Goal: Task Accomplishment & Management: Manage account settings

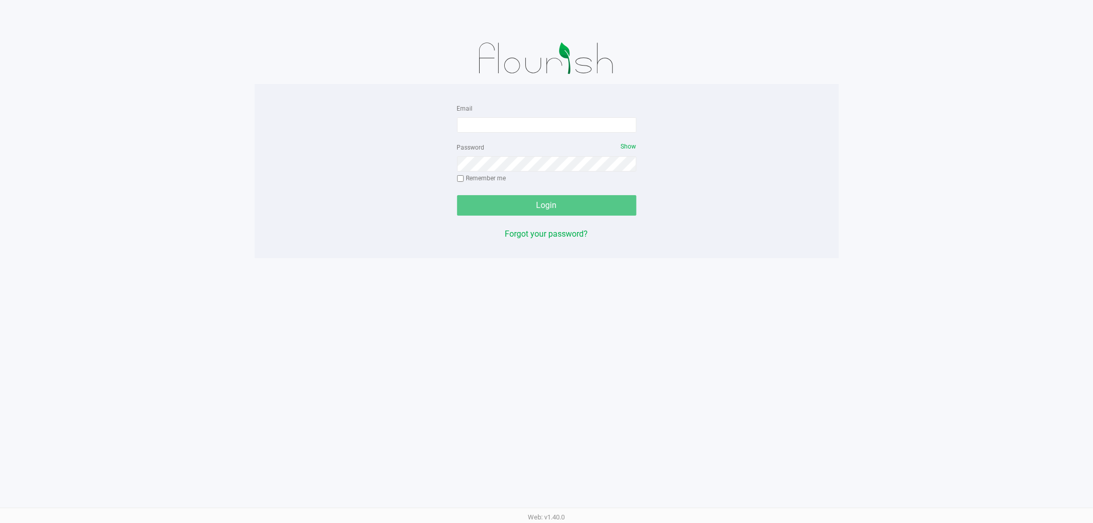
click at [543, 135] on form "Email Password Show Remember me Login" at bounding box center [546, 159] width 179 height 114
click at [540, 130] on input "Email" at bounding box center [546, 124] width 179 height 15
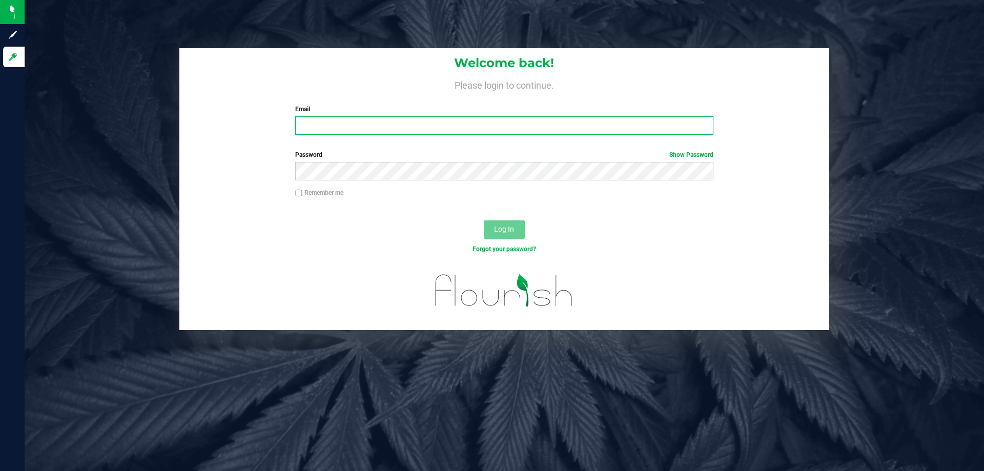
click at [343, 132] on input "Email" at bounding box center [503, 125] width 417 height 18
type input "[EMAIL_ADDRESS][DOMAIN_NAME]"
click at [484, 220] on button "Log In" at bounding box center [504, 229] width 41 height 18
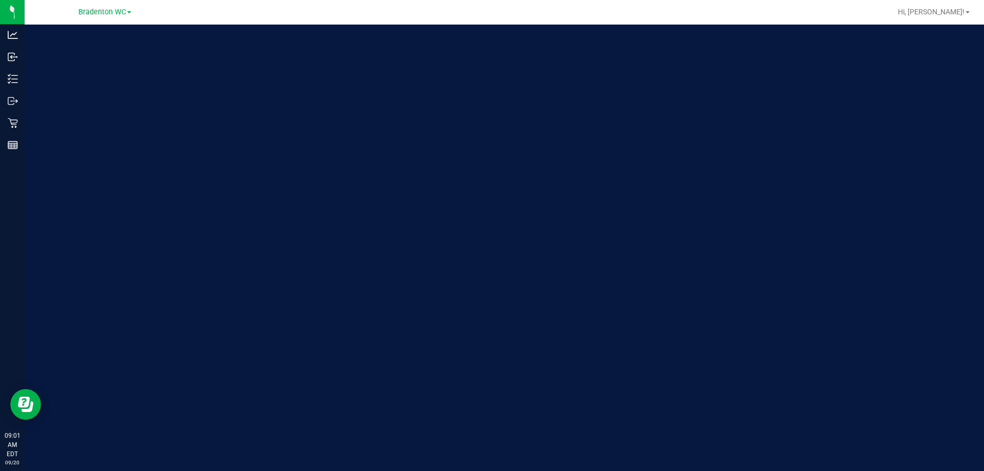
click at [118, 5] on div "Bradenton WC" at bounding box center [105, 12] width 150 height 16
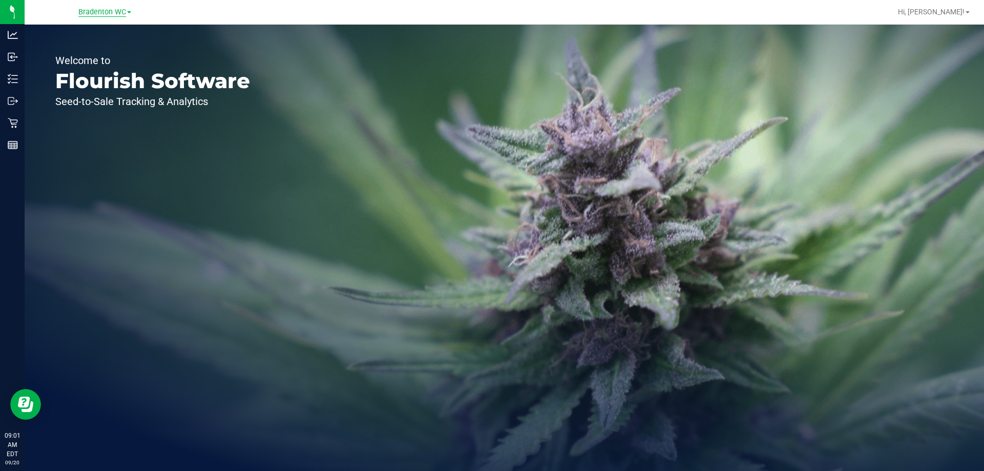
click at [113, 12] on span "Bradenton WC" at bounding box center [102, 12] width 48 height 9
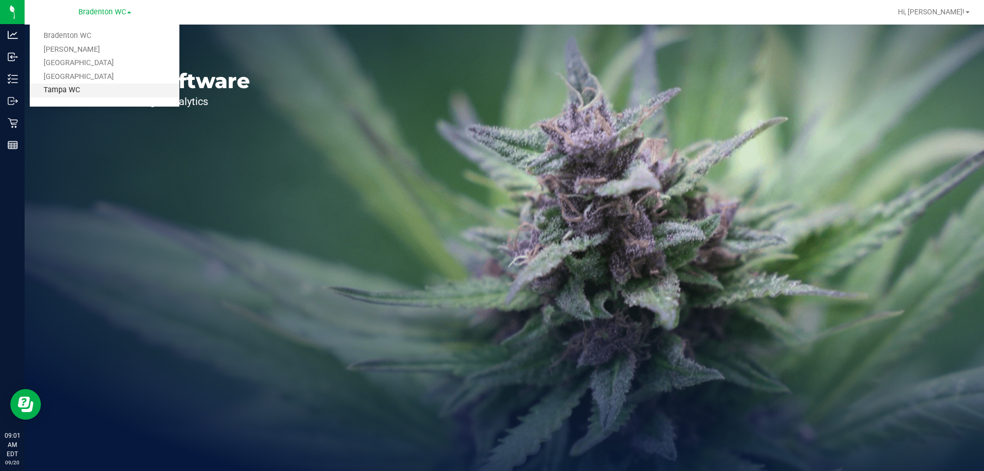
click at [102, 87] on link "Tampa WC" at bounding box center [105, 90] width 150 height 14
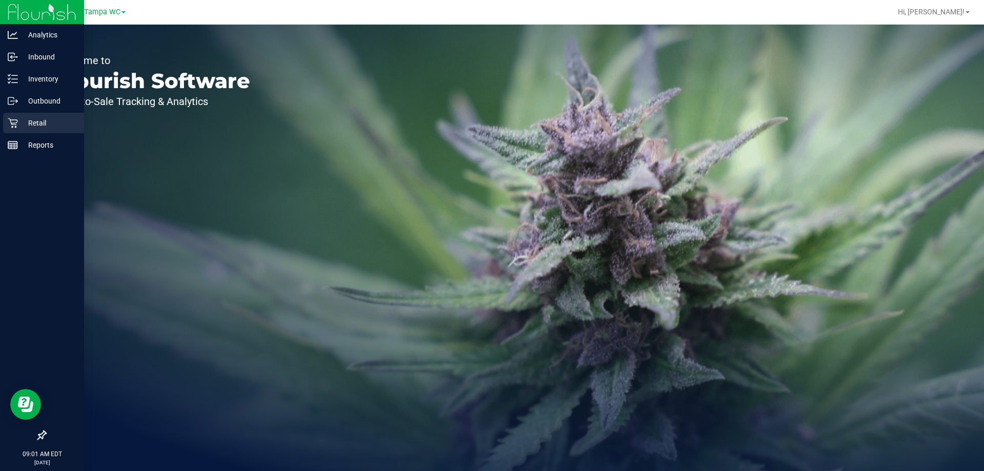
click at [28, 129] on div "Retail" at bounding box center [43, 123] width 81 height 20
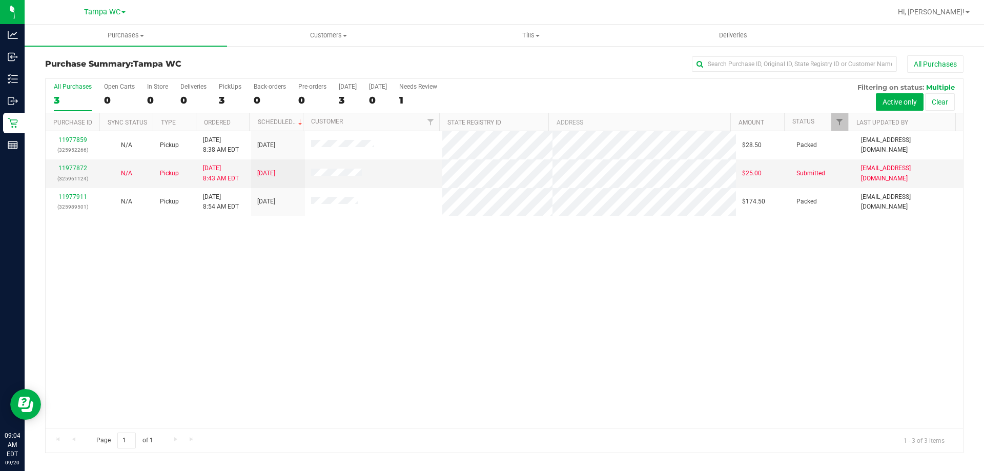
click at [69, 85] on div "All Purchases" at bounding box center [73, 86] width 38 height 7
click at [0, 0] on input "All Purchases 3" at bounding box center [0, 0] width 0 height 0
click at [130, 34] on span "Purchases" at bounding box center [126, 35] width 202 height 9
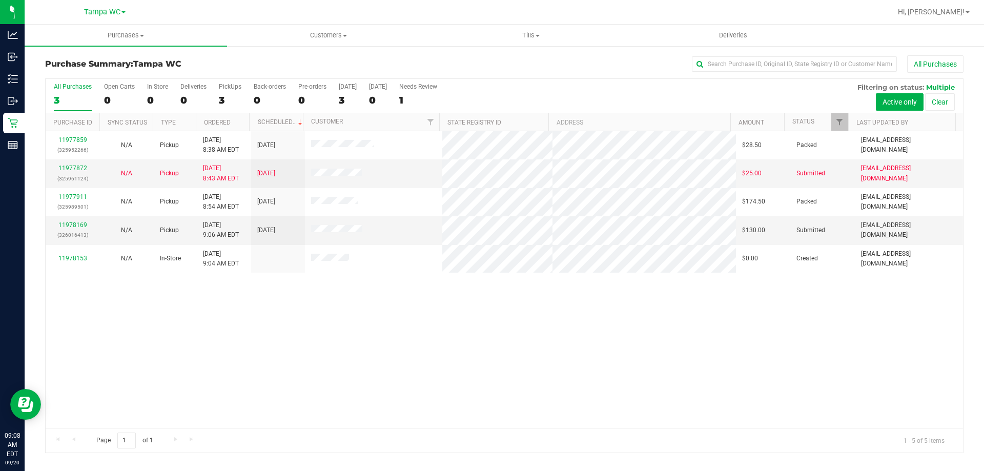
click at [79, 82] on div "All Purchases 3 Open Carts 0 In Store 0 Deliveries 0 PickUps 3 Back-orders 0 Pr…" at bounding box center [504, 83] width 917 height 8
click at [76, 91] on label "All Purchases 3" at bounding box center [73, 97] width 38 height 28
click at [0, 0] on input "All Purchases 3" at bounding box center [0, 0] width 0 height 0
click at [78, 221] on link "11978169" at bounding box center [72, 224] width 29 height 7
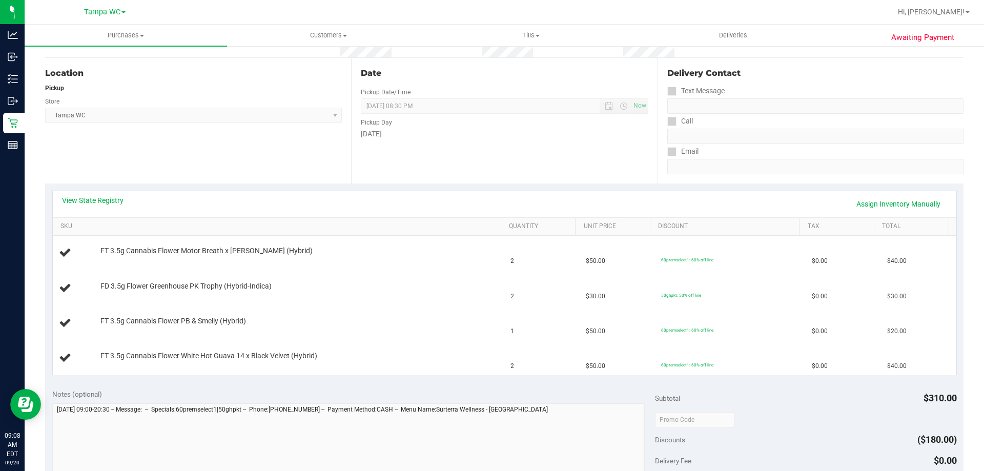
scroll to position [102, 0]
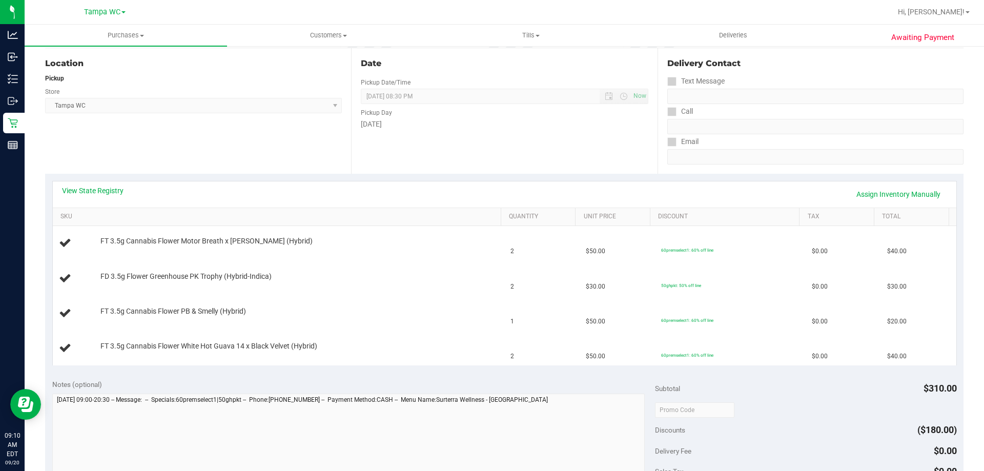
click at [264, 191] on div "View State Registry Assign Inventory Manually" at bounding box center [504, 193] width 885 height 17
click at [103, 185] on link "View State Registry" at bounding box center [92, 190] width 61 height 10
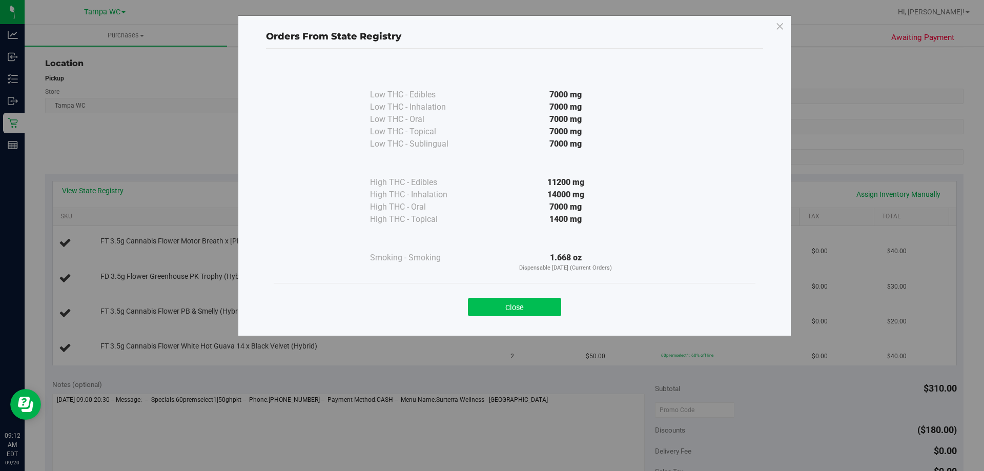
click at [540, 305] on button "Close" at bounding box center [514, 307] width 93 height 18
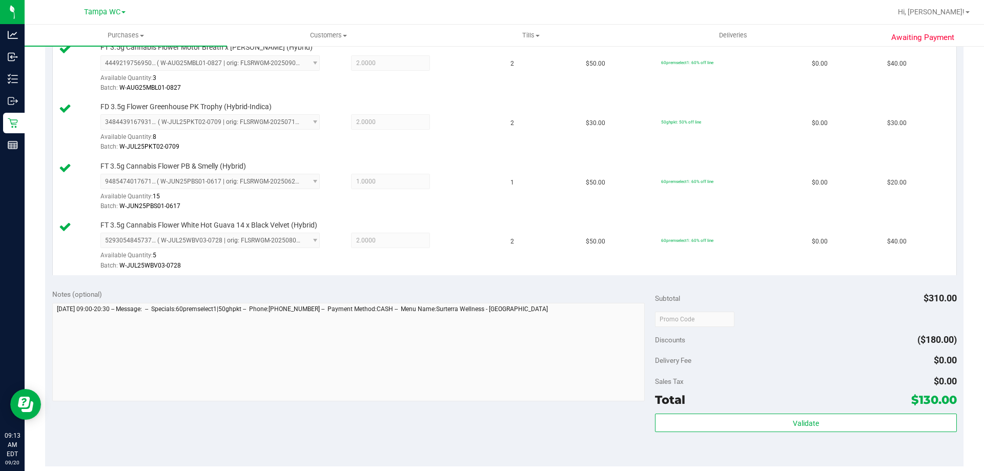
scroll to position [307, 0]
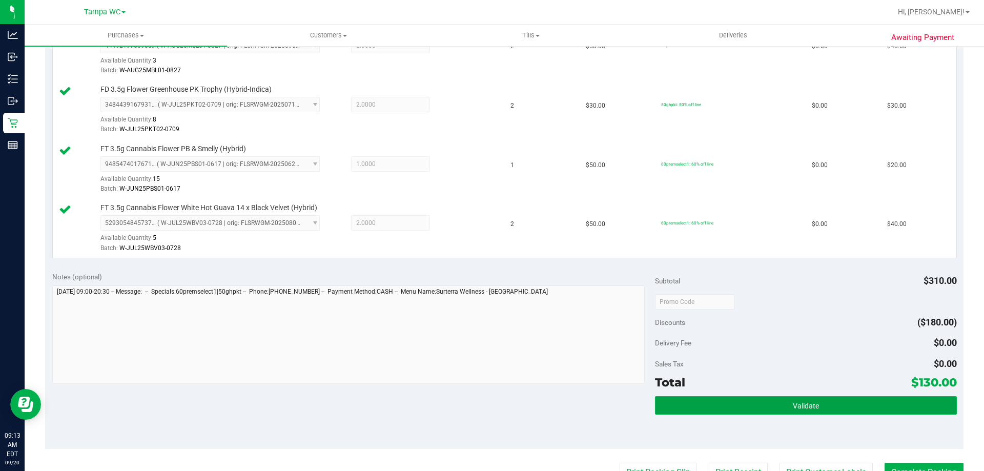
click at [805, 398] on button "Validate" at bounding box center [805, 405] width 301 height 18
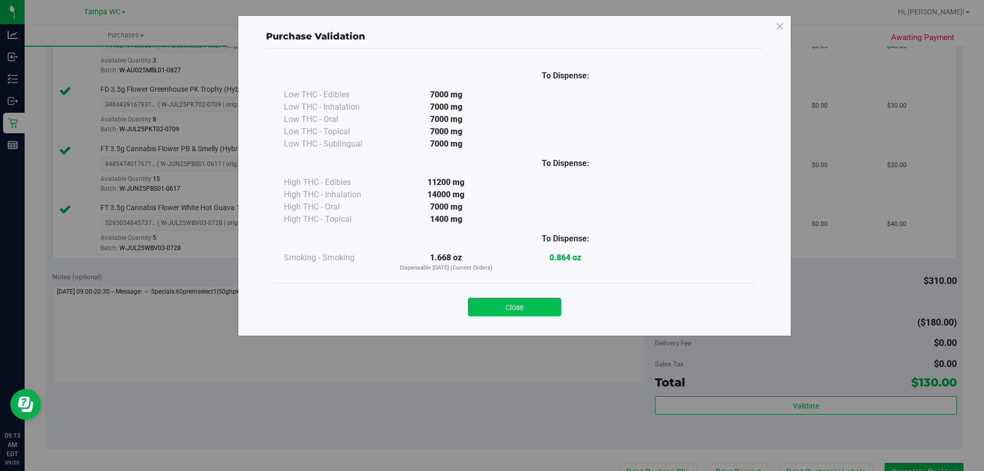
click at [537, 303] on button "Close" at bounding box center [514, 307] width 93 height 18
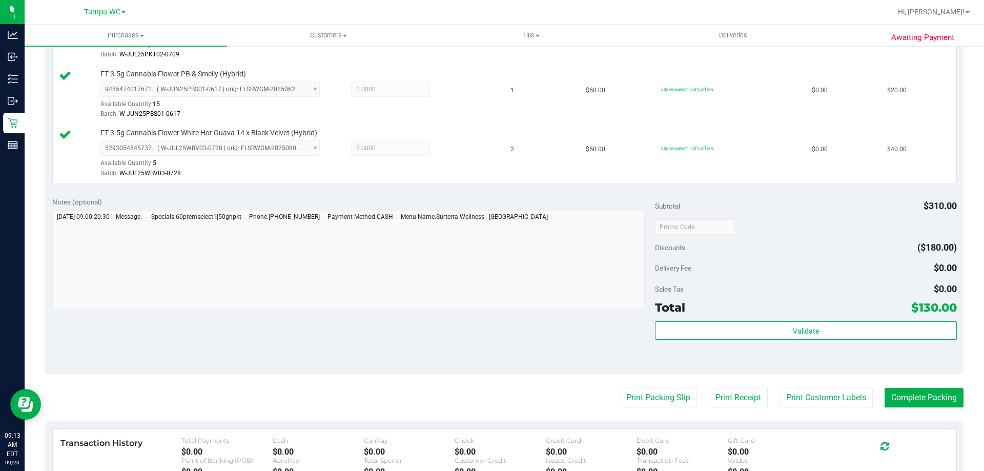
scroll to position [512, 0]
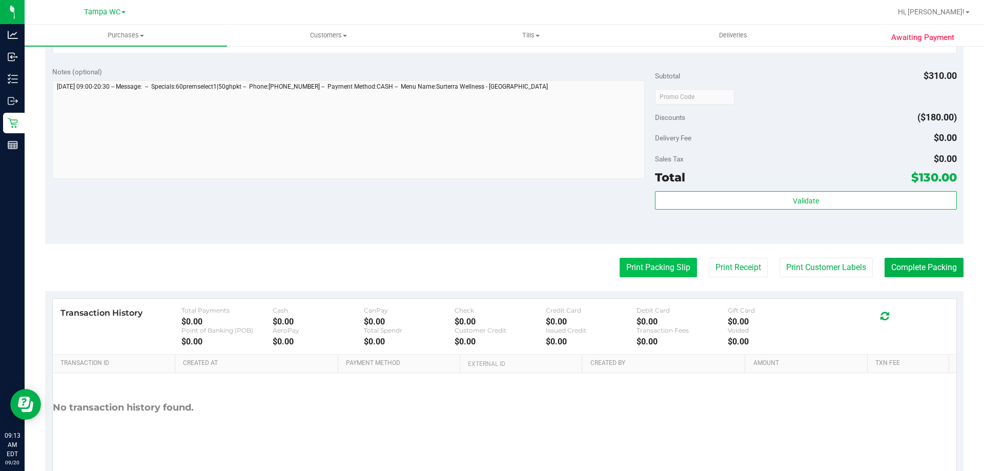
click at [662, 275] on button "Print Packing Slip" at bounding box center [657, 267] width 77 height 19
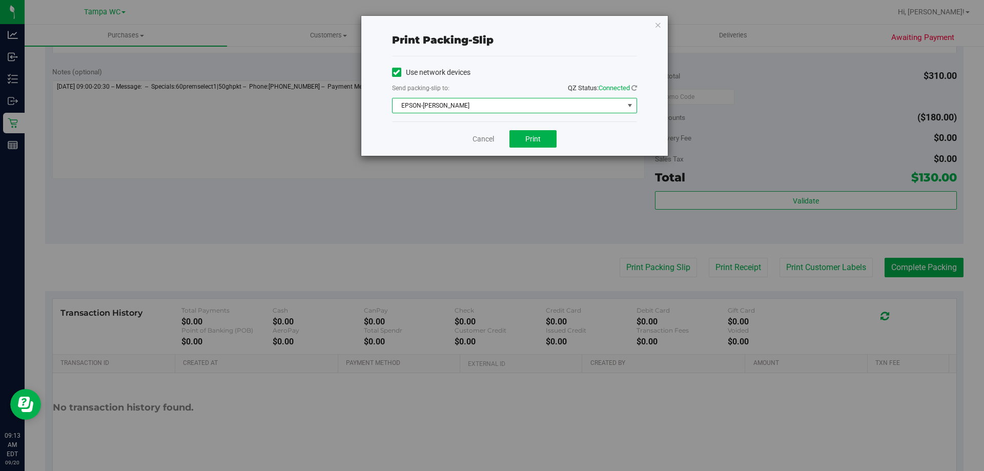
click at [514, 106] on span "EPSON-DAVIS-BISBAL" at bounding box center [507, 105] width 231 height 14
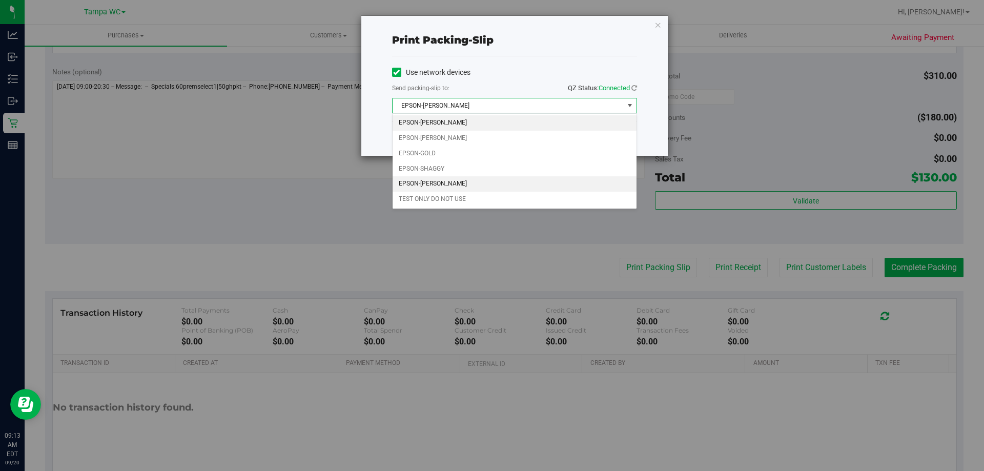
click at [477, 181] on li "EPSON-WILLOW-SMITH" at bounding box center [514, 183] width 244 height 15
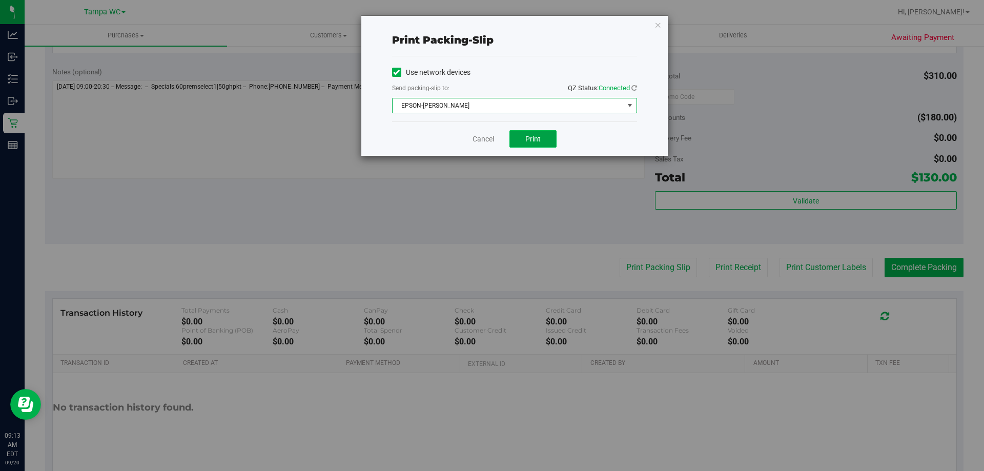
click at [540, 145] on button "Print" at bounding box center [532, 138] width 47 height 17
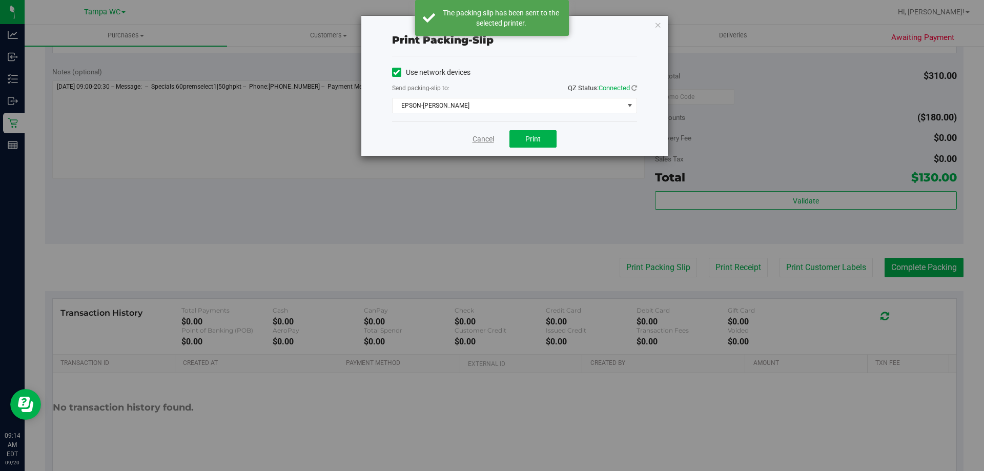
click at [493, 138] on link "Cancel" at bounding box center [483, 139] width 22 height 11
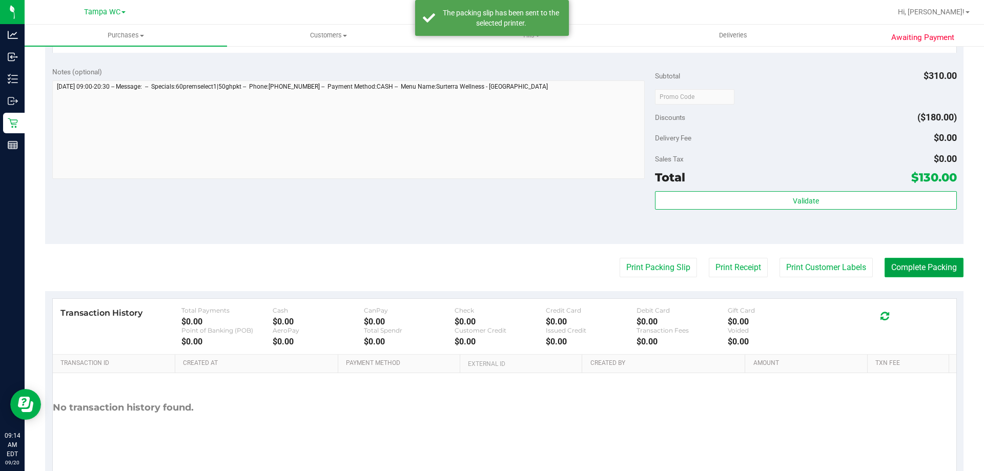
click at [897, 259] on button "Complete Packing" at bounding box center [923, 267] width 79 height 19
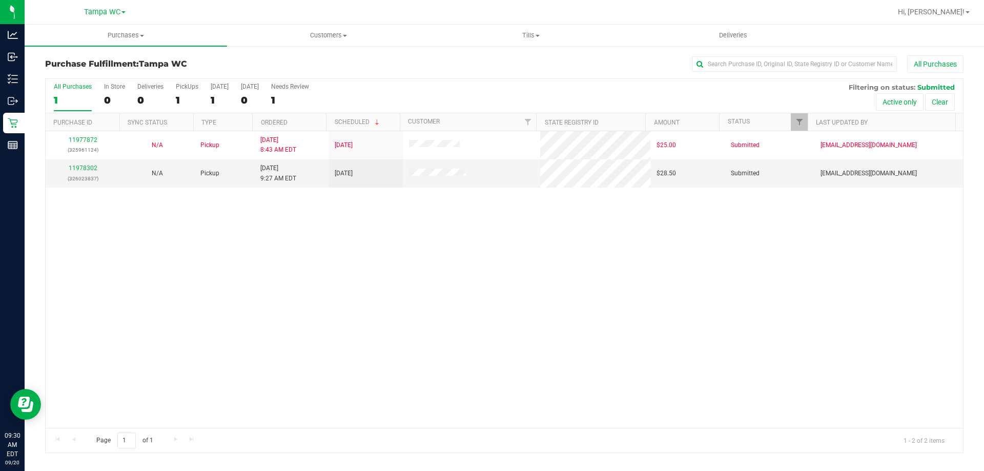
click at [85, 93] on label "All Purchases 1" at bounding box center [73, 97] width 38 height 28
click at [0, 0] on input "All Purchases 1" at bounding box center [0, 0] width 0 height 0
click at [83, 172] on div "11978302 (326023837)" at bounding box center [83, 172] width 62 height 19
click at [82, 167] on link "11978302" at bounding box center [83, 167] width 29 height 7
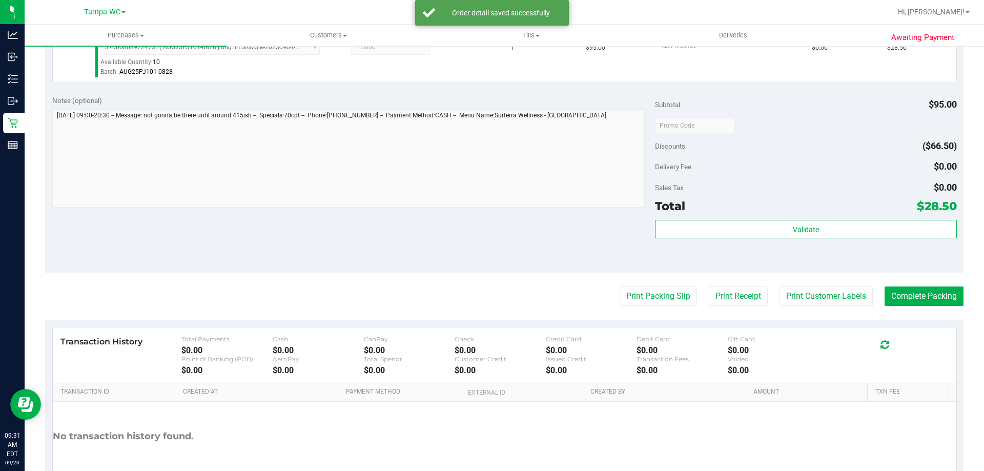
scroll to position [307, 0]
click at [791, 239] on div "Validate" at bounding box center [805, 241] width 301 height 46
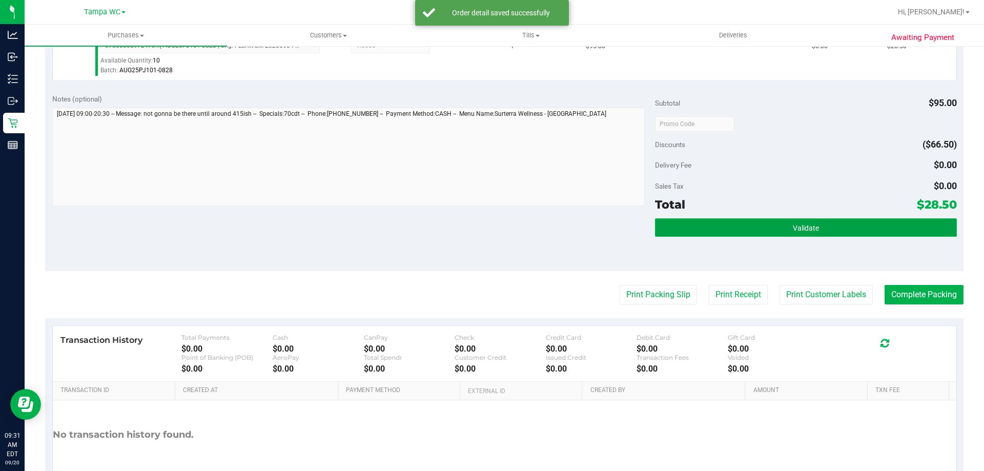
click at [792, 230] on span "Validate" at bounding box center [805, 228] width 26 height 8
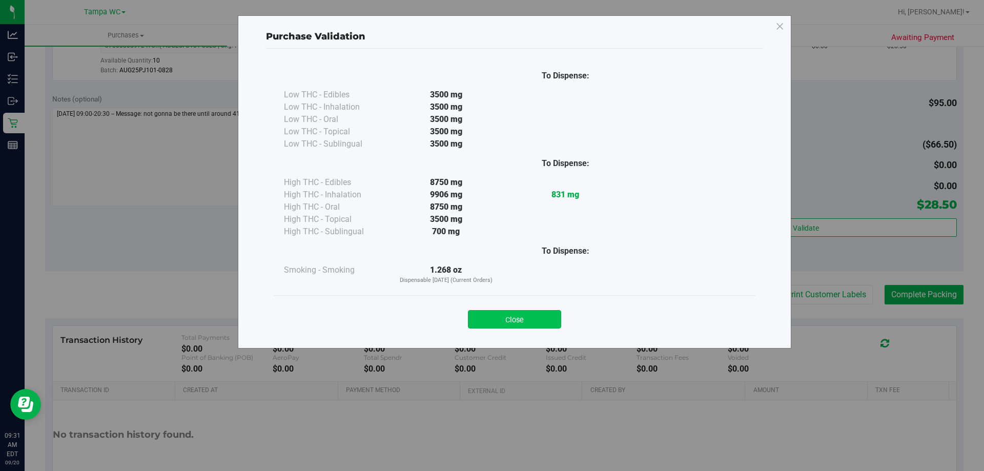
click at [539, 320] on button "Close" at bounding box center [514, 319] width 93 height 18
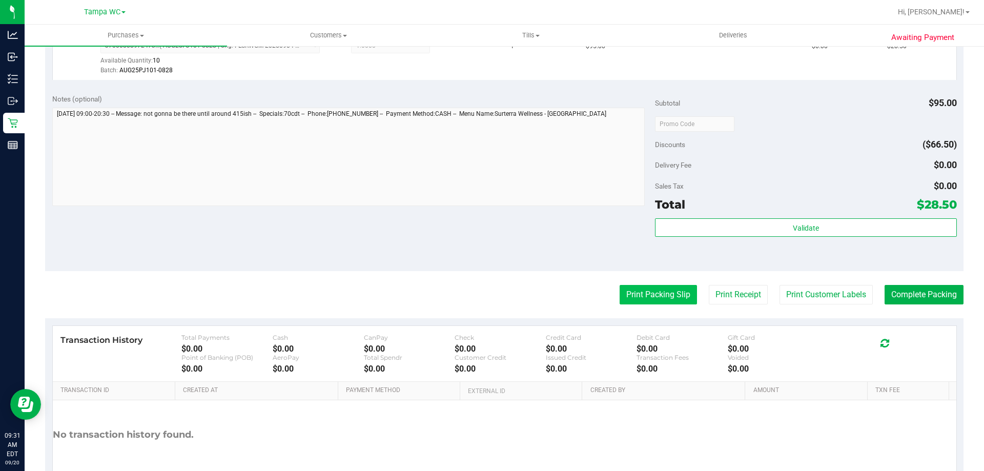
click at [662, 288] on button "Print Packing Slip" at bounding box center [657, 294] width 77 height 19
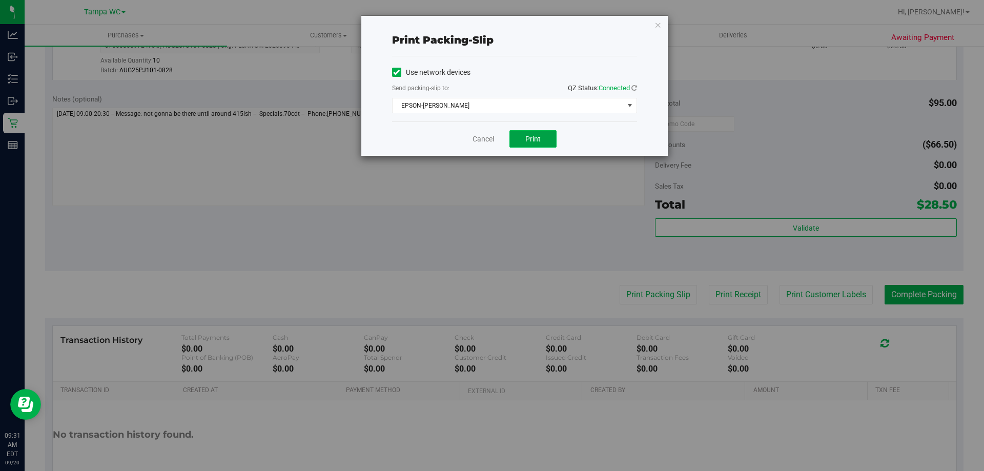
click at [539, 135] on span "Print" at bounding box center [532, 139] width 15 height 8
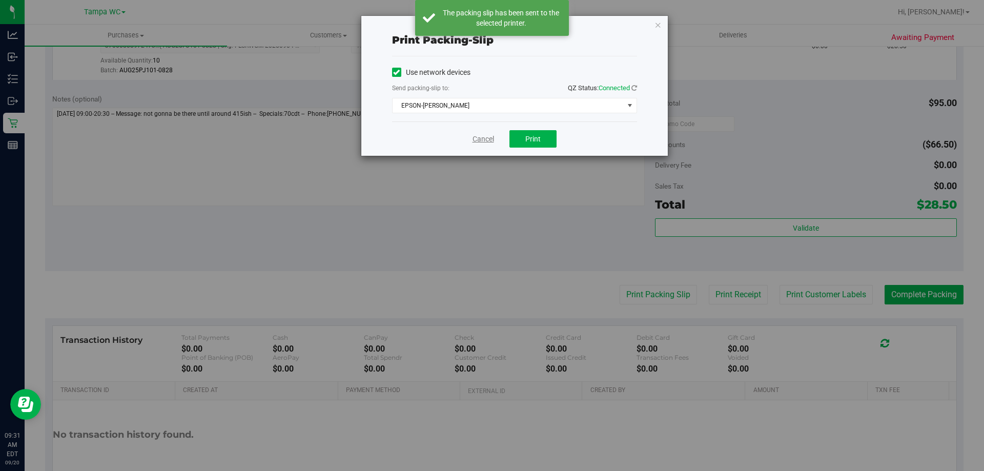
click at [486, 139] on link "Cancel" at bounding box center [483, 139] width 22 height 11
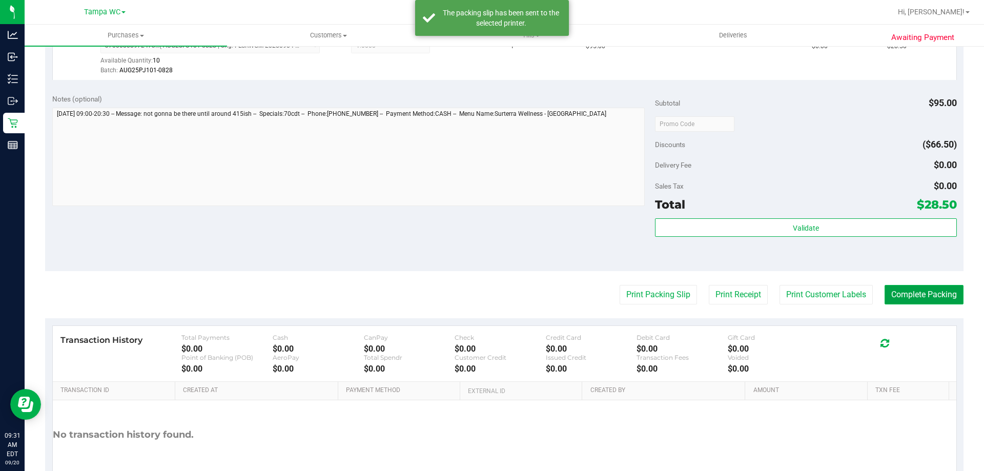
click at [892, 294] on button "Complete Packing" at bounding box center [923, 294] width 79 height 19
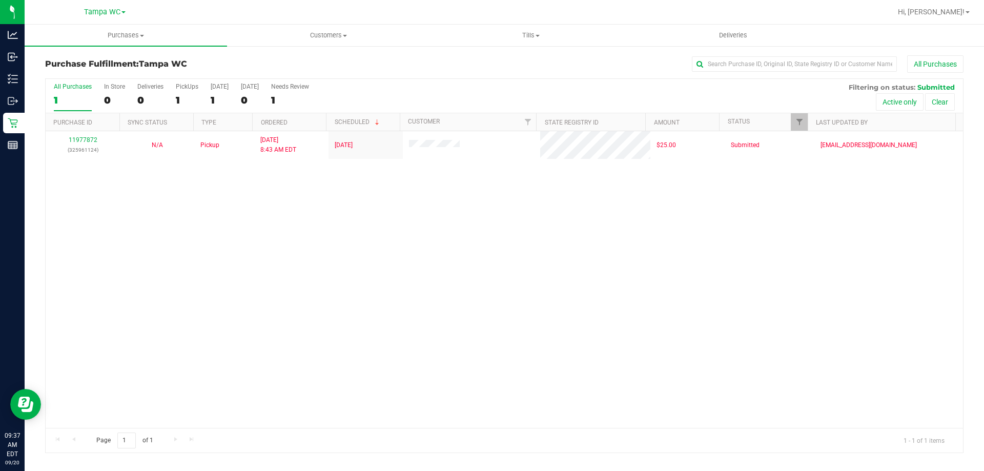
click at [67, 90] on label "All Purchases 1" at bounding box center [73, 97] width 38 height 28
click at [0, 0] on input "All Purchases 1" at bounding box center [0, 0] width 0 height 0
click at [72, 102] on div "1" at bounding box center [73, 100] width 38 height 12
click at [0, 0] on input "All Purchases 1" at bounding box center [0, 0] width 0 height 0
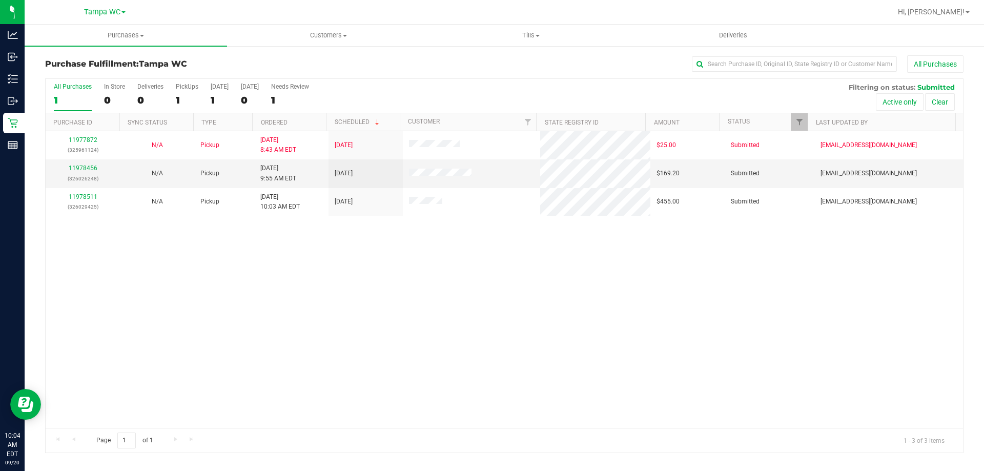
drag, startPoint x: 25, startPoint y: 59, endPoint x: 280, endPoint y: 283, distance: 339.0
click at [280, 283] on div "11977872 (325961124) N/A Pickup 9/20/2025 8:43 AM EDT 9/20/2025 $25.00 Submitte…" at bounding box center [504, 279] width 917 height 297
click at [64, 93] on label "All Purchases 1" at bounding box center [73, 97] width 38 height 28
click at [0, 0] on input "All Purchases 1" at bounding box center [0, 0] width 0 height 0
click at [64, 93] on label "All Purchases 1" at bounding box center [73, 97] width 38 height 28
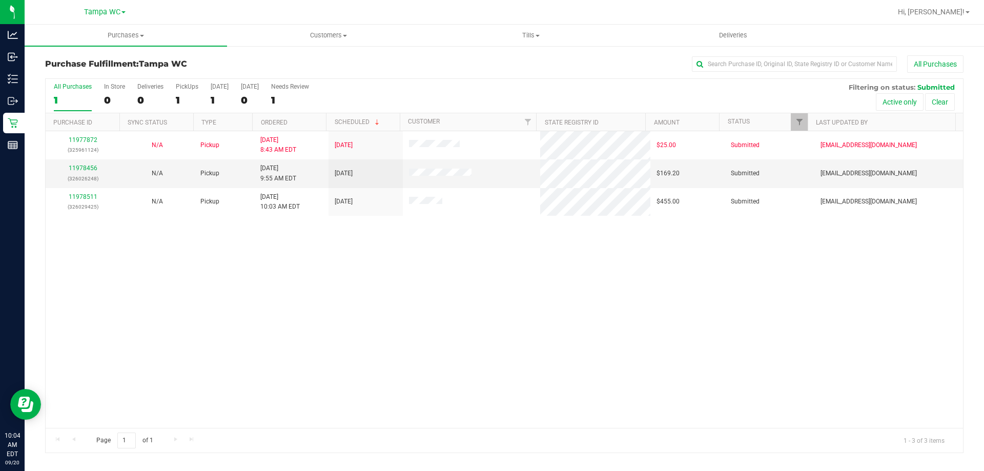
click at [0, 0] on input "All Purchases 1" at bounding box center [0, 0] width 0 height 0
click at [64, 93] on label "All Purchases 1" at bounding box center [73, 97] width 38 height 28
click at [0, 0] on input "All Purchases 1" at bounding box center [0, 0] width 0 height 0
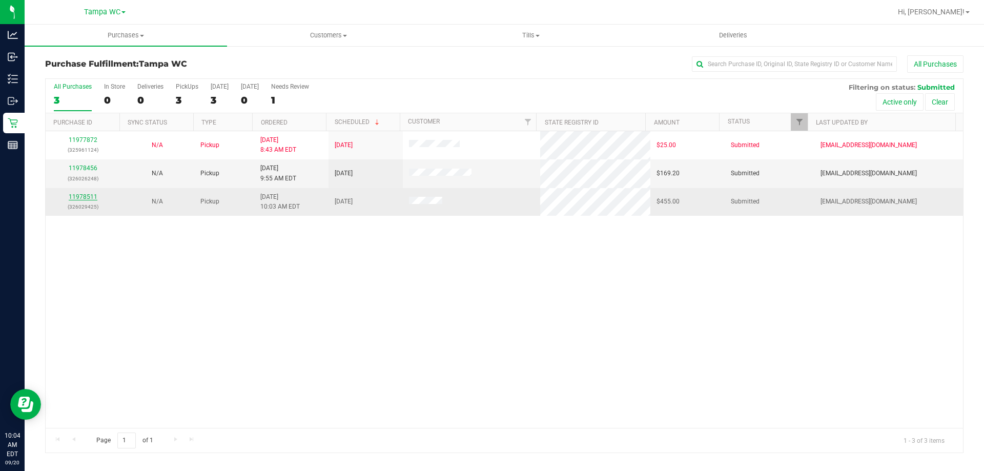
click at [79, 195] on link "11978511" at bounding box center [83, 196] width 29 height 7
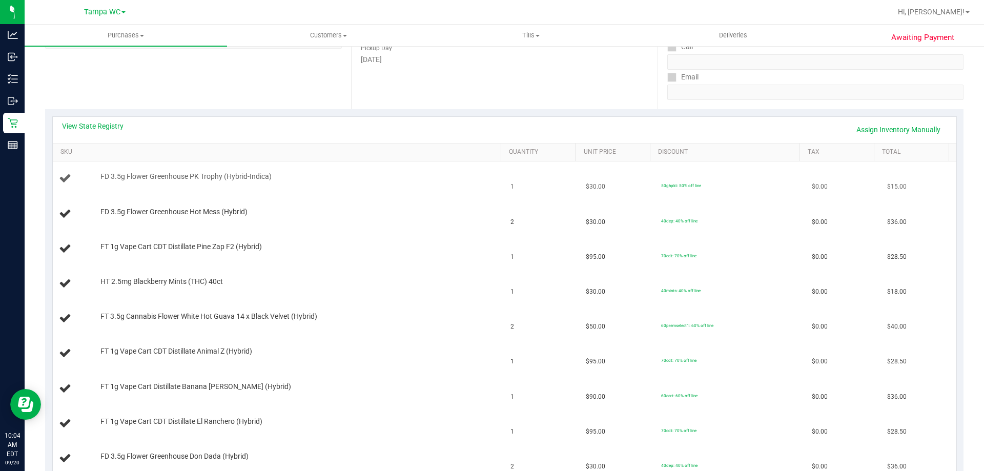
scroll to position [154, 0]
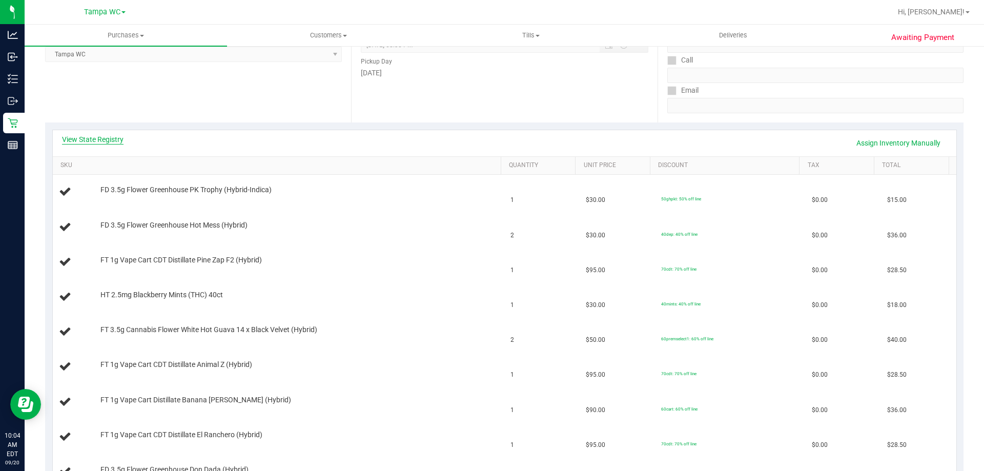
click at [81, 141] on link "View State Registry" at bounding box center [92, 139] width 61 height 10
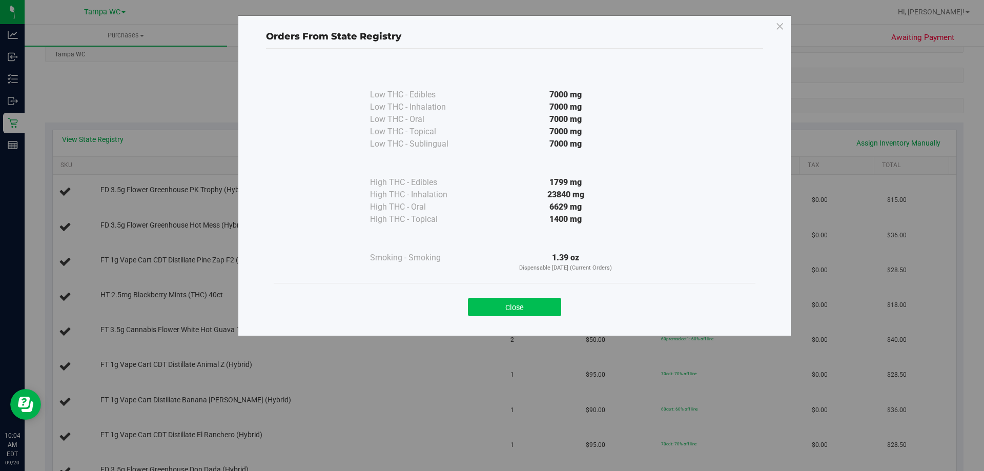
click at [506, 312] on button "Close" at bounding box center [514, 307] width 93 height 18
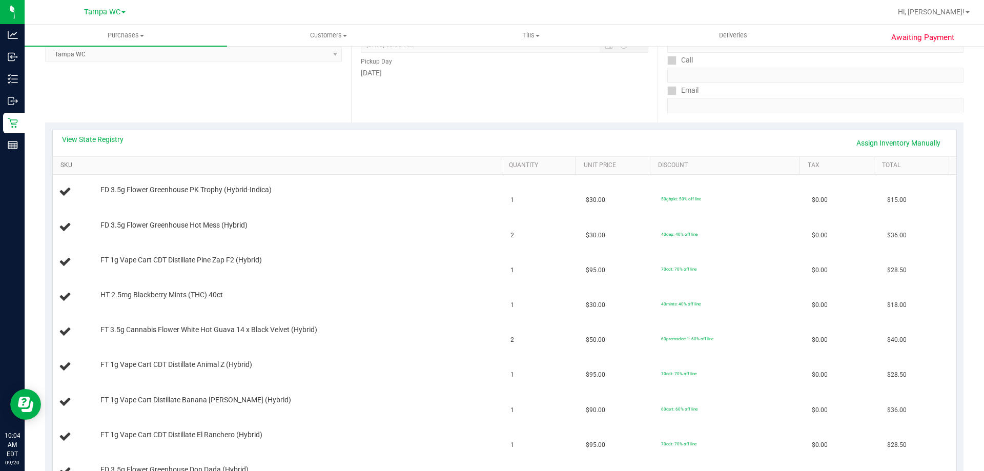
click at [173, 165] on link "SKU" at bounding box center [278, 165] width 436 height 8
click at [111, 134] on link "View State Registry" at bounding box center [92, 139] width 61 height 10
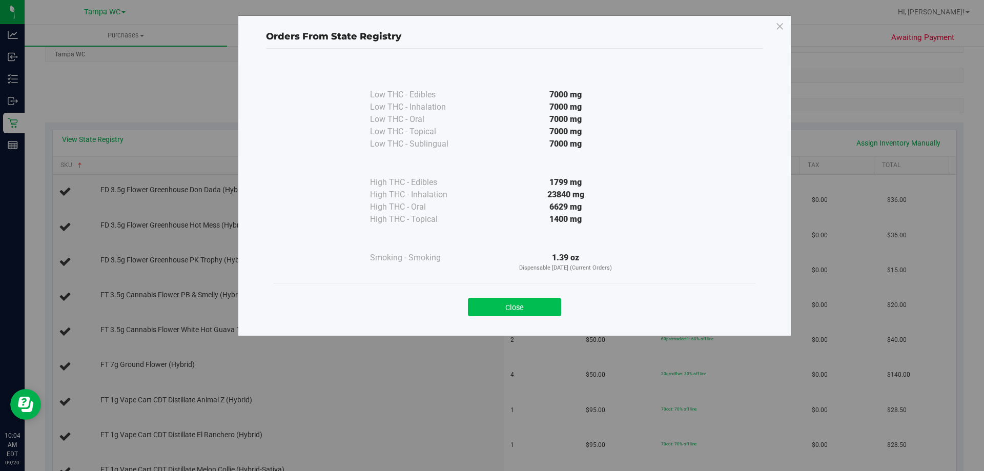
click at [498, 305] on button "Close" at bounding box center [514, 307] width 93 height 18
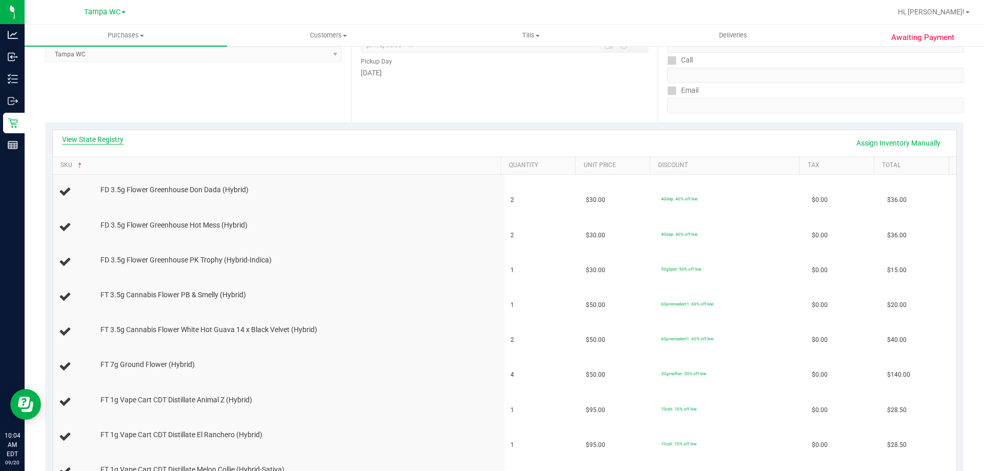
click at [120, 139] on link "View State Registry" at bounding box center [92, 139] width 61 height 10
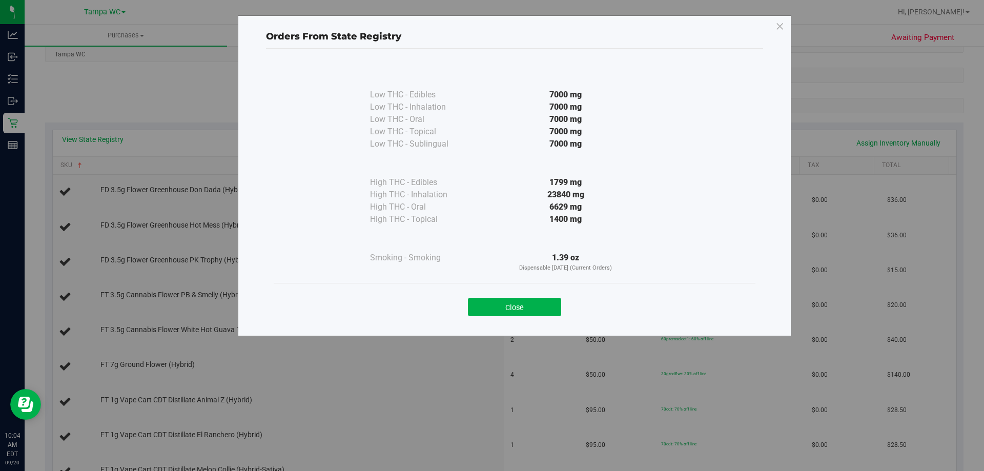
click at [496, 297] on div "Close" at bounding box center [514, 304] width 466 height 26
click at [496, 301] on button "Close" at bounding box center [514, 307] width 93 height 18
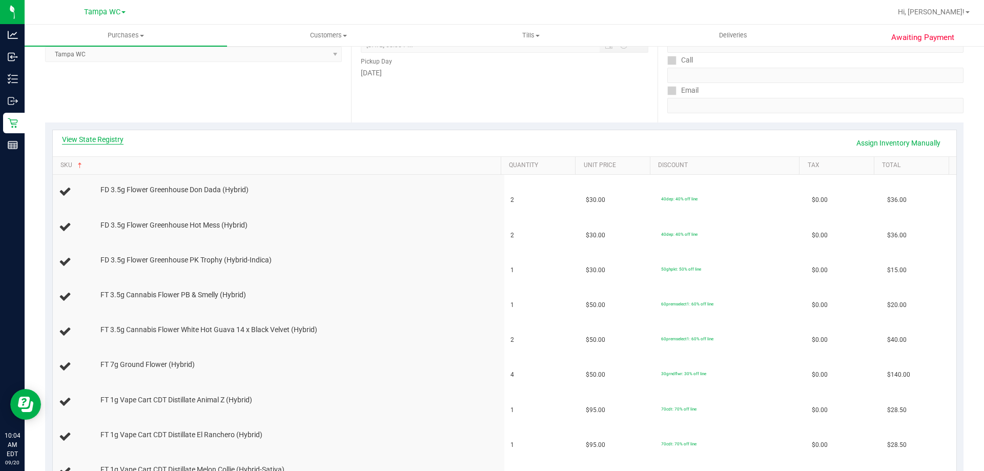
click at [112, 142] on link "View State Registry" at bounding box center [92, 139] width 61 height 10
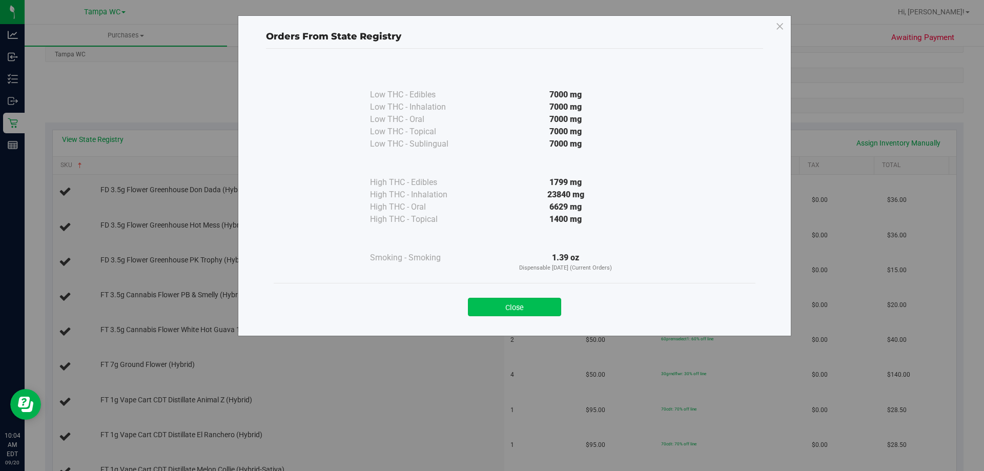
click at [510, 306] on button "Close" at bounding box center [514, 307] width 93 height 18
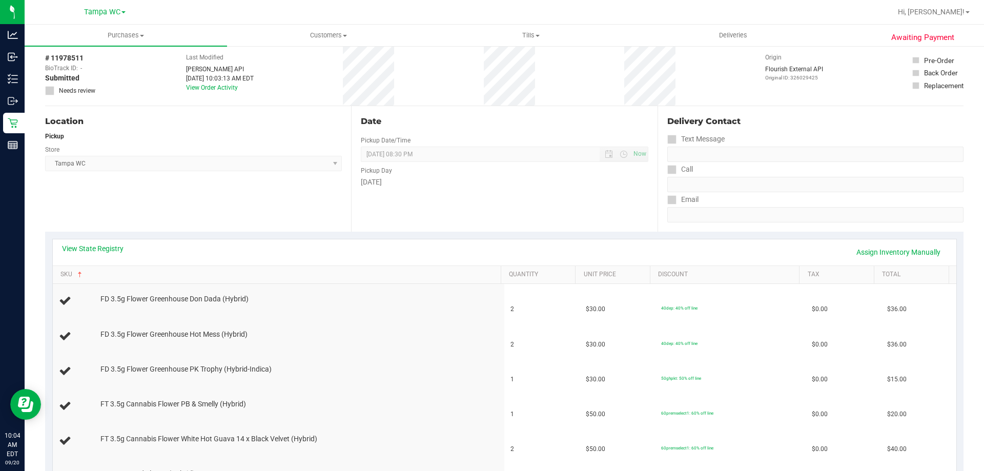
scroll to position [0, 0]
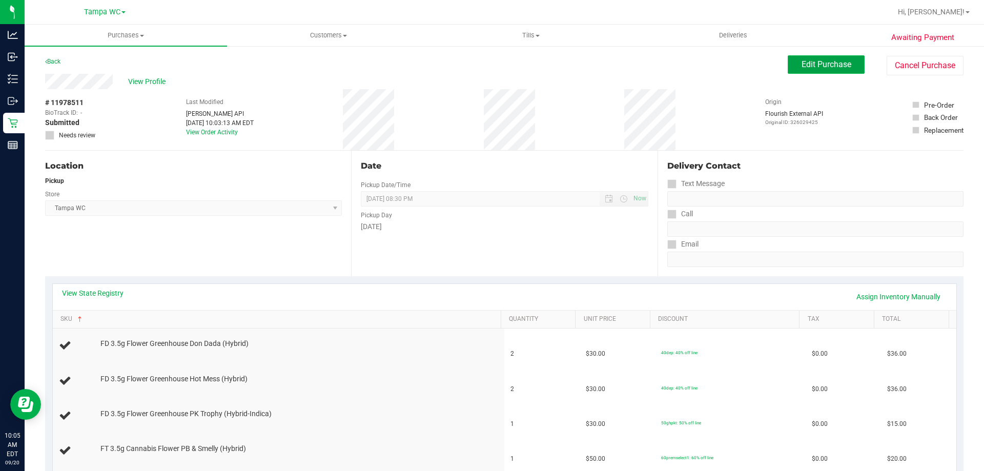
click at [801, 59] on span "Edit Purchase" at bounding box center [826, 64] width 50 height 10
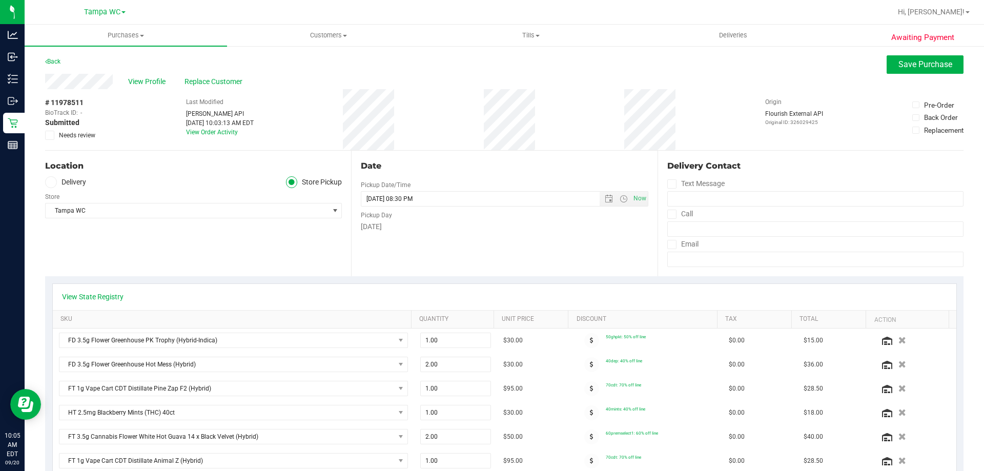
click at [52, 135] on icon at bounding box center [50, 135] width 7 height 0
click at [0, 0] on input "Needs review" at bounding box center [0, 0] width 0 height 0
click at [908, 64] on span "Save Purchase" at bounding box center [925, 64] width 54 height 10
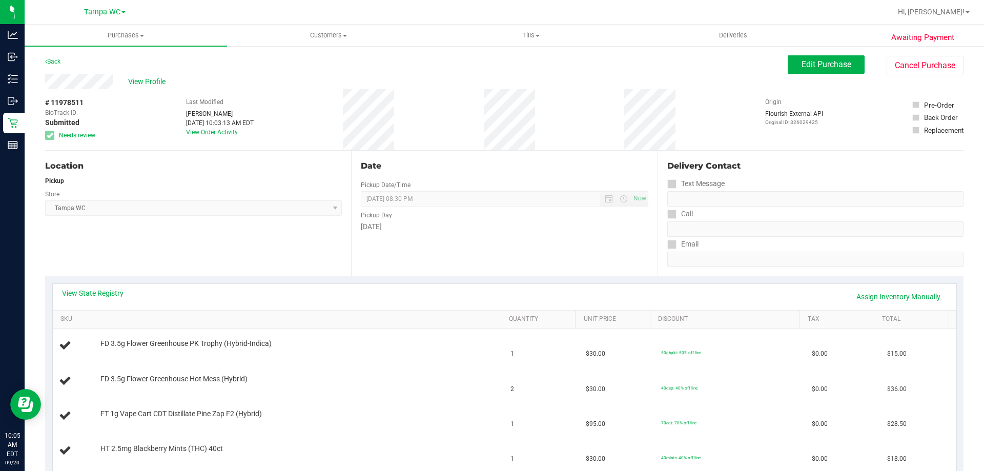
click at [403, 101] on div "# 11978511 BioTrack ID: - Submitted Needs review Last Modified Zachary Gilbert …" at bounding box center [504, 119] width 918 height 61
click at [133, 82] on span "View Profile" at bounding box center [148, 81] width 41 height 11
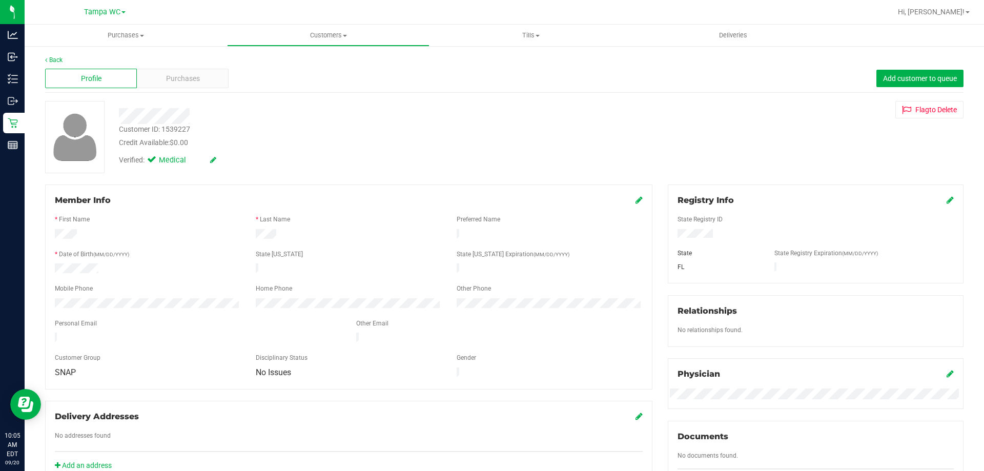
click at [173, 131] on div "Customer ID: 1539227" at bounding box center [154, 129] width 71 height 11
copy div "1539227"
drag, startPoint x: 349, startPoint y: 163, endPoint x: 340, endPoint y: 156, distance: 11.4
click at [349, 163] on div "Verified: Medical" at bounding box center [344, 159] width 467 height 23
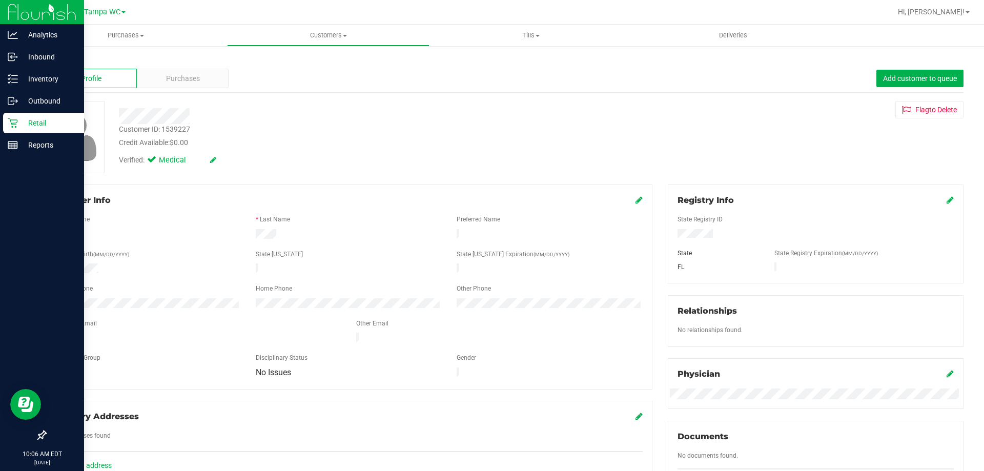
click at [17, 124] on icon at bounding box center [13, 123] width 10 height 10
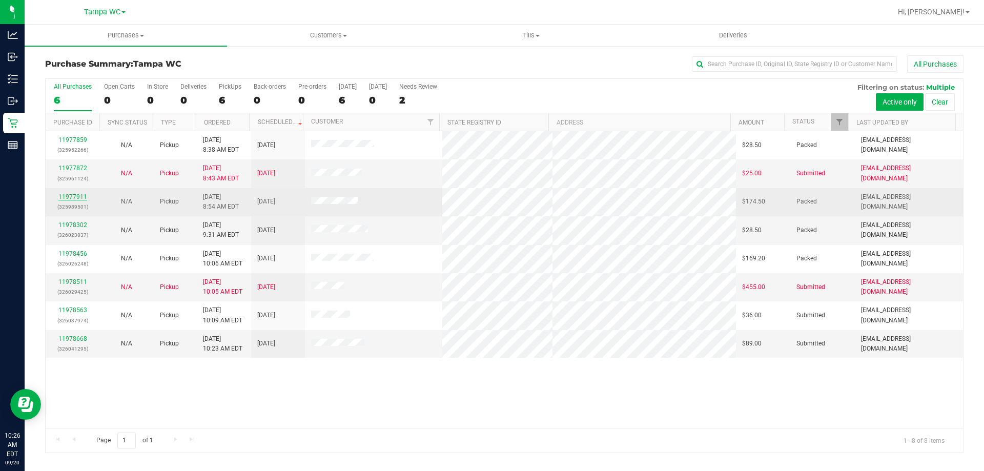
click at [76, 195] on link "11977911" at bounding box center [72, 196] width 29 height 7
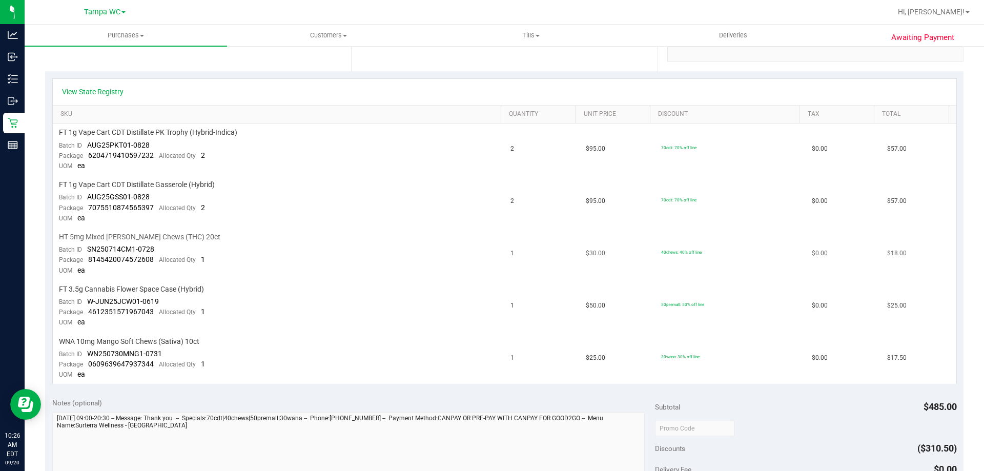
scroll to position [307, 0]
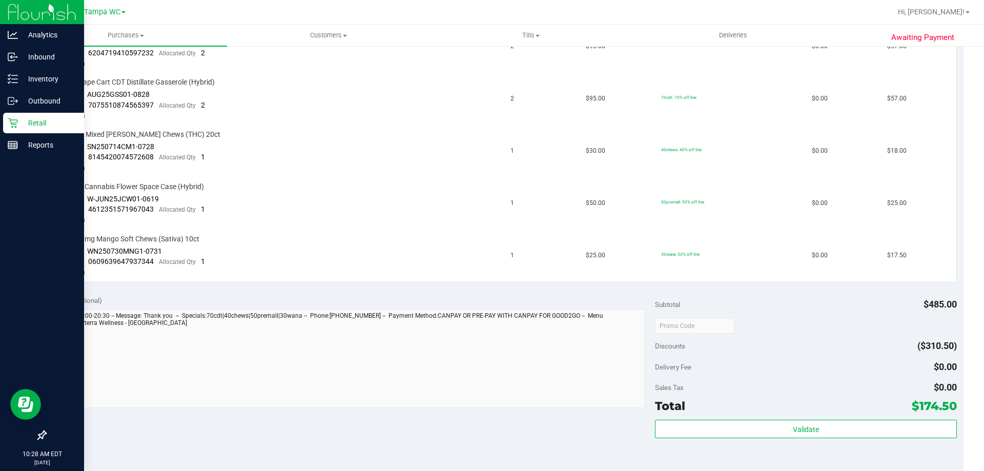
click at [10, 121] on icon at bounding box center [13, 123] width 10 height 10
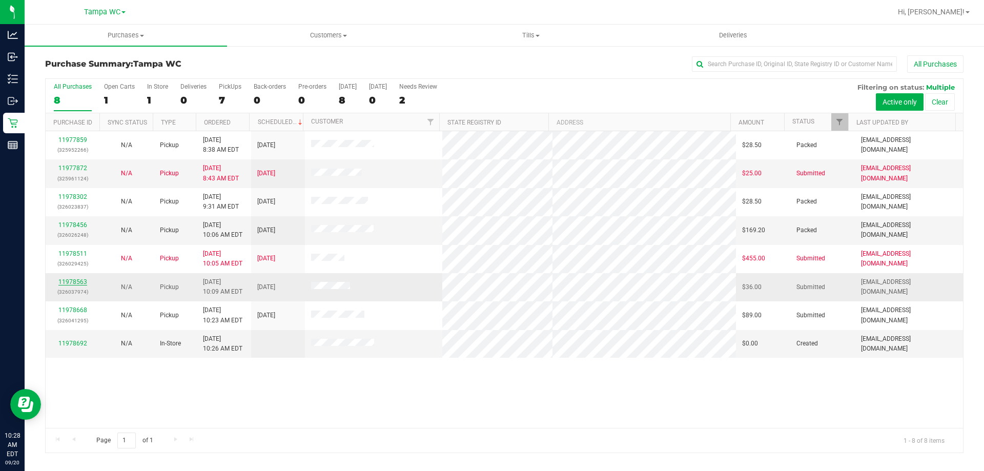
click at [76, 281] on link "11978563" at bounding box center [72, 281] width 29 height 7
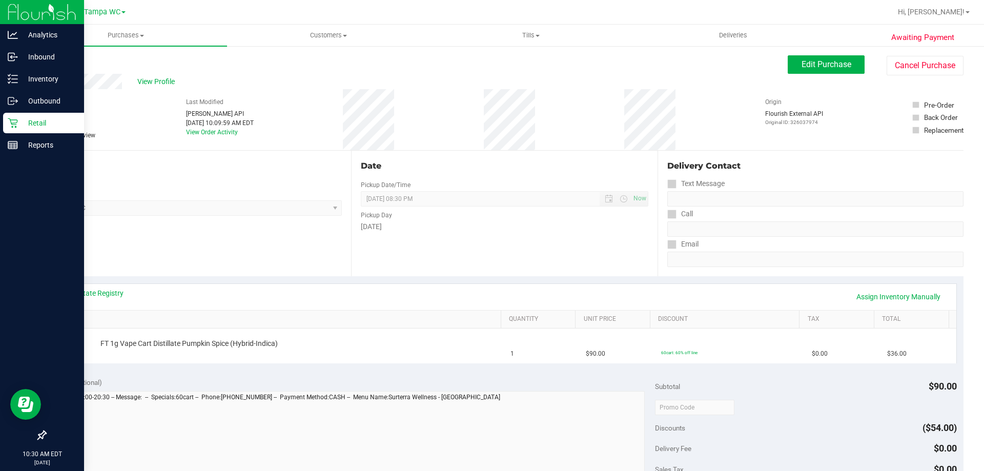
click at [26, 117] on p "Retail" at bounding box center [48, 123] width 61 height 12
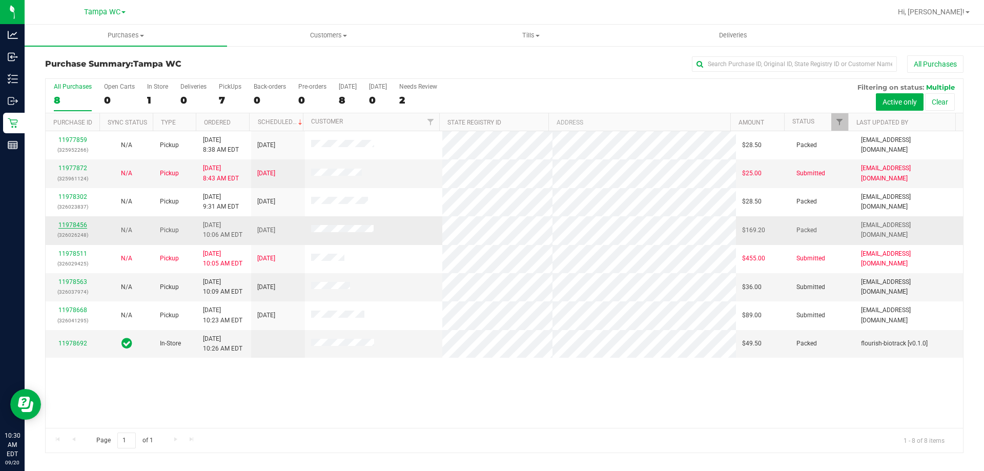
click at [77, 227] on link "11978456" at bounding box center [72, 224] width 29 height 7
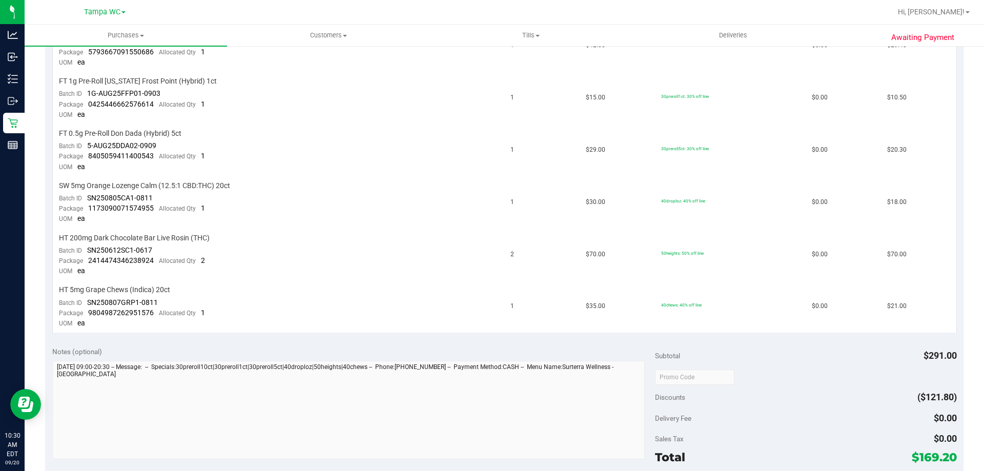
scroll to position [359, 0]
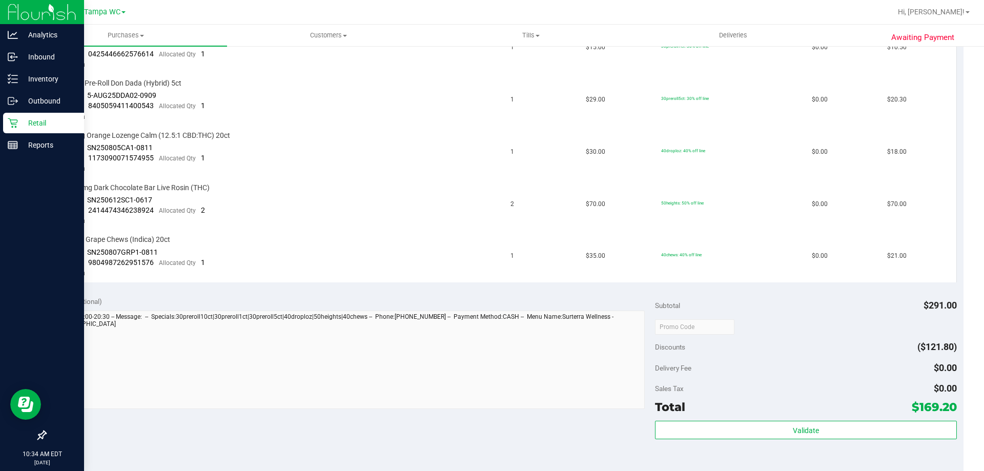
click at [19, 123] on p "Retail" at bounding box center [48, 123] width 61 height 12
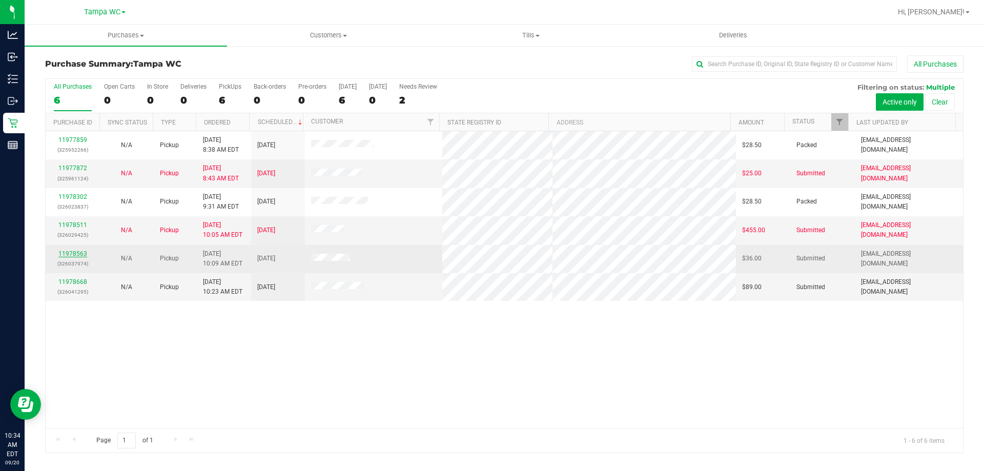
click at [79, 257] on link "11978563" at bounding box center [72, 253] width 29 height 7
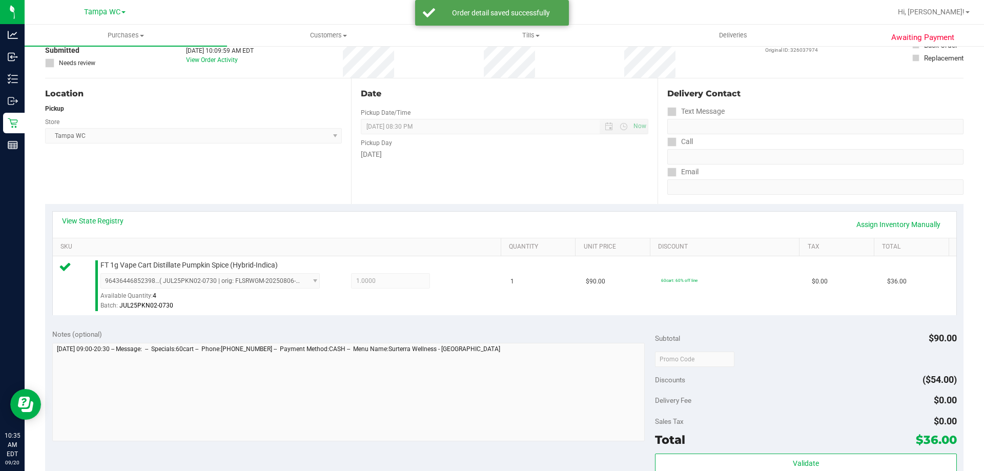
scroll to position [307, 0]
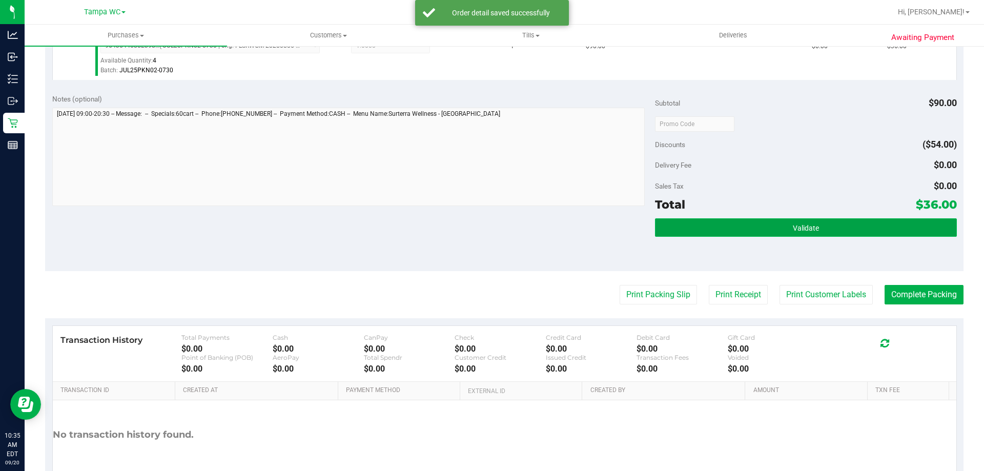
click at [788, 221] on button "Validate" at bounding box center [805, 227] width 301 height 18
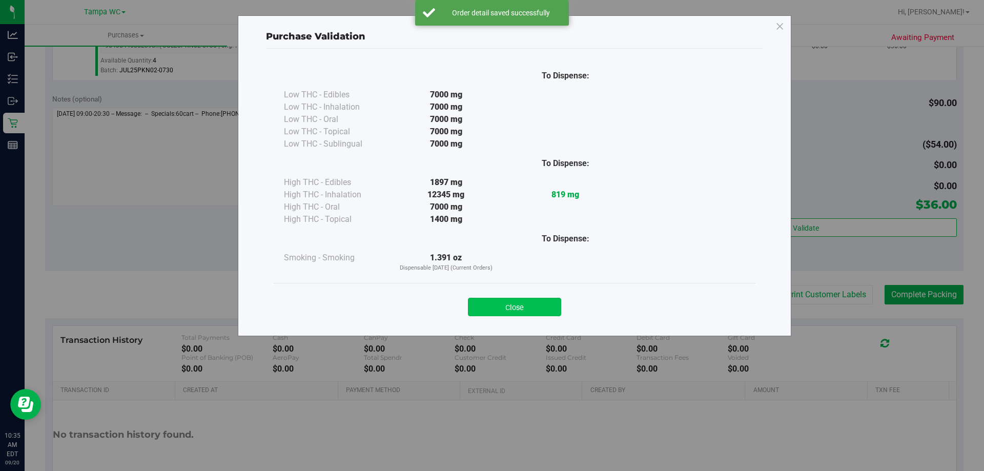
click at [508, 306] on button "Close" at bounding box center [514, 307] width 93 height 18
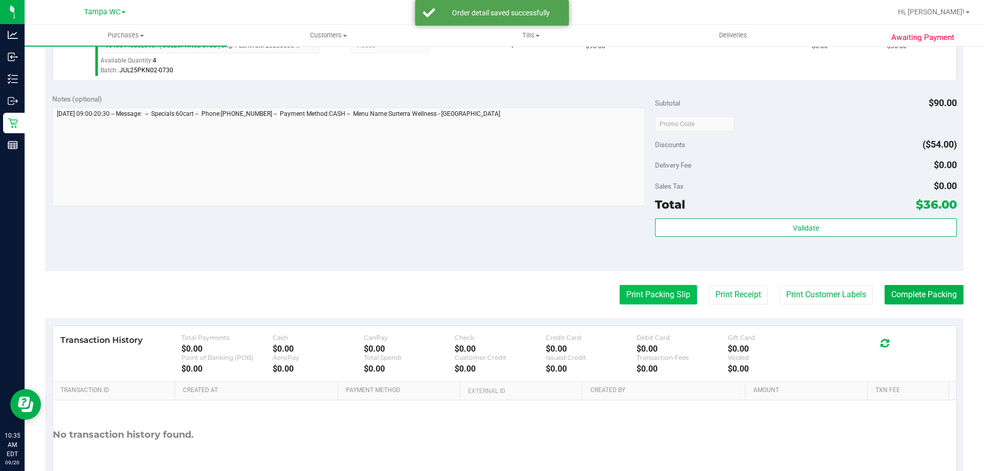
click at [629, 295] on button "Print Packing Slip" at bounding box center [657, 294] width 77 height 19
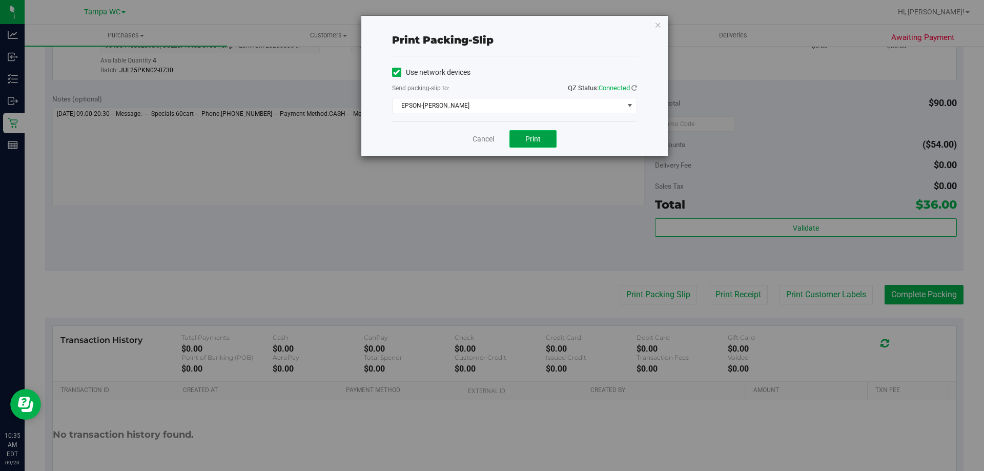
click at [521, 135] on button "Print" at bounding box center [532, 138] width 47 height 17
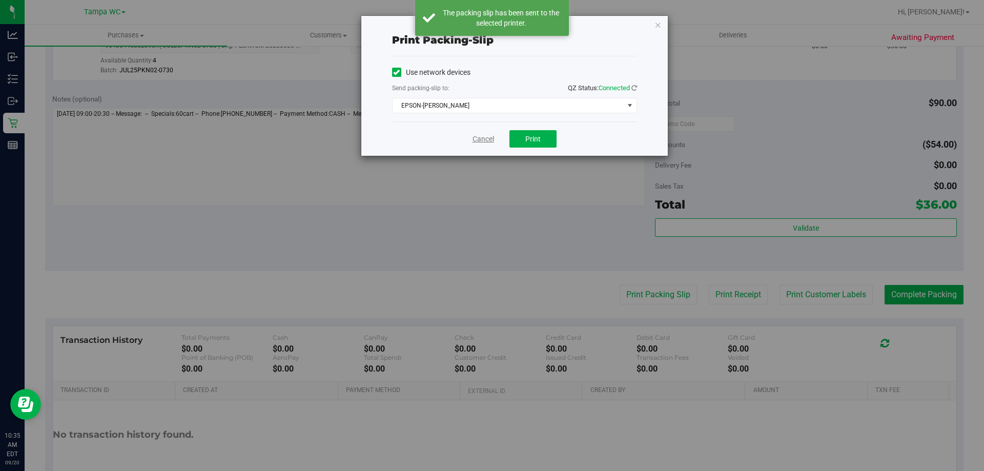
click at [477, 136] on link "Cancel" at bounding box center [483, 139] width 22 height 11
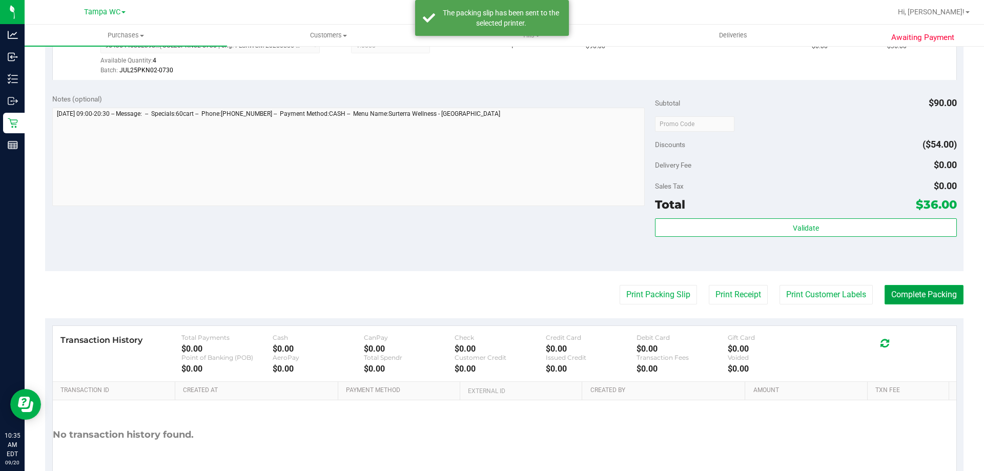
click at [929, 289] on button "Complete Packing" at bounding box center [923, 294] width 79 height 19
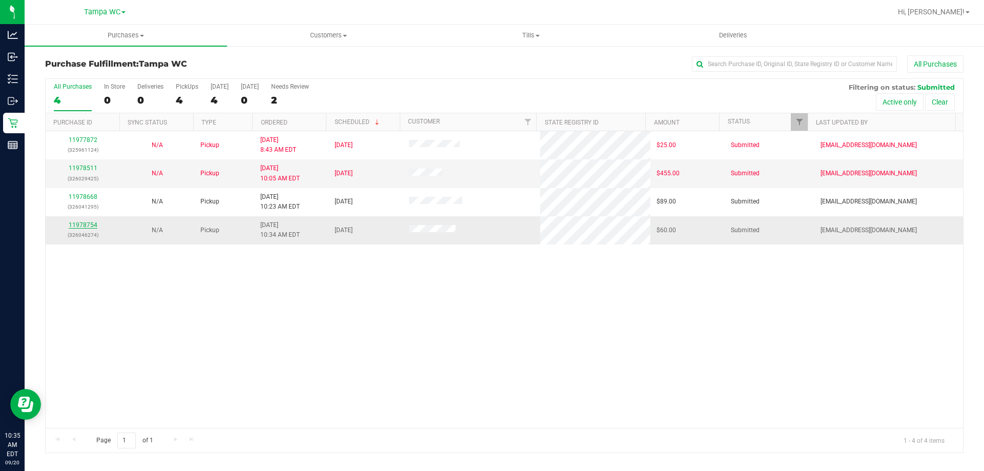
click at [88, 228] on link "11978754" at bounding box center [83, 224] width 29 height 7
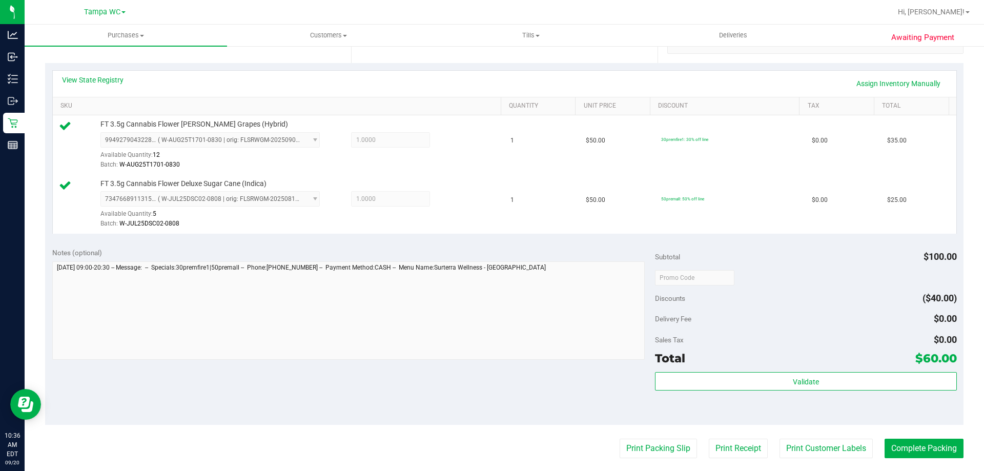
scroll to position [256, 0]
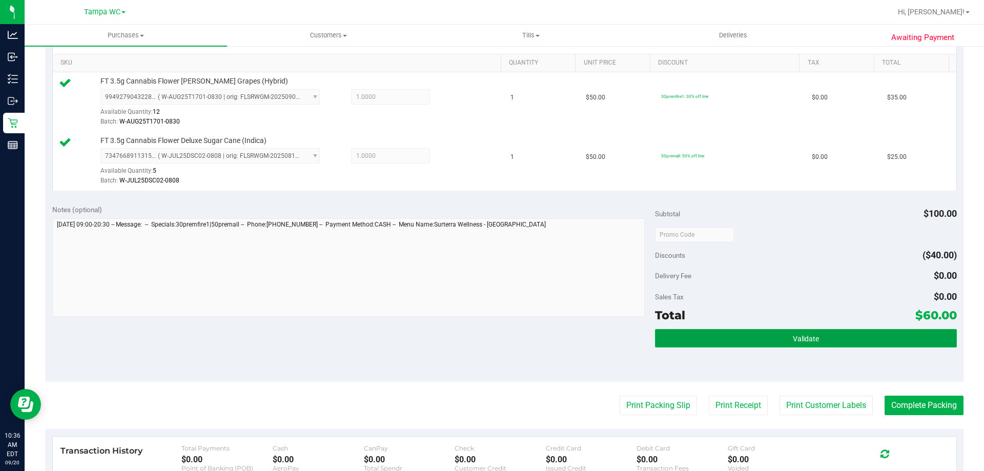
click at [792, 334] on span "Validate" at bounding box center [805, 338] width 26 height 8
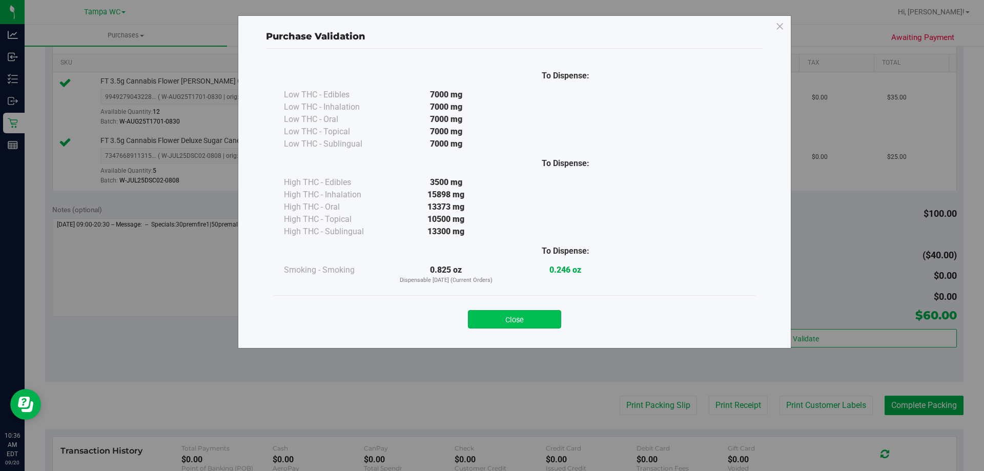
click at [530, 317] on button "Close" at bounding box center [514, 319] width 93 height 18
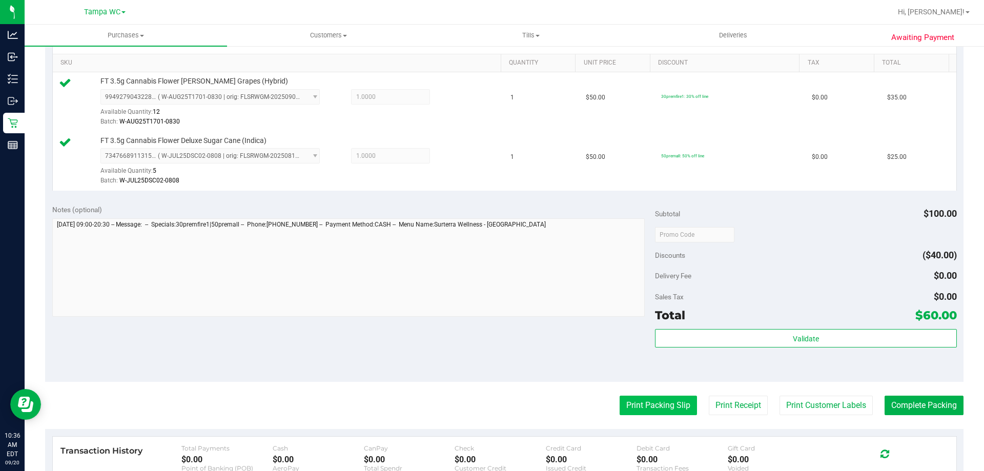
click at [619, 398] on button "Print Packing Slip" at bounding box center [657, 404] width 77 height 19
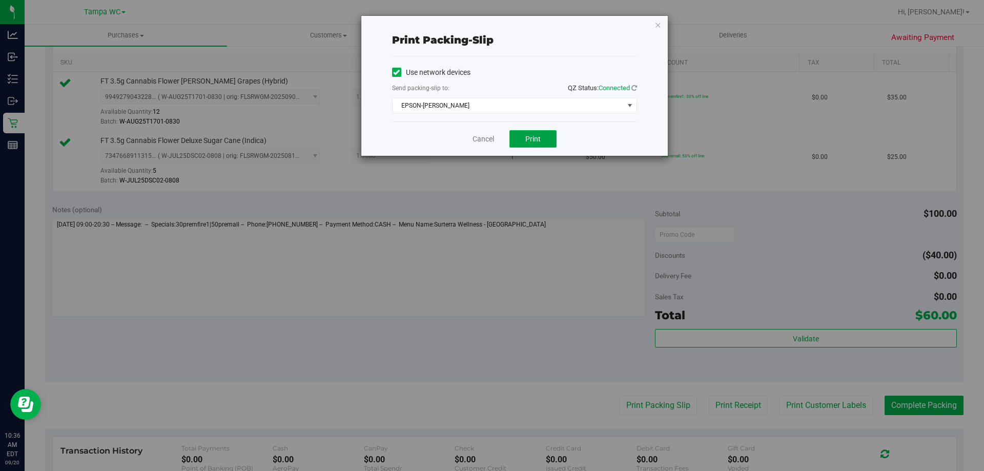
click at [537, 138] on span "Print" at bounding box center [532, 139] width 15 height 8
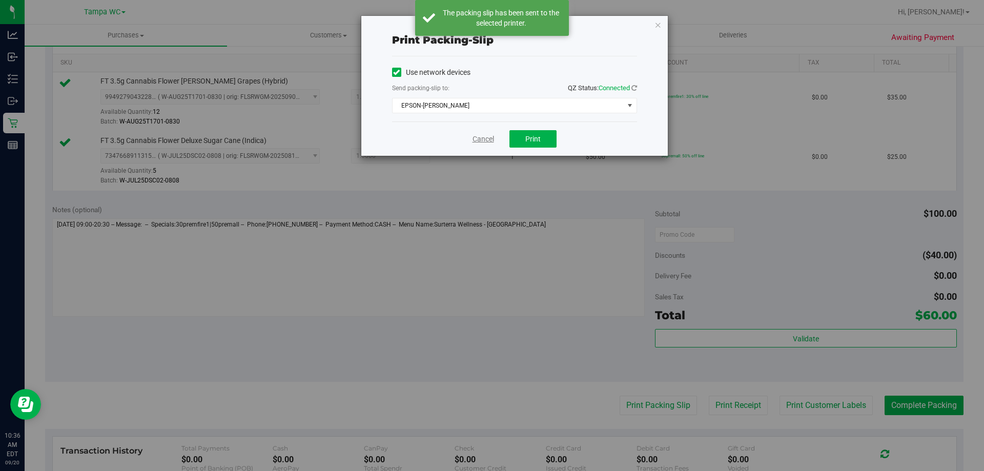
click at [474, 137] on link "Cancel" at bounding box center [483, 139] width 22 height 11
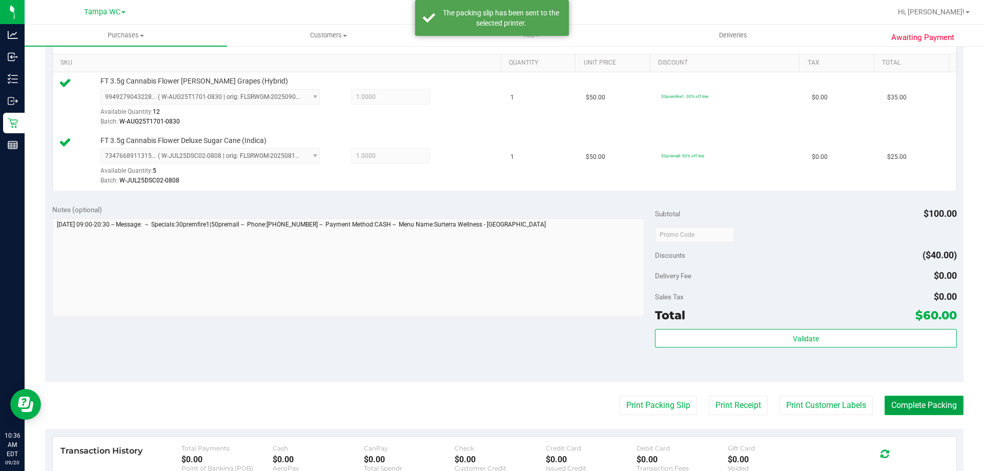
click at [897, 395] on button "Complete Packing" at bounding box center [923, 404] width 79 height 19
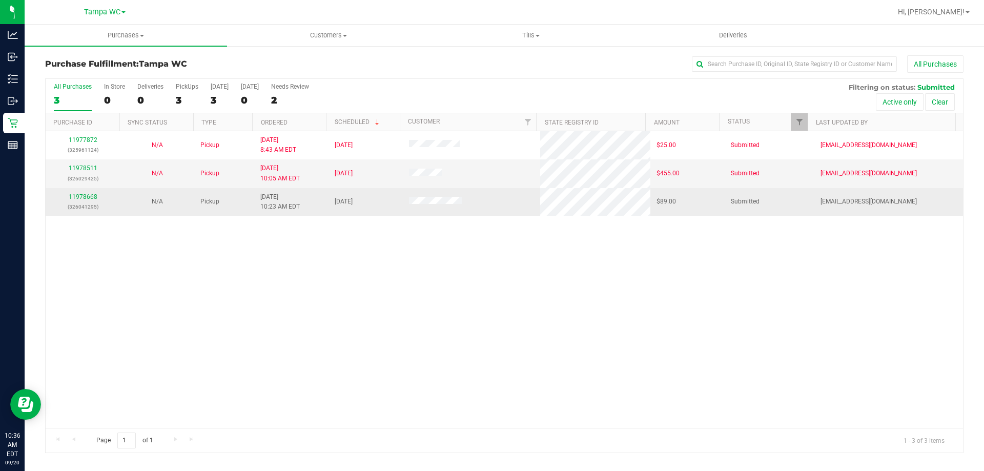
click at [88, 201] on div "11978668 (326041295)" at bounding box center [83, 201] width 62 height 19
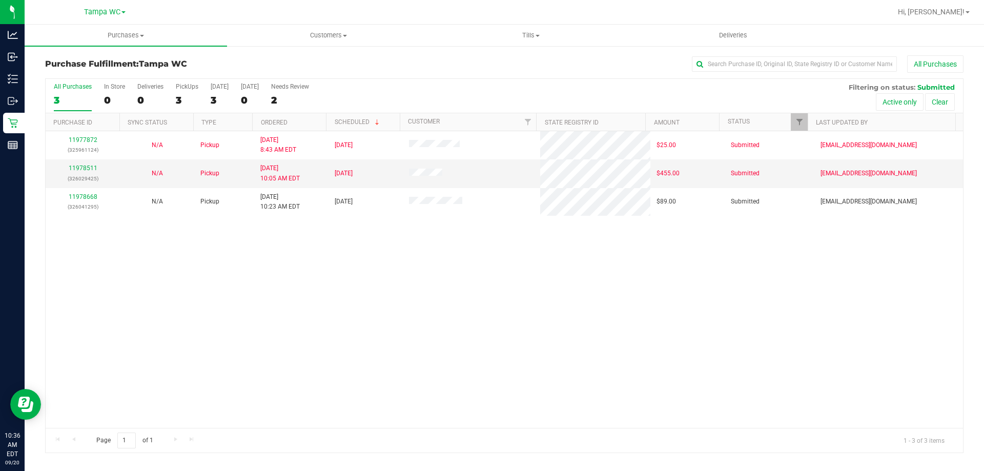
click at [66, 100] on div "3" at bounding box center [73, 100] width 38 height 12
click at [0, 0] on input "All Purchases 3" at bounding box center [0, 0] width 0 height 0
click at [66, 95] on div "3" at bounding box center [73, 100] width 38 height 12
click at [0, 0] on input "All Purchases 3" at bounding box center [0, 0] width 0 height 0
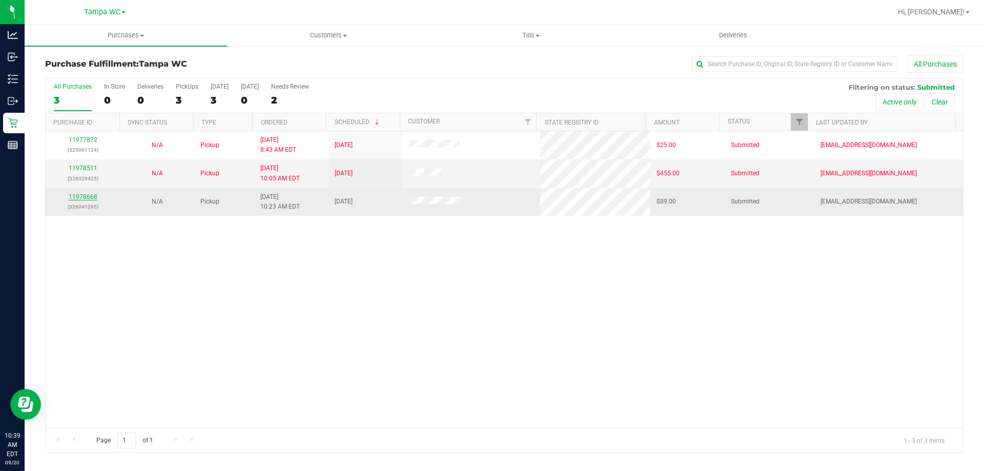
click at [87, 196] on link "11978668" at bounding box center [83, 196] width 29 height 7
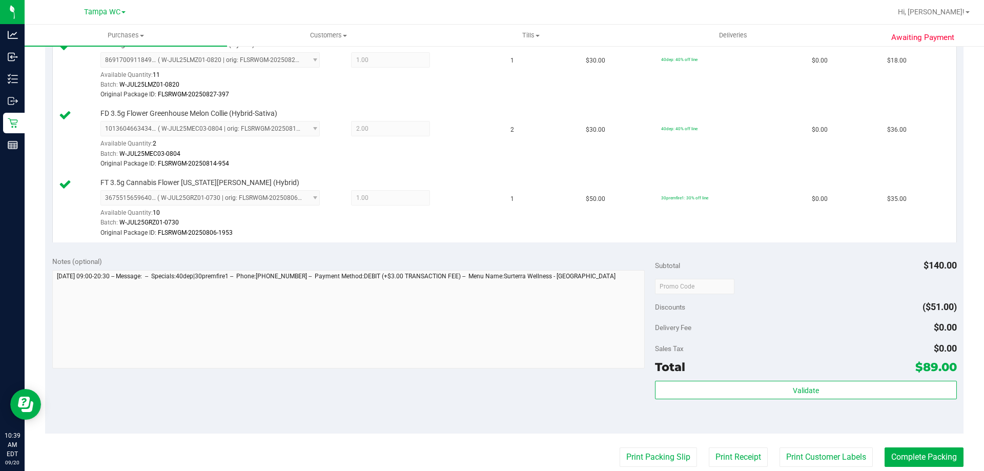
scroll to position [307, 0]
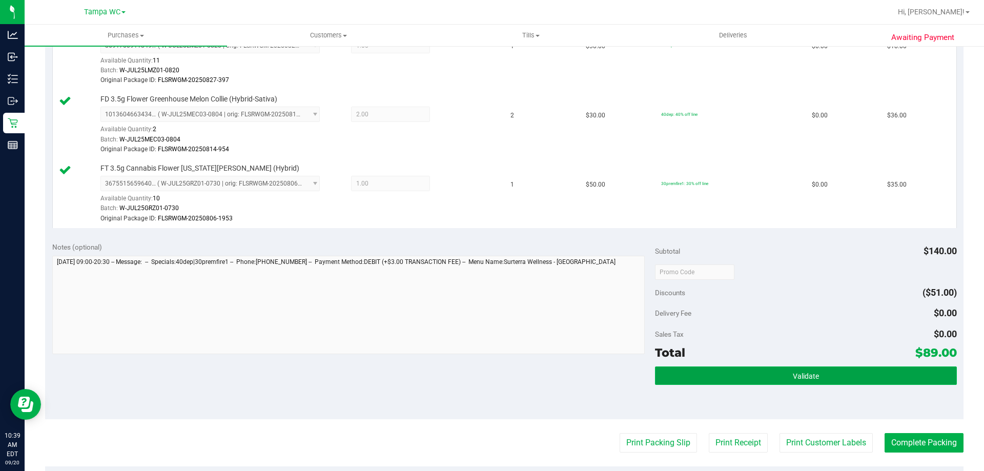
click at [809, 367] on button "Validate" at bounding box center [805, 375] width 301 height 18
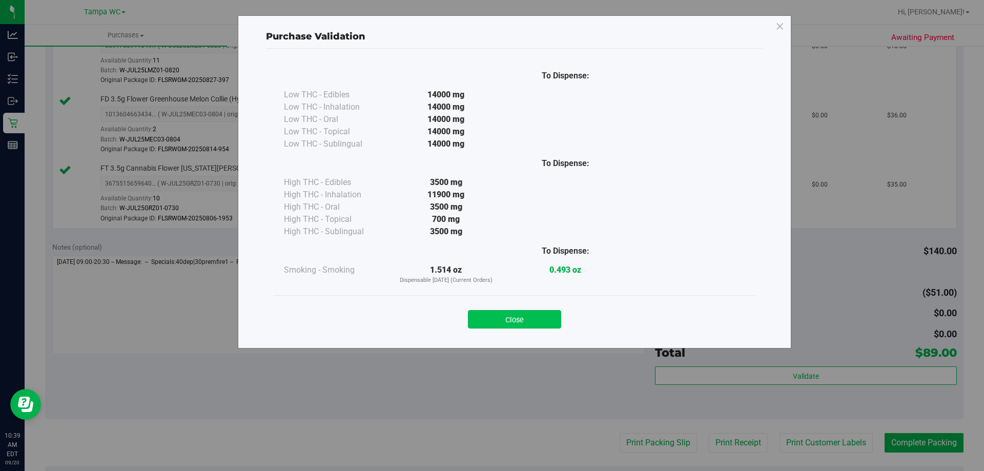
drag, startPoint x: 527, startPoint y: 316, endPoint x: 847, endPoint y: 373, distance: 325.8
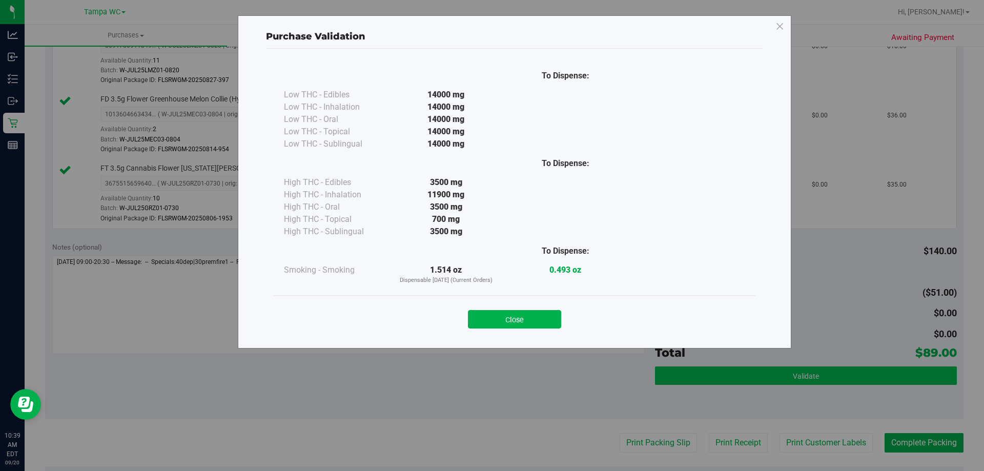
click at [527, 316] on button "Close" at bounding box center [514, 319] width 93 height 18
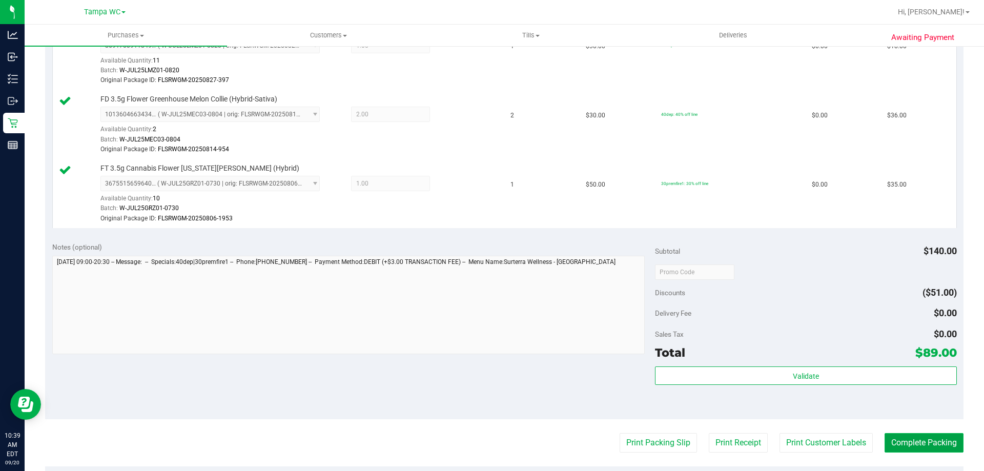
click at [889, 438] on button "Complete Packing" at bounding box center [923, 442] width 79 height 19
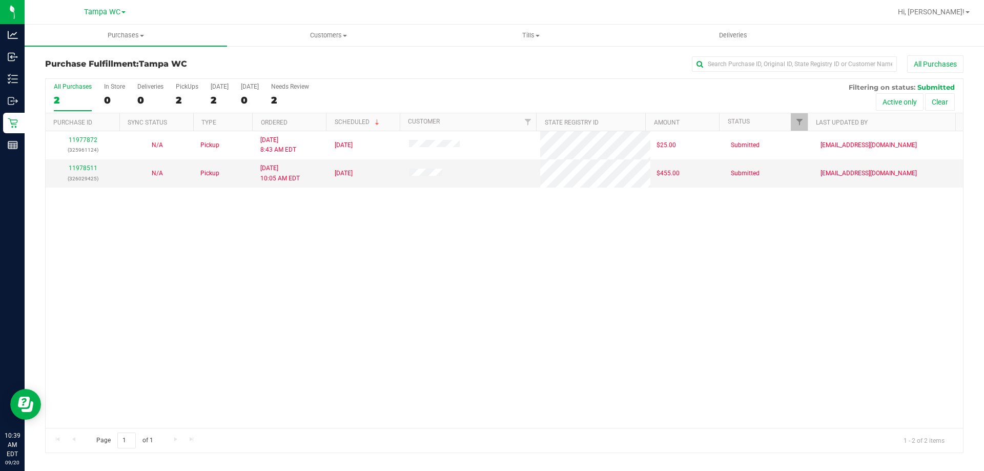
click at [79, 96] on div "2" at bounding box center [73, 100] width 38 height 12
click at [0, 0] on input "All Purchases 2" at bounding box center [0, 0] width 0 height 0
click at [67, 106] on div "2" at bounding box center [73, 100] width 38 height 12
click at [0, 0] on input "All Purchases 2" at bounding box center [0, 0] width 0 height 0
click at [70, 91] on label "All Purchases 2" at bounding box center [73, 97] width 38 height 28
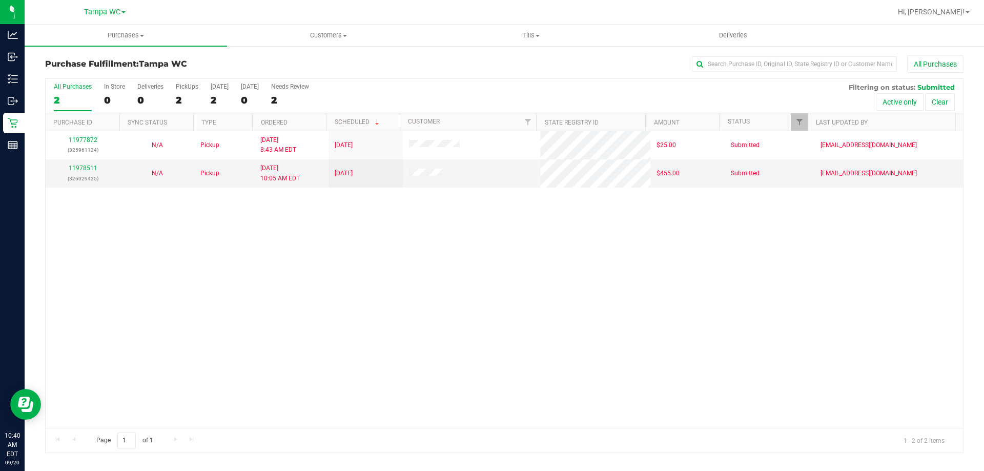
click at [0, 0] on input "All Purchases 2" at bounding box center [0, 0] width 0 height 0
click at [70, 97] on div "2" at bounding box center [73, 100] width 38 height 12
click at [0, 0] on input "All Purchases 2" at bounding box center [0, 0] width 0 height 0
click at [87, 96] on div "3" at bounding box center [73, 100] width 38 height 12
click at [0, 0] on input "All Purchases 3" at bounding box center [0, 0] width 0 height 0
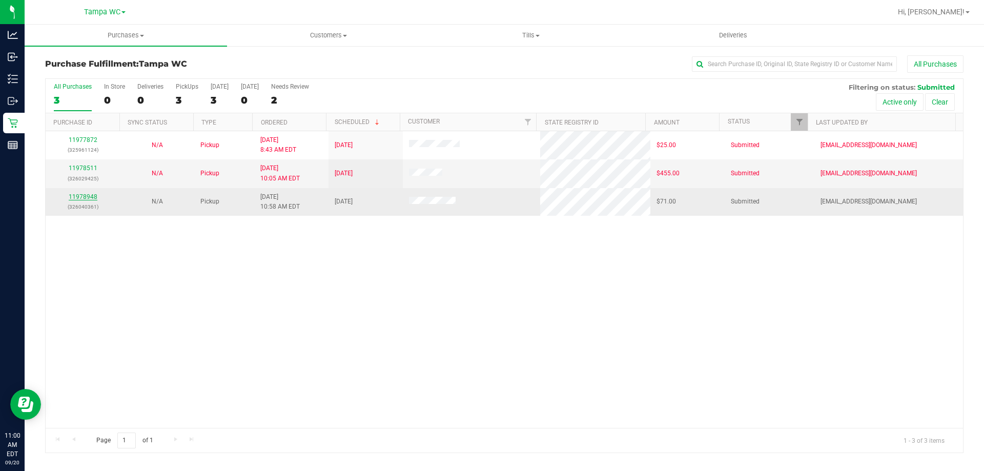
click at [92, 199] on link "11978948" at bounding box center [83, 196] width 29 height 7
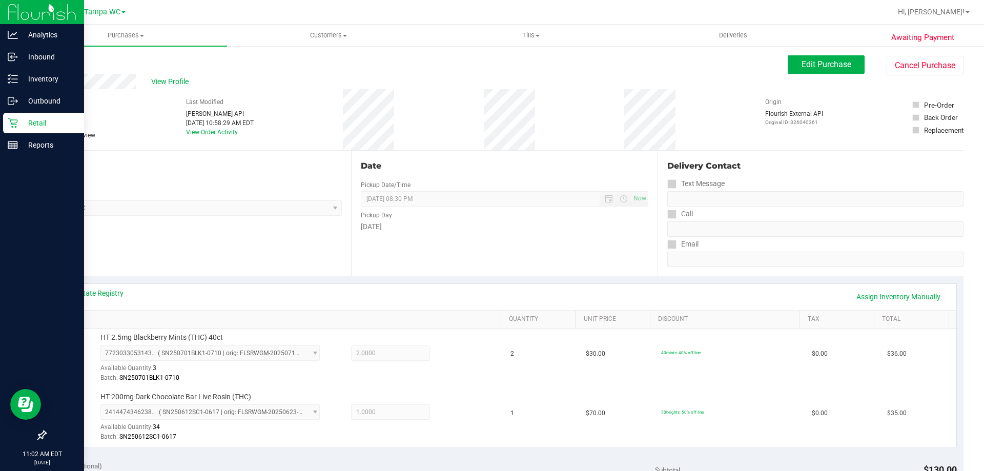
click at [30, 124] on p "Retail" at bounding box center [48, 123] width 61 height 12
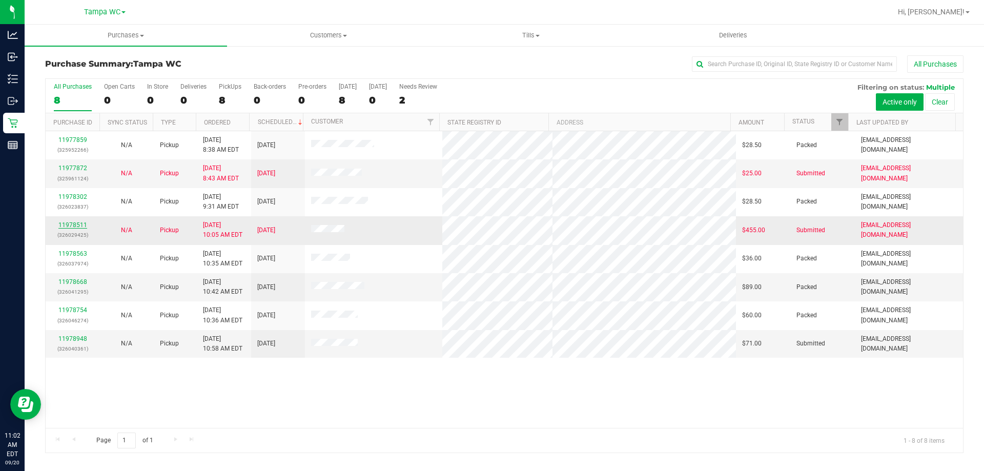
click at [81, 226] on link "11978511" at bounding box center [72, 224] width 29 height 7
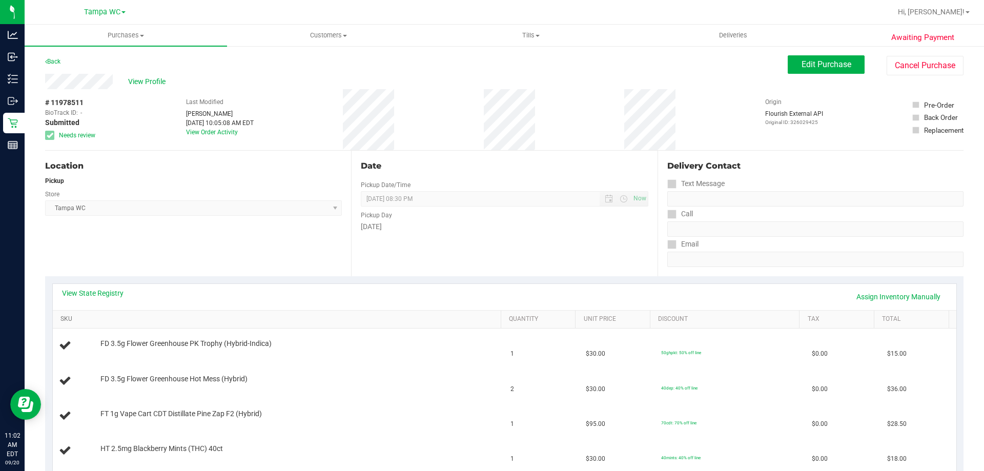
click at [200, 318] on link "SKU" at bounding box center [278, 319] width 436 height 8
click at [816, 61] on span "Edit Purchase" at bounding box center [826, 64] width 50 height 10
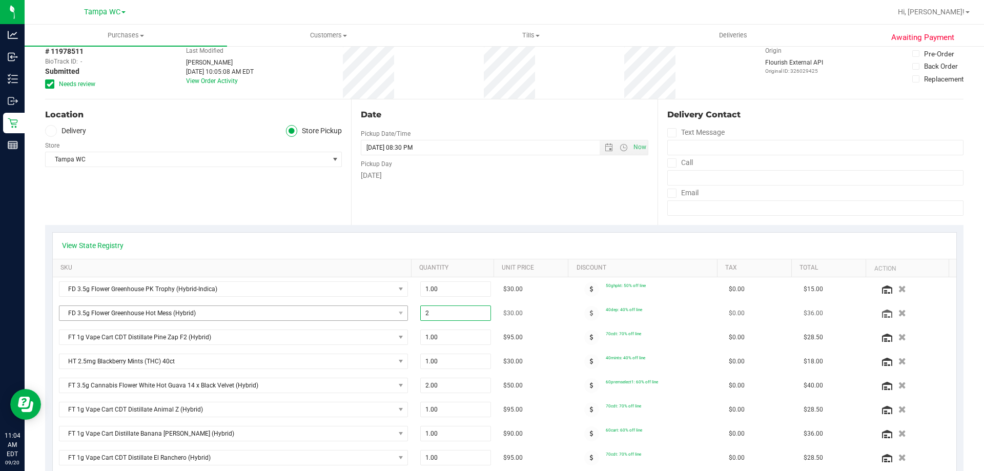
drag, startPoint x: 441, startPoint y: 316, endPoint x: 385, endPoint y: 314, distance: 56.4
click at [385, 314] on tr "FD 3.5g Flower Greenhouse Hot Mess (Hybrid) 2.00 2 $30.00 40dep: 40% off line $…" at bounding box center [504, 313] width 903 height 24
type input "1"
type input "1.00"
click at [457, 237] on div "View State Registry" at bounding box center [504, 246] width 903 height 26
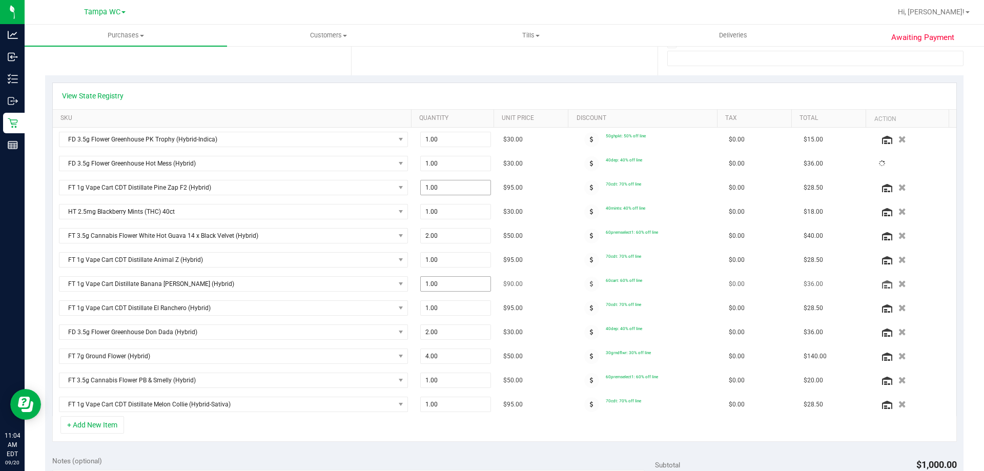
scroll to position [205, 0]
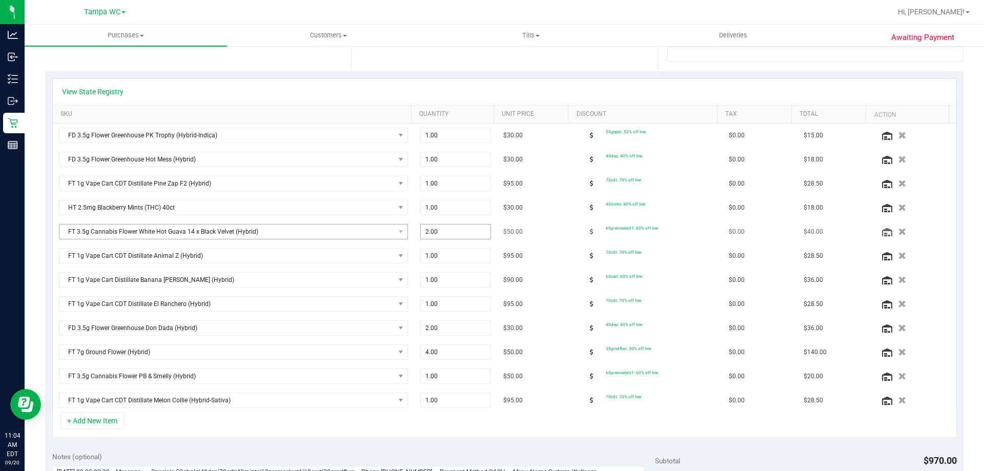
drag, startPoint x: 436, startPoint y: 232, endPoint x: 401, endPoint y: 231, distance: 35.9
click at [401, 231] on tr "FT 3.5g Cannabis Flower White Hot Guava 14 x Black Velvet (Hybrid) 2.00 2 $50.0…" at bounding box center [504, 232] width 903 height 24
type input "1"
type input "1.00"
click at [494, 86] on div "View State Registry" at bounding box center [504, 92] width 903 height 26
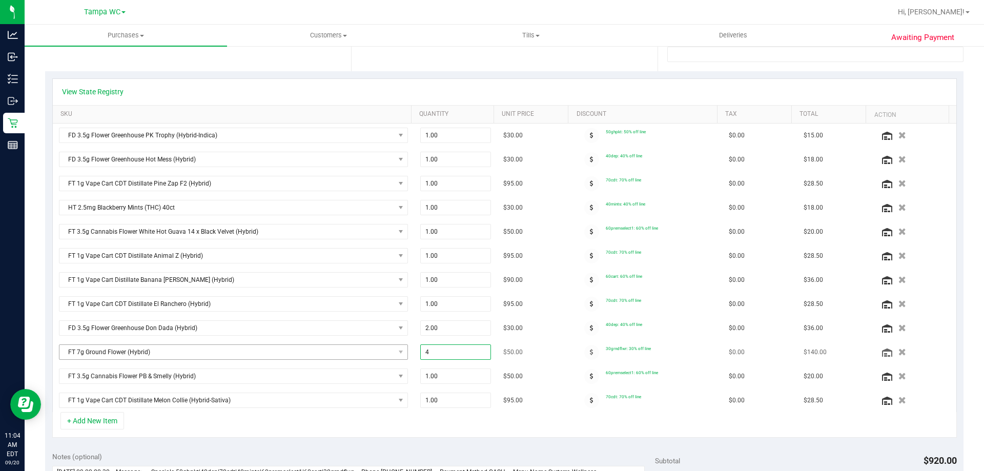
drag, startPoint x: 438, startPoint y: 350, endPoint x: 364, endPoint y: 350, distance: 74.3
click at [364, 350] on tr "FT 7g Ground Flower (Hybrid) 4.00 4 $50.00 30grndflwr: 30% off line $0.00 $140.…" at bounding box center [504, 352] width 903 height 24
type input "2"
type input "2.00"
click at [479, 80] on div "View State Registry" at bounding box center [504, 92] width 903 height 26
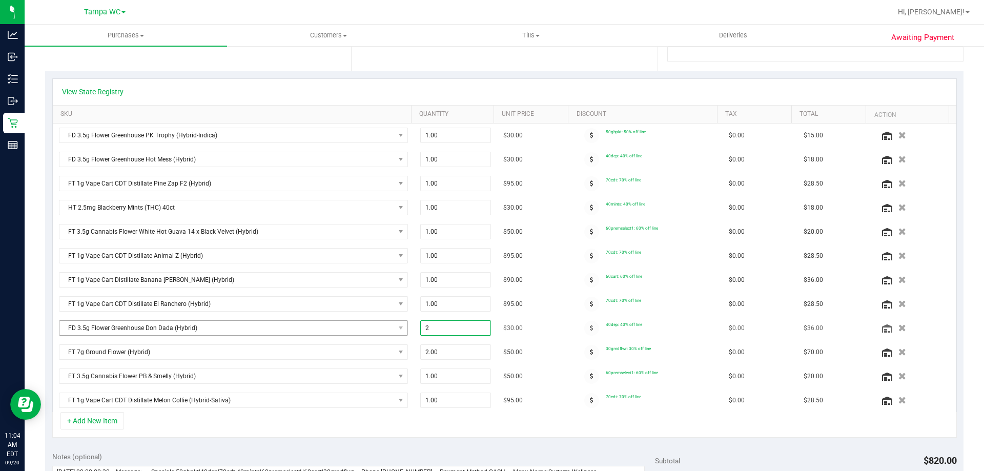
drag, startPoint x: 451, startPoint y: 325, endPoint x: 349, endPoint y: 326, distance: 101.4
click at [349, 326] on tr "FD 3.5g Flower Greenhouse Don Dada (Hybrid) 2.00 2 $30.00 40dep: 40% off line $…" at bounding box center [504, 328] width 903 height 24
type input "1"
type input "1.00"
click at [550, 95] on div "View State Registry" at bounding box center [504, 92] width 885 height 10
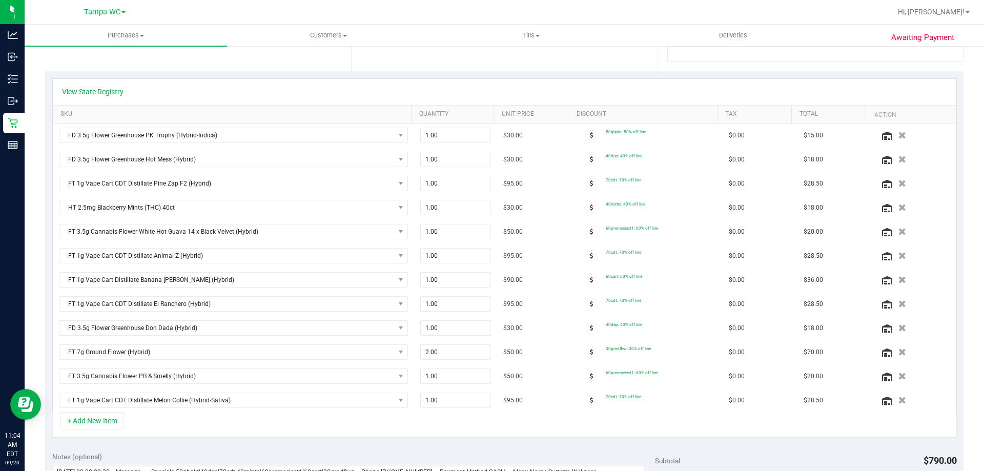
scroll to position [0, 0]
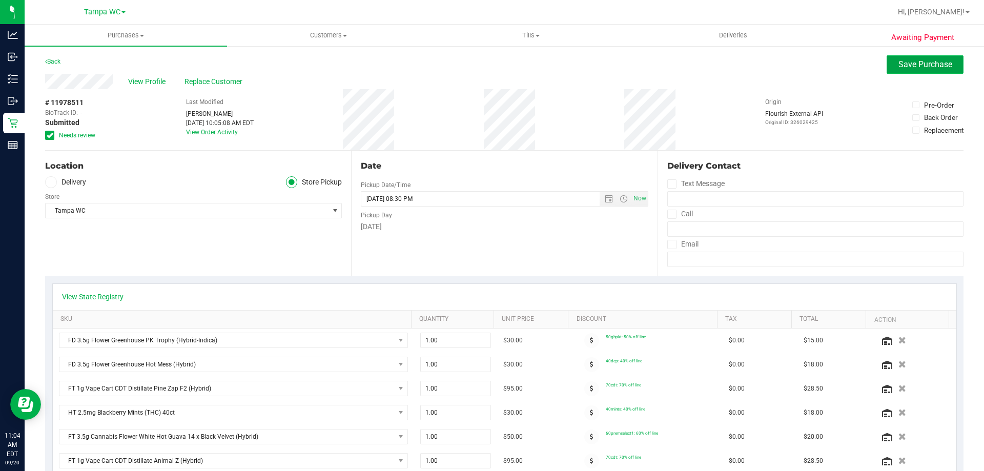
click at [903, 68] on span "Save Purchase" at bounding box center [925, 64] width 54 height 10
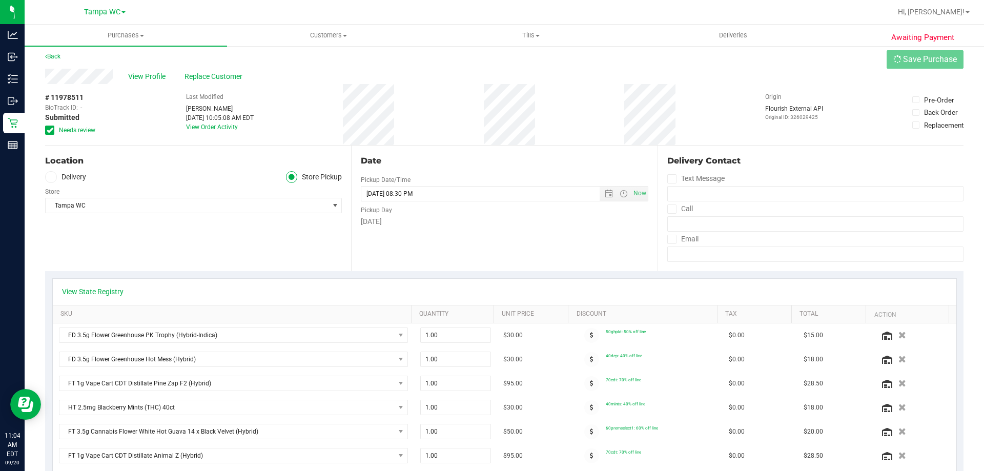
scroll to position [51, 0]
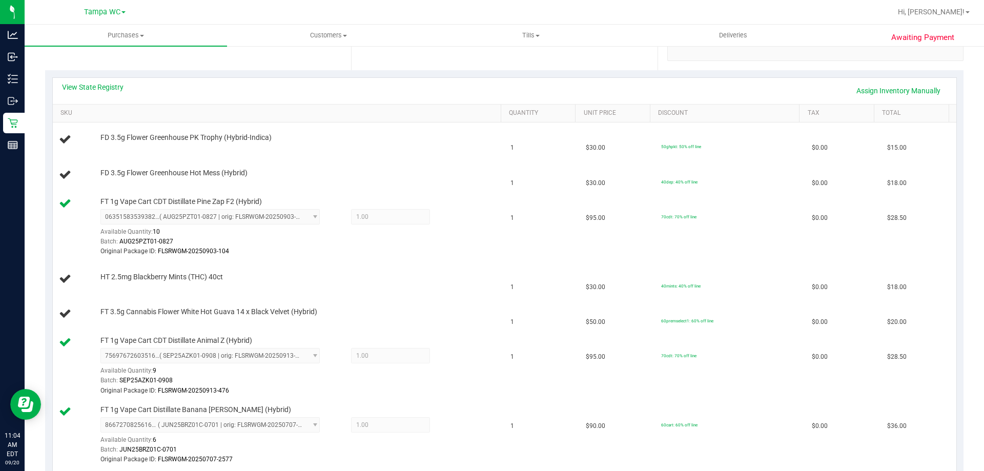
scroll to position [205, 0]
click at [168, 114] on link "SKU" at bounding box center [278, 114] width 436 height 8
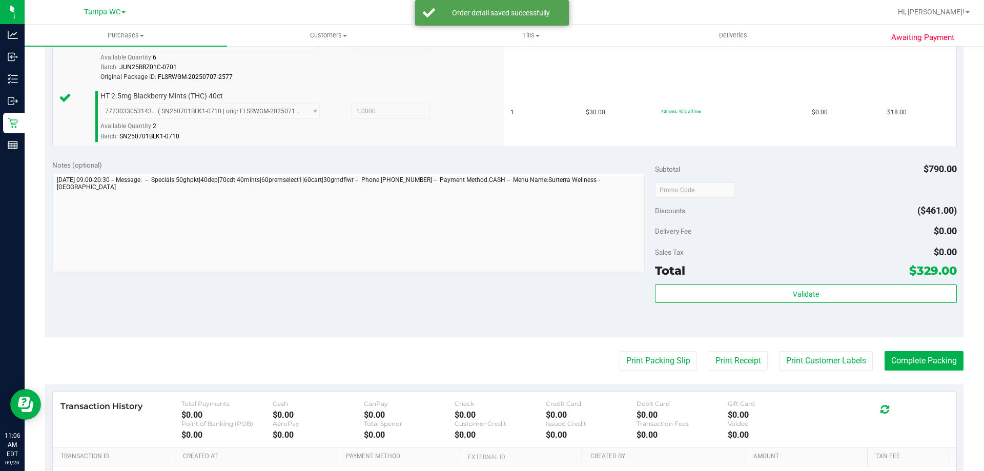
scroll to position [973, 0]
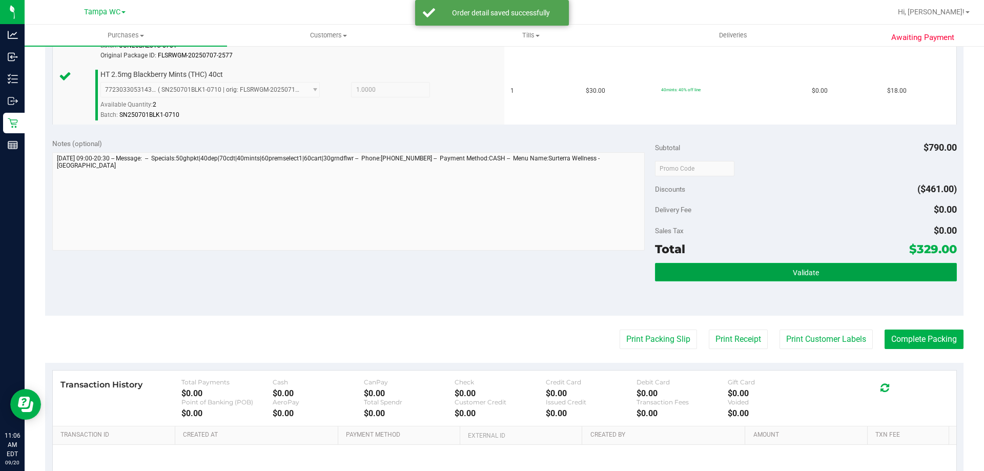
click at [811, 280] on button "Validate" at bounding box center [805, 272] width 301 height 18
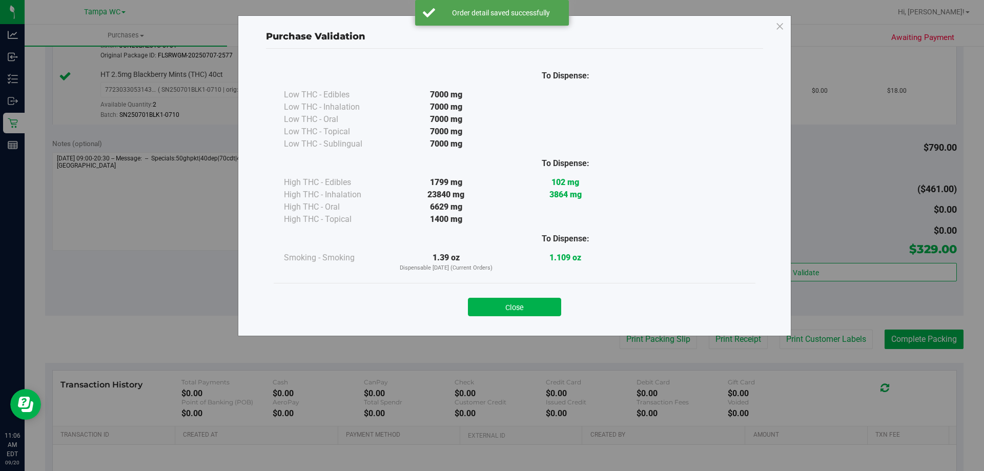
click at [528, 301] on button "Close" at bounding box center [514, 307] width 93 height 18
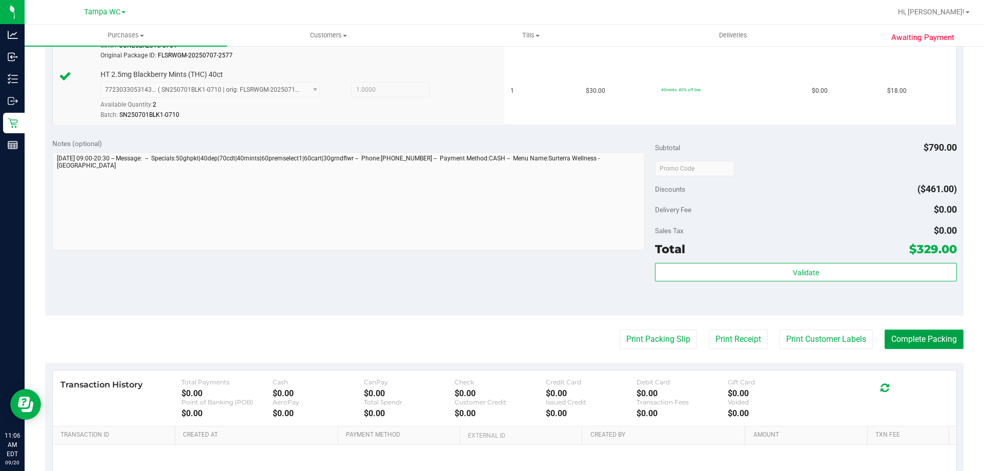
click at [910, 339] on button "Complete Packing" at bounding box center [923, 338] width 79 height 19
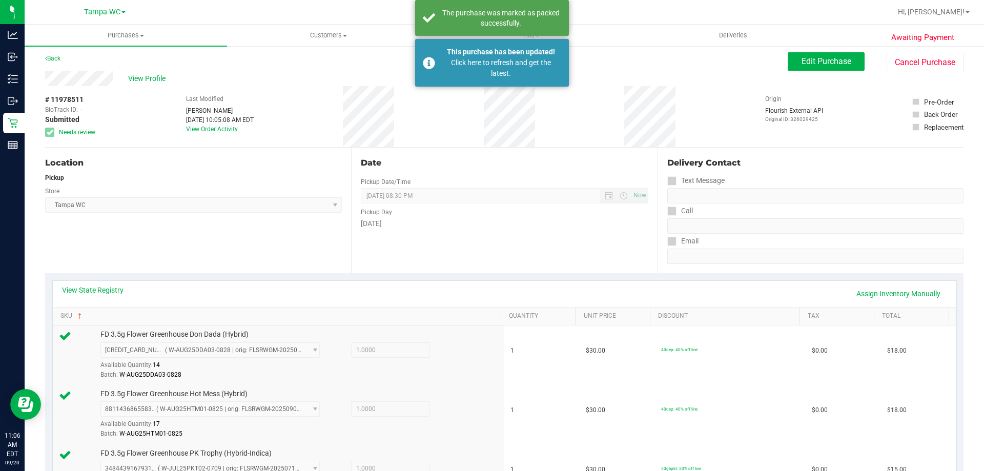
scroll to position [0, 0]
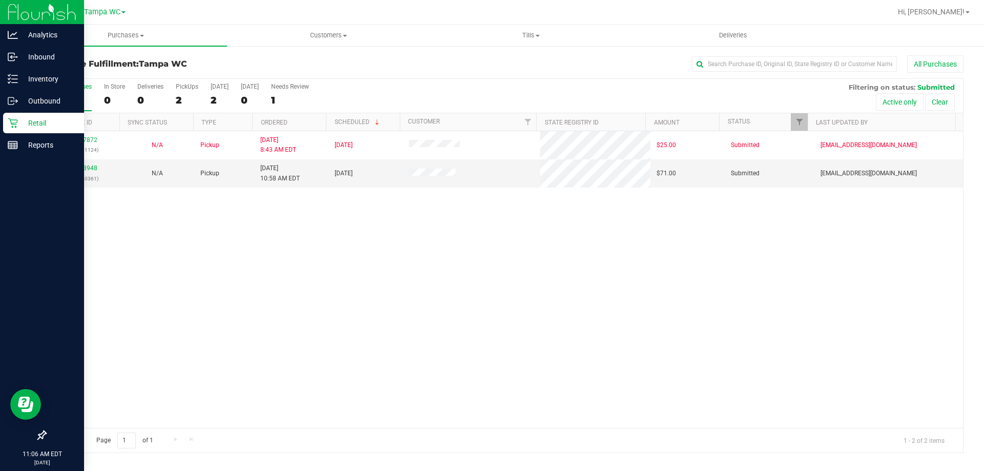
click at [18, 116] on div "Retail" at bounding box center [43, 123] width 81 height 20
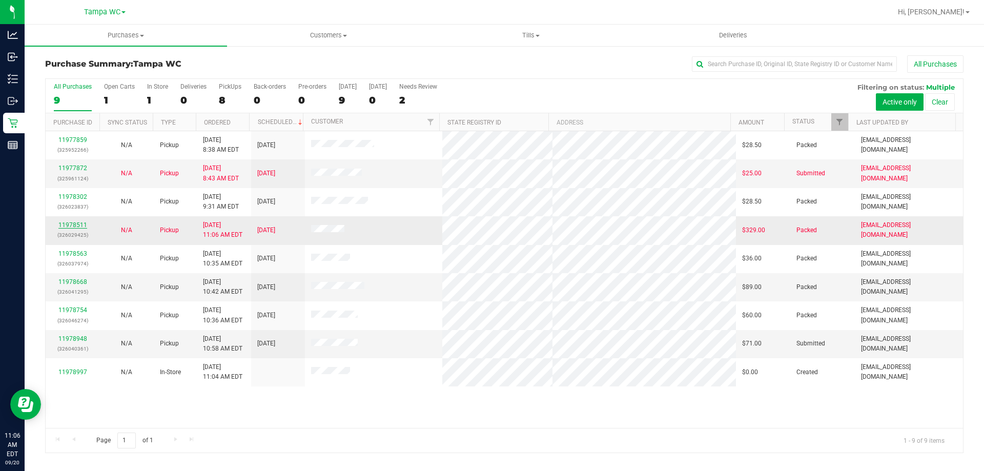
click at [73, 223] on link "11978511" at bounding box center [72, 224] width 29 height 7
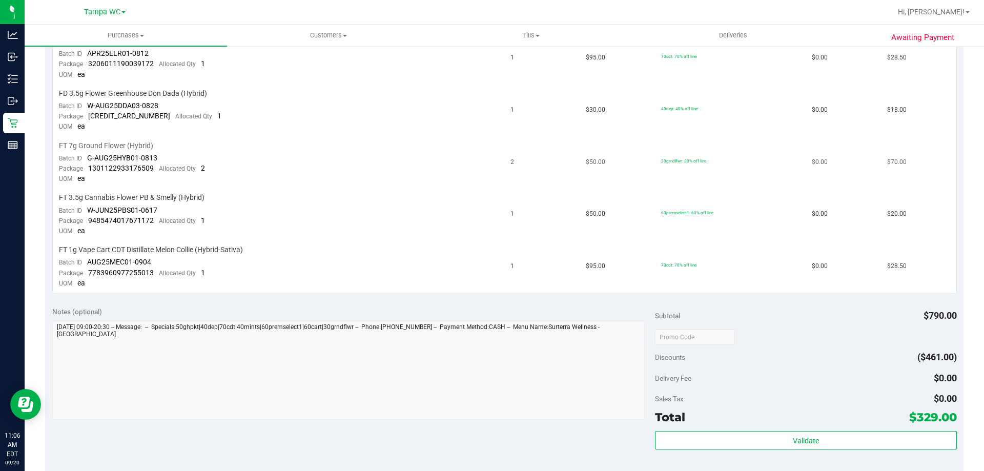
scroll to position [666, 0]
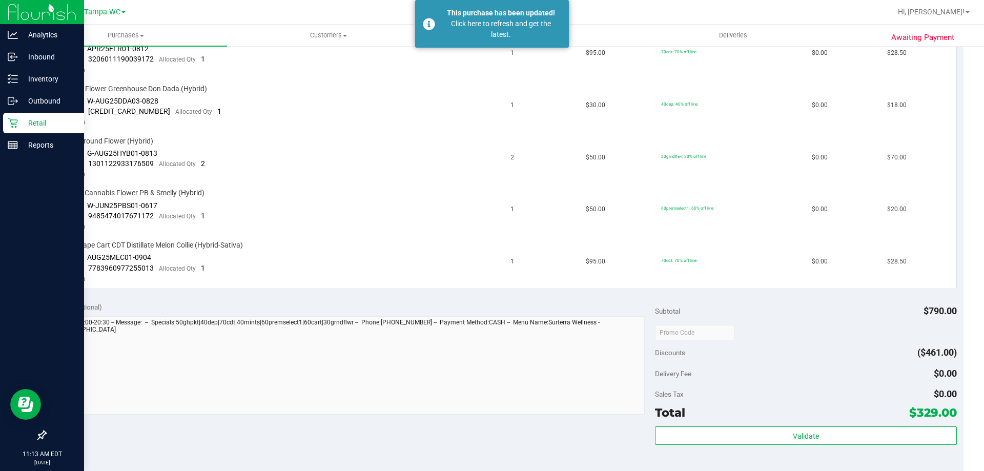
click at [18, 118] on p "Retail" at bounding box center [48, 123] width 61 height 12
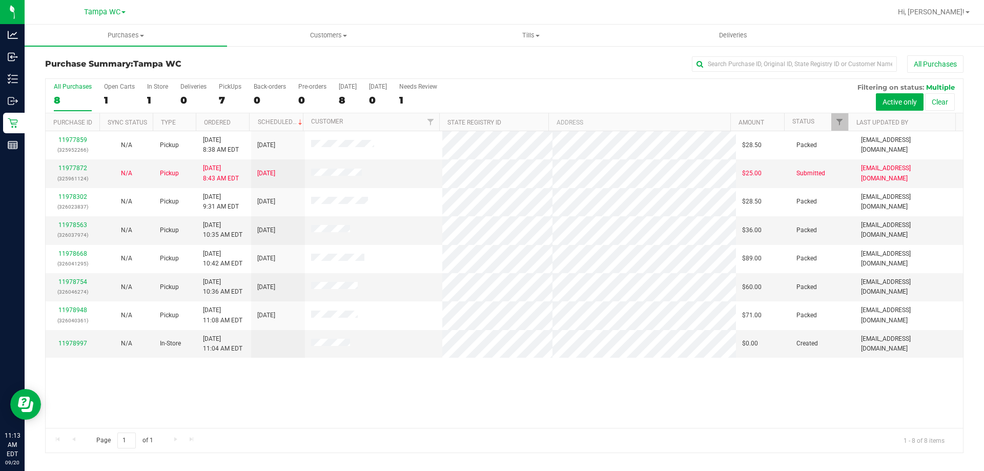
click at [63, 94] on div "8" at bounding box center [73, 100] width 38 height 12
click at [0, 0] on input "All Purchases 8" at bounding box center [0, 0] width 0 height 0
click at [75, 342] on link "11978997" at bounding box center [72, 343] width 29 height 7
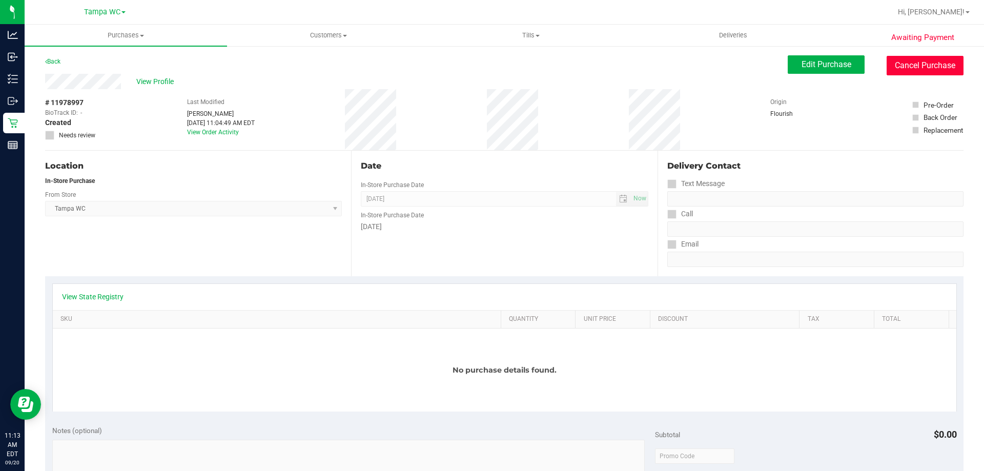
click at [924, 66] on button "Cancel Purchase" at bounding box center [924, 65] width 77 height 19
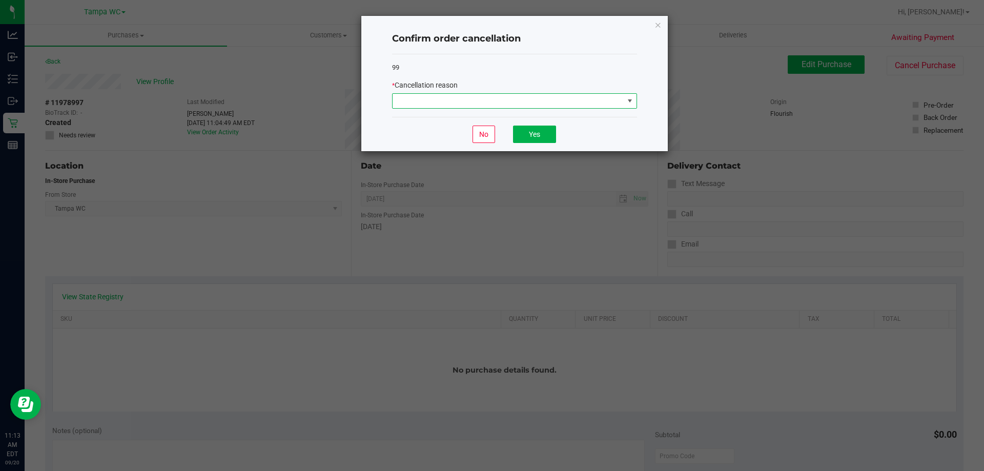
click at [515, 95] on span at bounding box center [507, 101] width 231 height 14
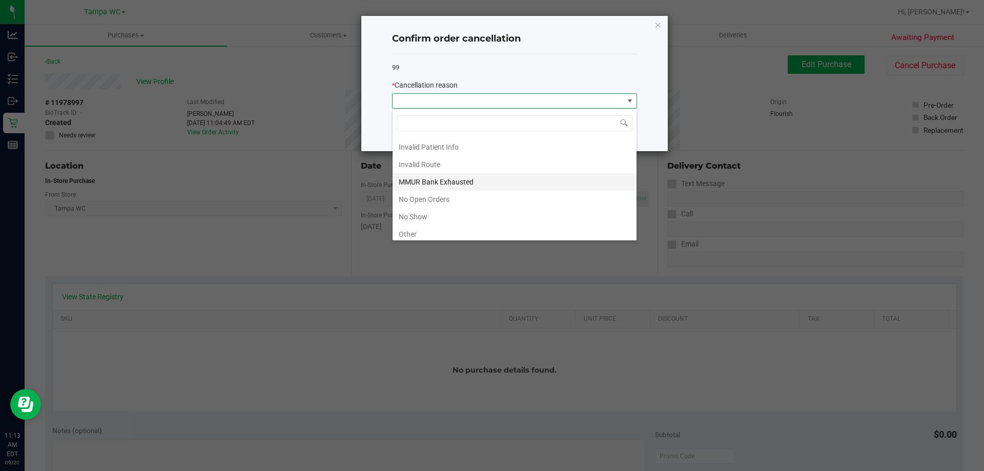
scroll to position [51, 0]
click at [427, 214] on li "Other" at bounding box center [514, 215] width 244 height 17
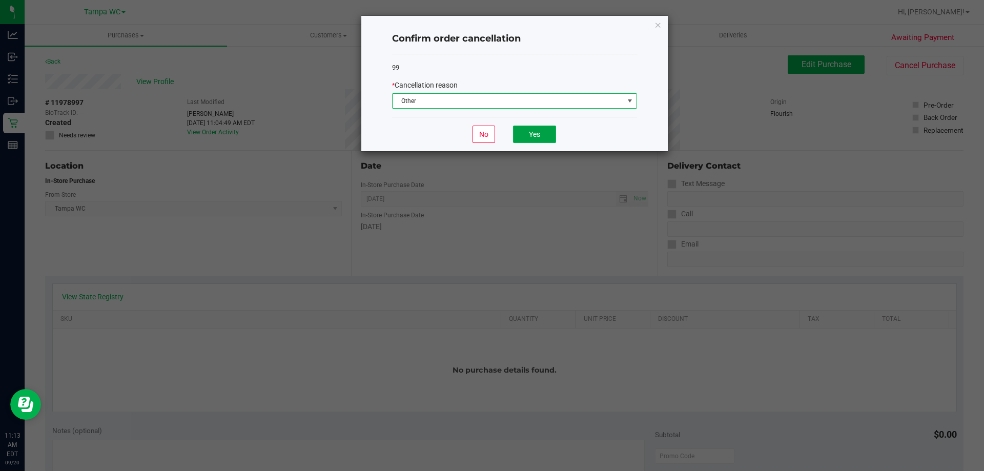
click at [528, 135] on button "Yes" at bounding box center [534, 134] width 43 height 17
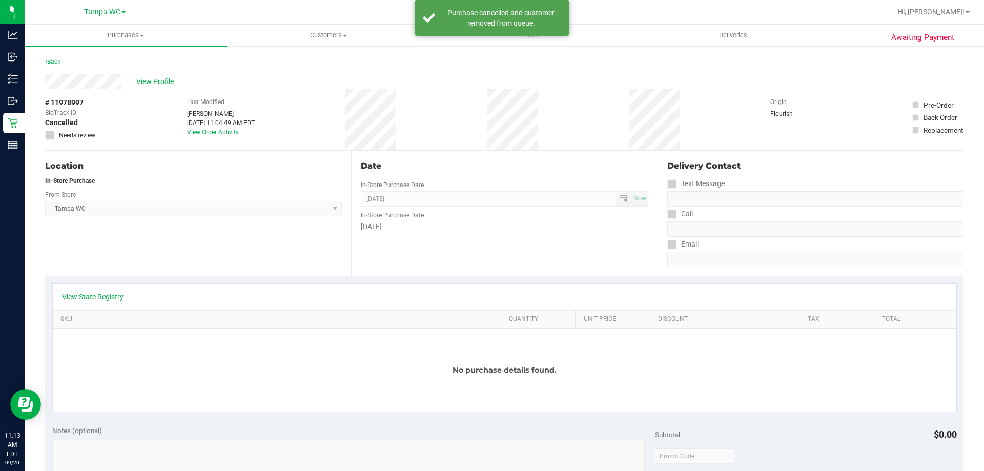
click at [56, 62] on link "Back" at bounding box center [52, 61] width 15 height 7
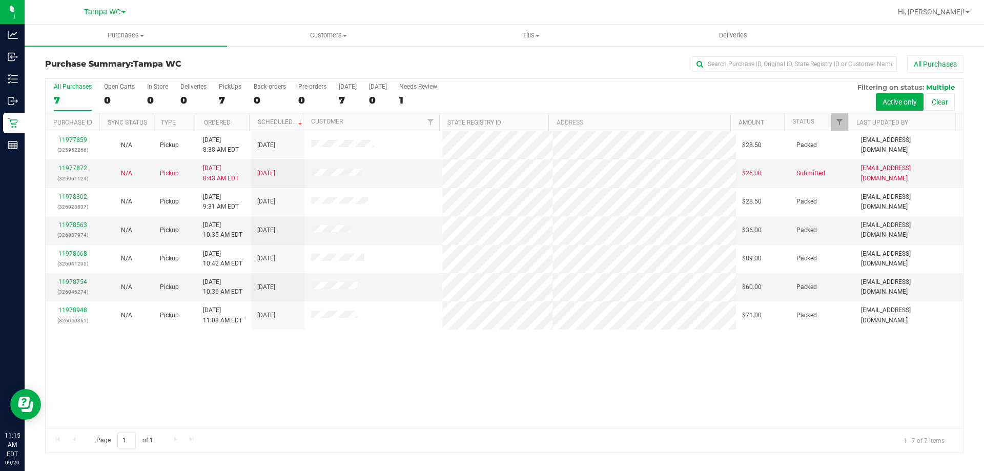
click at [76, 91] on label "All Purchases 7" at bounding box center [73, 97] width 38 height 28
click at [0, 0] on input "All Purchases 7" at bounding box center [0, 0] width 0 height 0
click at [73, 99] on div "6" at bounding box center [73, 100] width 38 height 12
click at [0, 0] on input "All Purchases 6" at bounding box center [0, 0] width 0 height 0
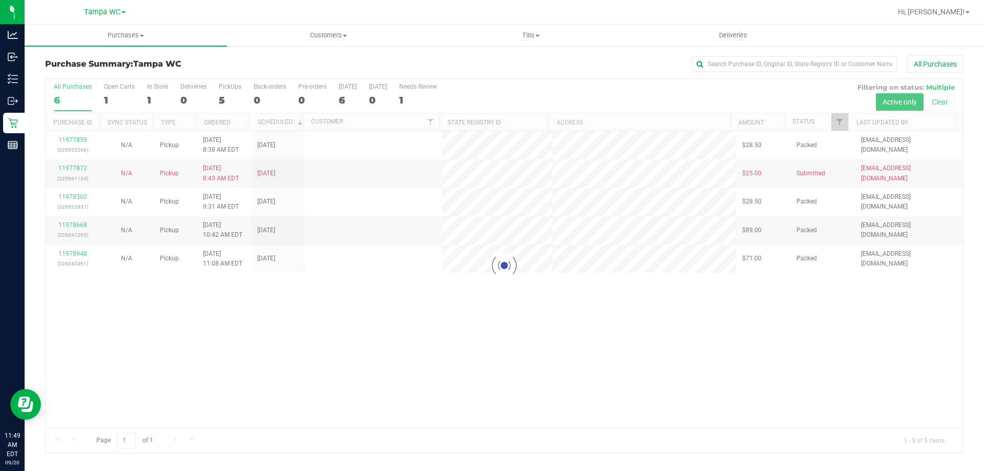
click at [75, 95] on div at bounding box center [504, 265] width 917 height 373
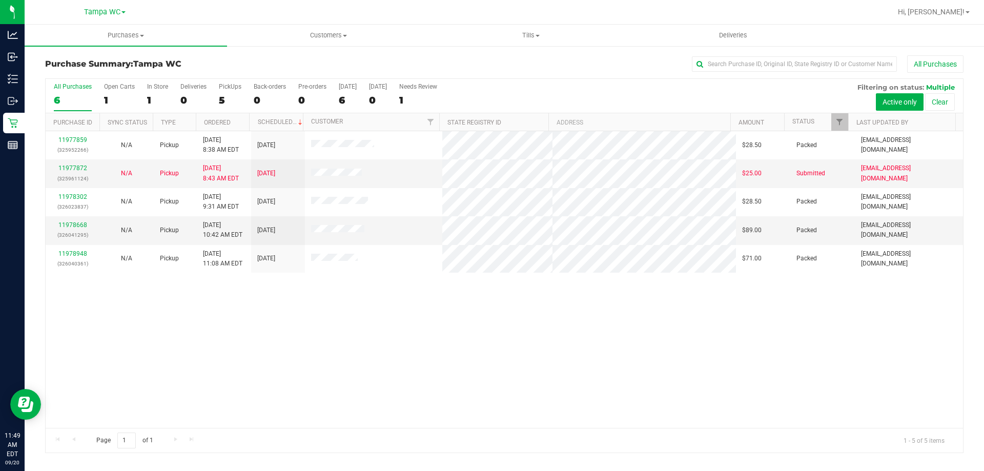
click at [65, 94] on div "6" at bounding box center [73, 100] width 38 height 12
click at [0, 0] on input "All Purchases 6" at bounding box center [0, 0] width 0 height 0
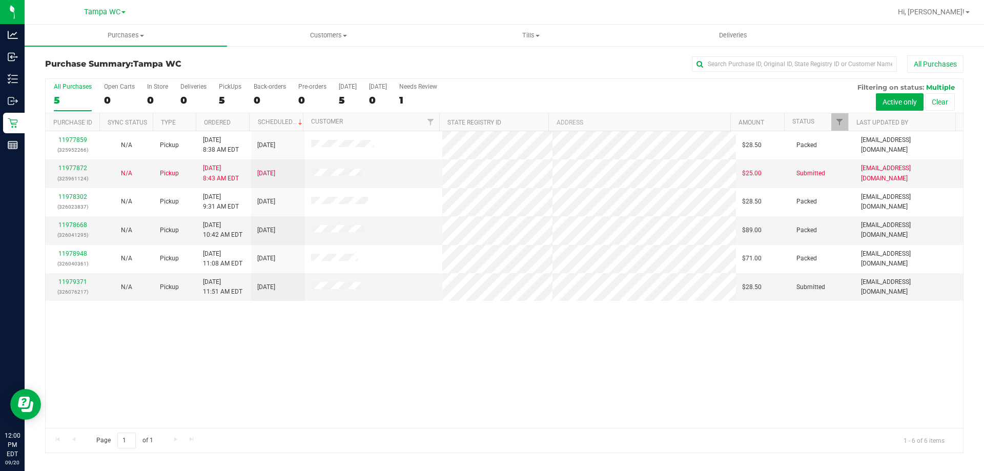
click at [74, 90] on div "All Purchases" at bounding box center [73, 86] width 38 height 7
click at [0, 0] on input "All Purchases 5" at bounding box center [0, 0] width 0 height 0
click at [80, 277] on div "11979371 (326076217)" at bounding box center [72, 286] width 41 height 19
click at [83, 283] on link "11979371" at bounding box center [72, 281] width 29 height 7
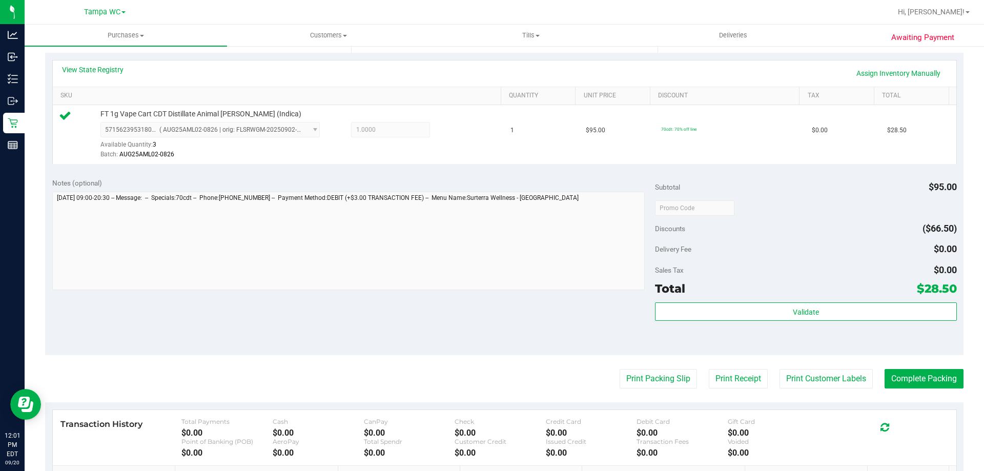
scroll to position [307, 0]
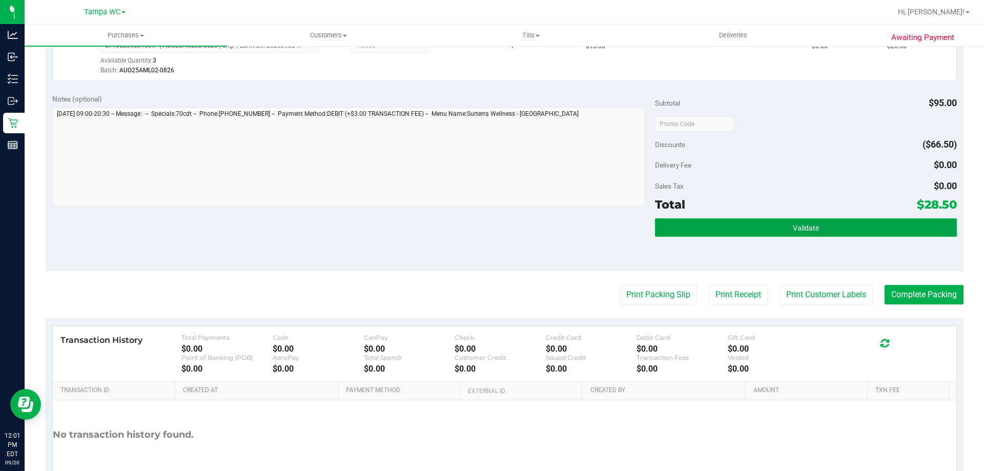
click at [770, 219] on button "Validate" at bounding box center [805, 227] width 301 height 18
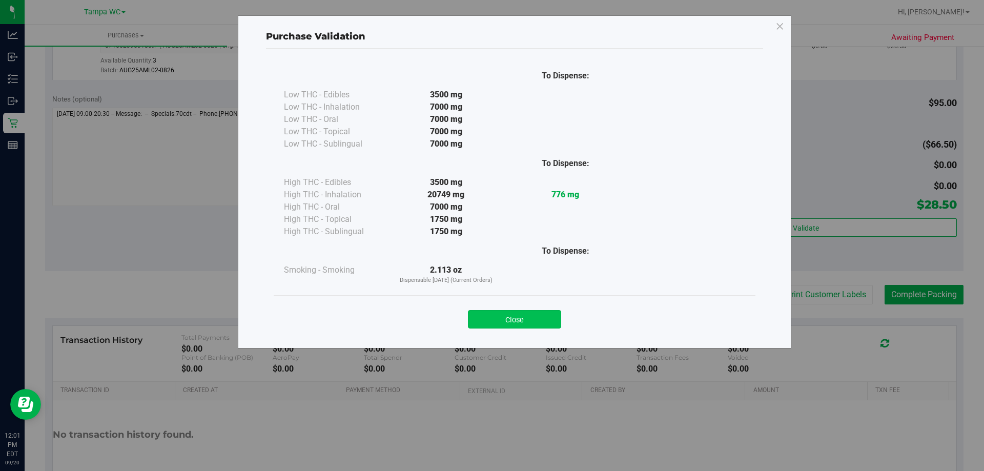
click at [503, 309] on div "Close" at bounding box center [514, 316] width 466 height 26
click at [504, 310] on button "Close" at bounding box center [514, 319] width 93 height 18
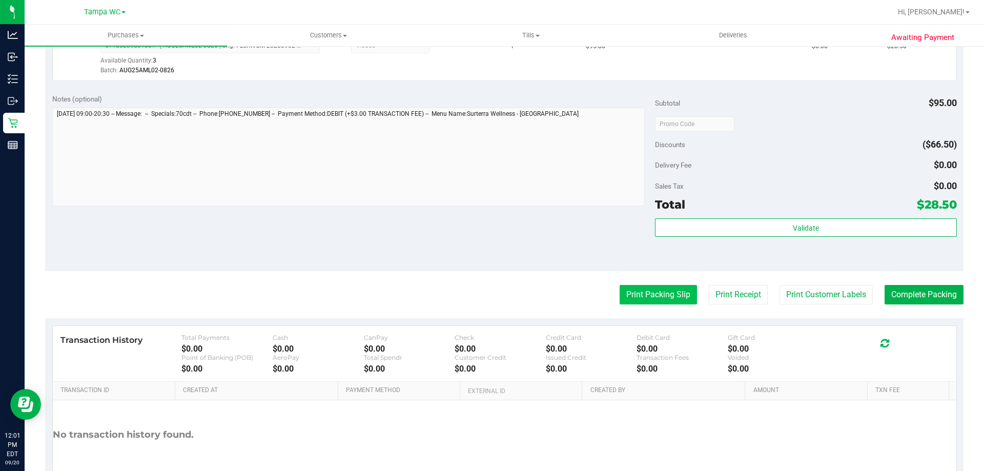
drag, startPoint x: 604, startPoint y: 294, endPoint x: 628, endPoint y: 294, distance: 24.1
click at [604, 294] on div "Print Packing Slip Print Receipt Print Customer Labels Complete Packing" at bounding box center [504, 294] width 918 height 19
click at [628, 293] on button "Print Packing Slip" at bounding box center [657, 294] width 77 height 19
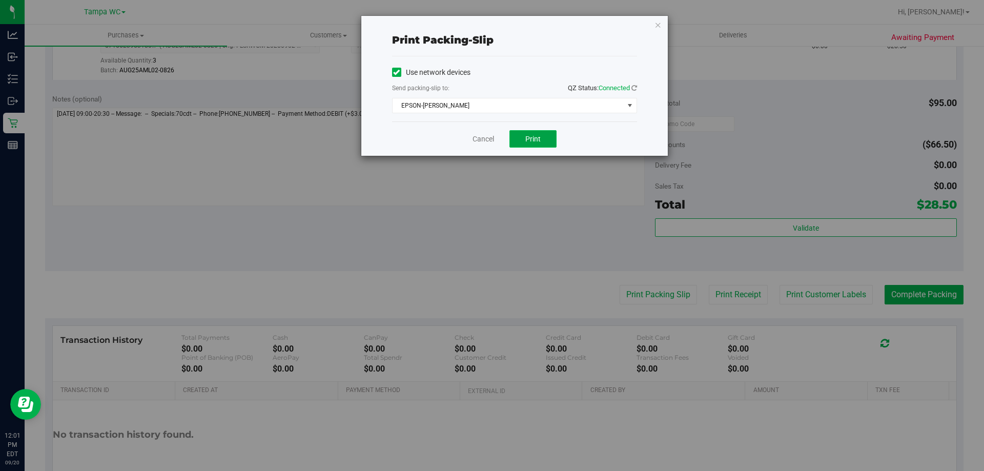
click at [535, 137] on span "Print" at bounding box center [532, 139] width 15 height 8
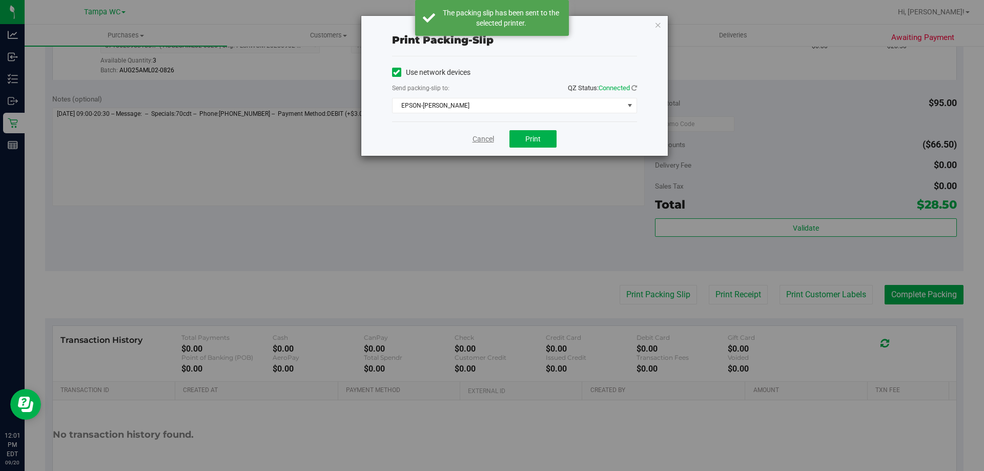
click at [474, 138] on link "Cancel" at bounding box center [483, 139] width 22 height 11
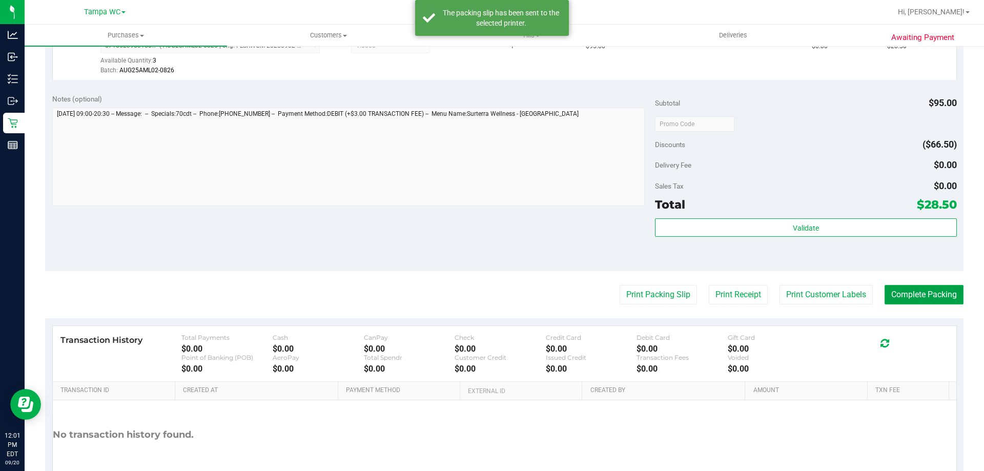
click at [925, 291] on button "Complete Packing" at bounding box center [923, 294] width 79 height 19
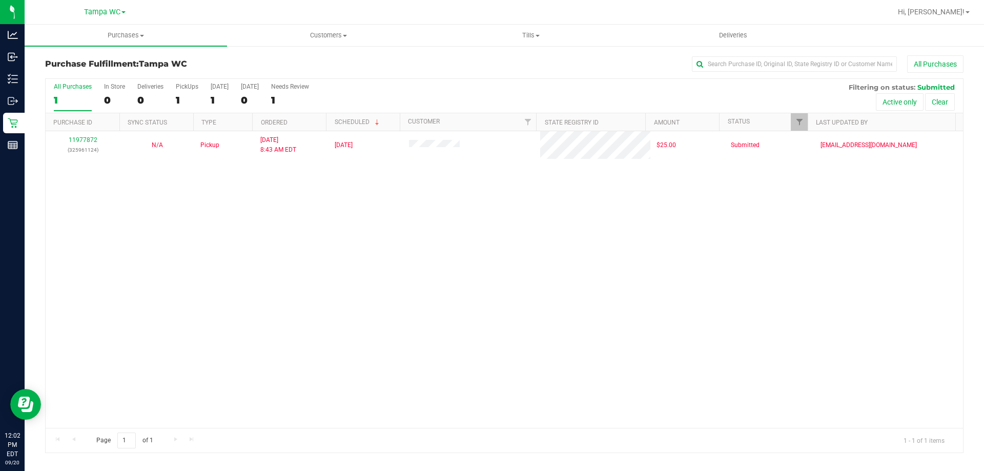
click at [72, 98] on div "1" at bounding box center [73, 100] width 38 height 12
click at [0, 0] on input "All Purchases 1" at bounding box center [0, 0] width 0 height 0
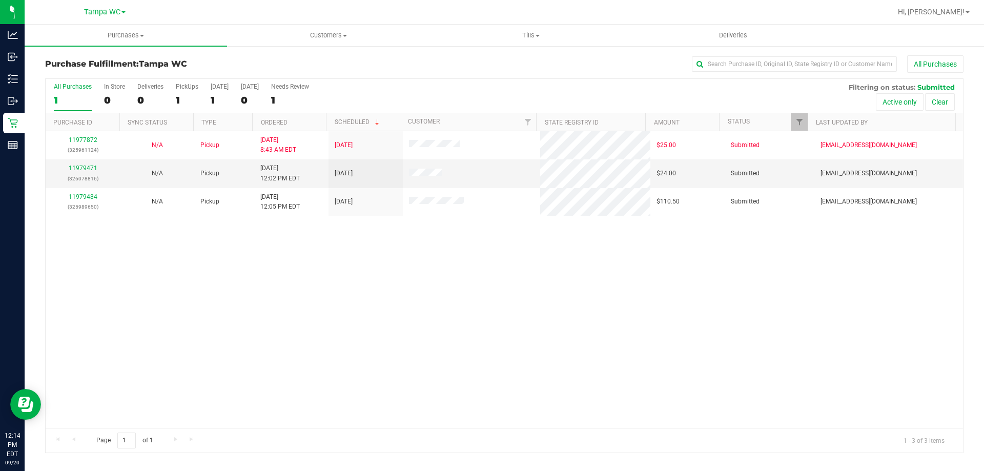
click at [75, 99] on div "1" at bounding box center [73, 100] width 38 height 12
click at [0, 0] on input "All Purchases 1" at bounding box center [0, 0] width 0 height 0
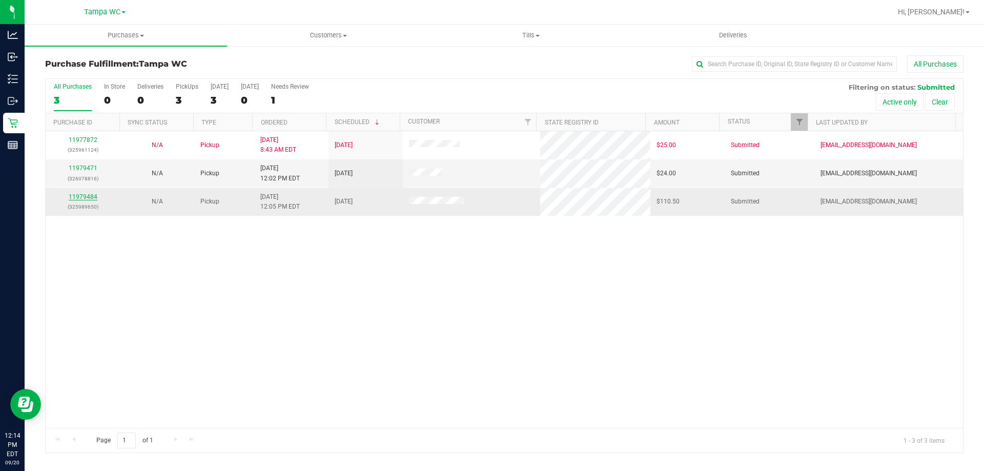
click at [88, 195] on link "11979484" at bounding box center [83, 196] width 29 height 7
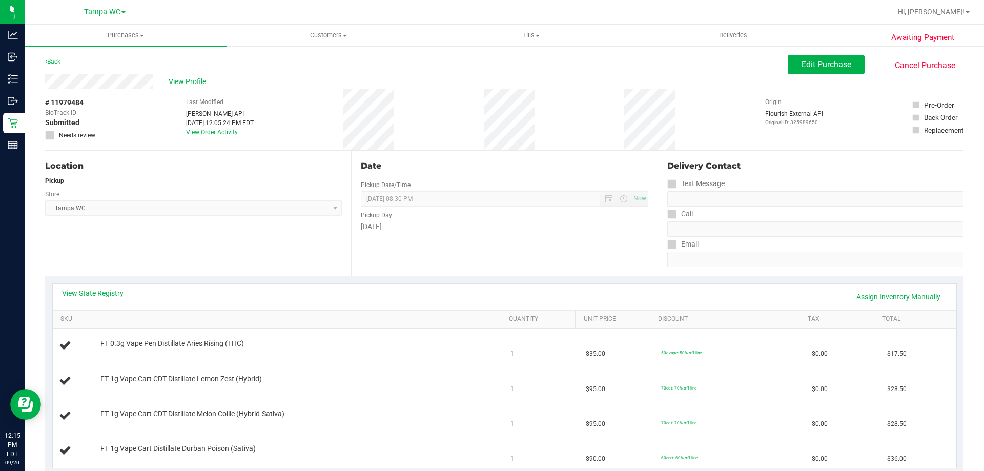
click at [55, 63] on link "Back" at bounding box center [52, 61] width 15 height 7
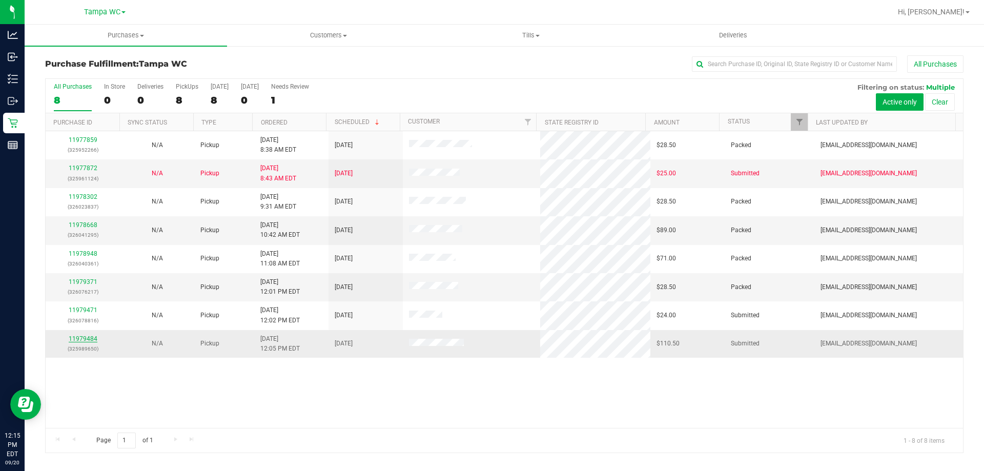
click at [83, 340] on link "11979484" at bounding box center [83, 338] width 29 height 7
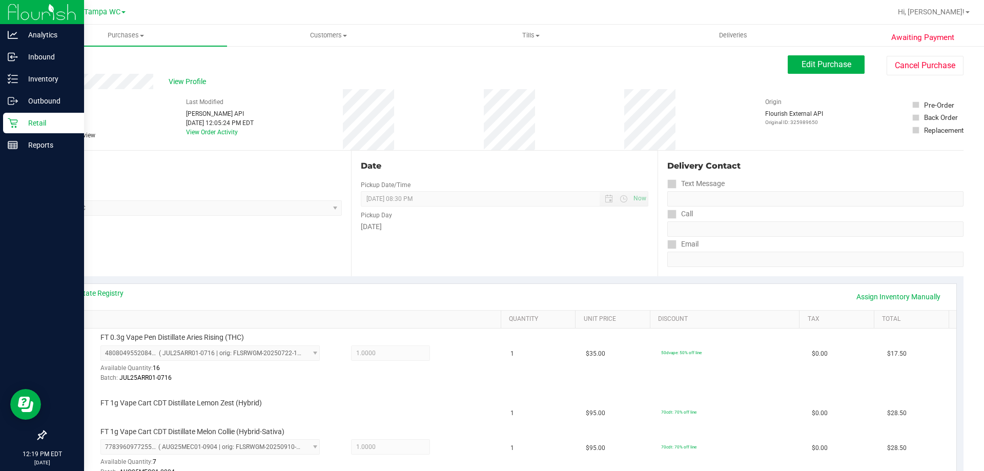
click at [19, 122] on p "Retail" at bounding box center [48, 123] width 61 height 12
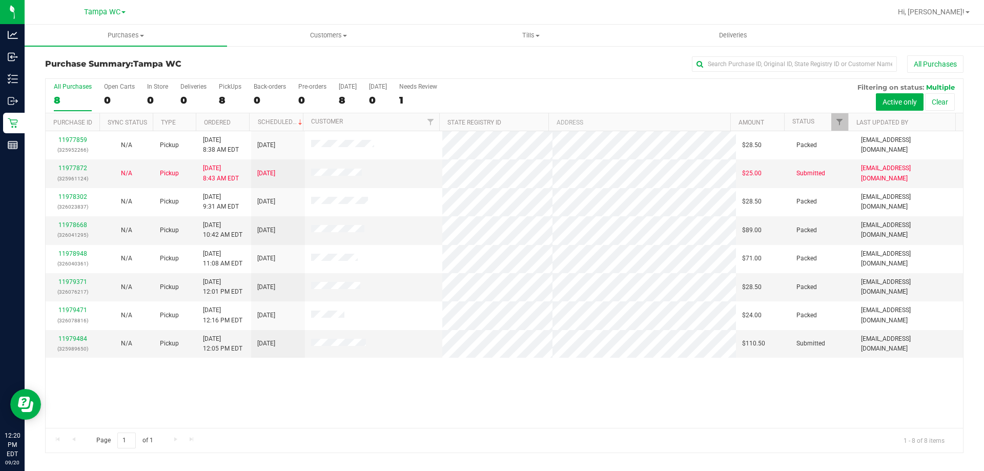
click at [68, 90] on div "All Purchases" at bounding box center [73, 86] width 38 height 7
click at [0, 0] on input "All Purchases 8" at bounding box center [0, 0] width 0 height 0
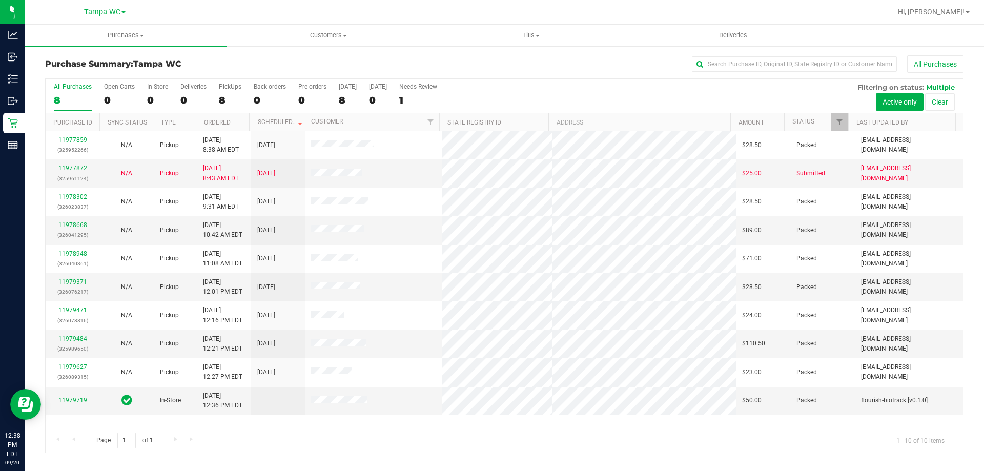
click at [77, 95] on div "8" at bounding box center [73, 100] width 38 height 12
click at [0, 0] on input "All Purchases 8" at bounding box center [0, 0] width 0 height 0
click at [78, 101] on div "10" at bounding box center [73, 100] width 38 height 12
click at [0, 0] on input "All Purchases 10" at bounding box center [0, 0] width 0 height 0
click at [273, 68] on h3 "Purchase Summary: Tampa WC" at bounding box center [198, 63] width 306 height 9
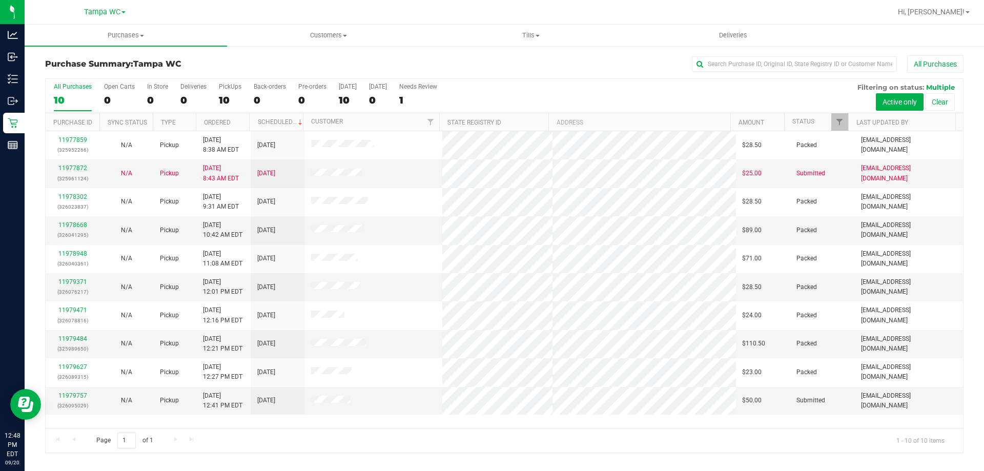
click at [83, 92] on label "All Purchases 10" at bounding box center [73, 97] width 38 height 28
click at [0, 0] on input "All Purchases 10" at bounding box center [0, 0] width 0 height 0
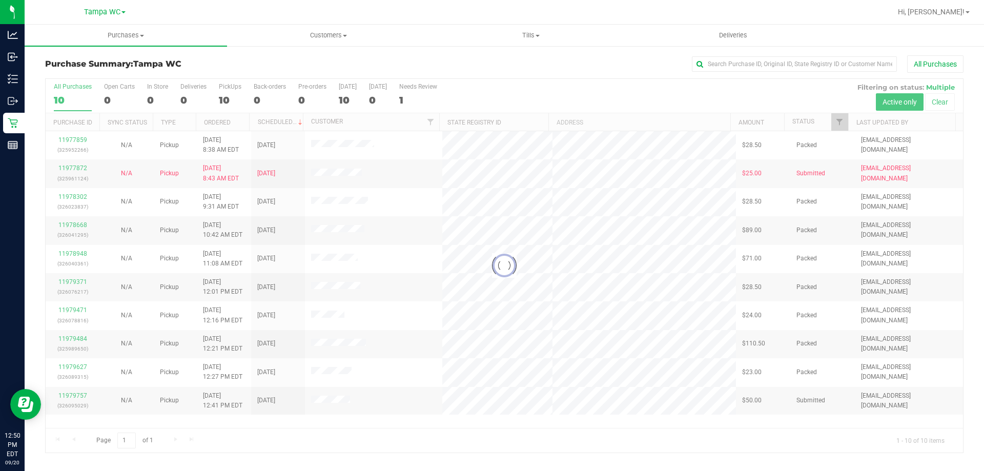
click at [72, 96] on div at bounding box center [504, 265] width 917 height 373
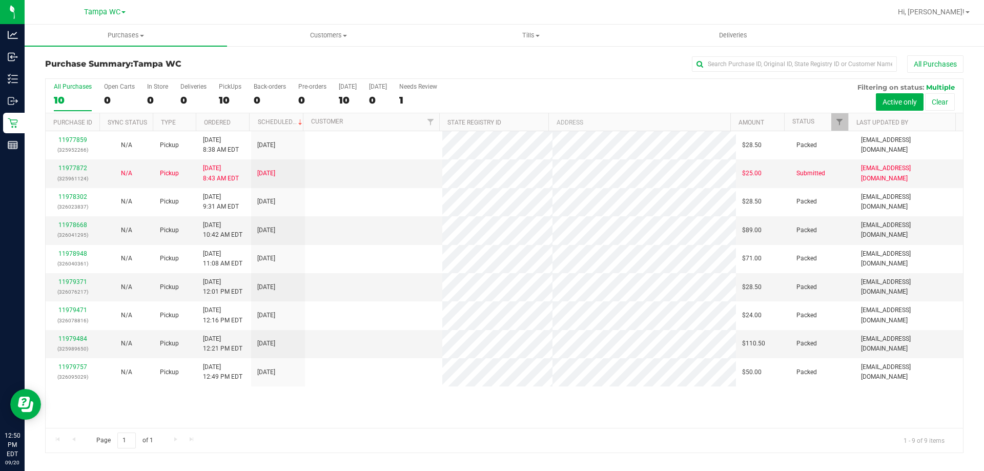
click at [71, 96] on div "10" at bounding box center [73, 100] width 38 height 12
click at [0, 0] on input "All Purchases 10" at bounding box center [0, 0] width 0 height 0
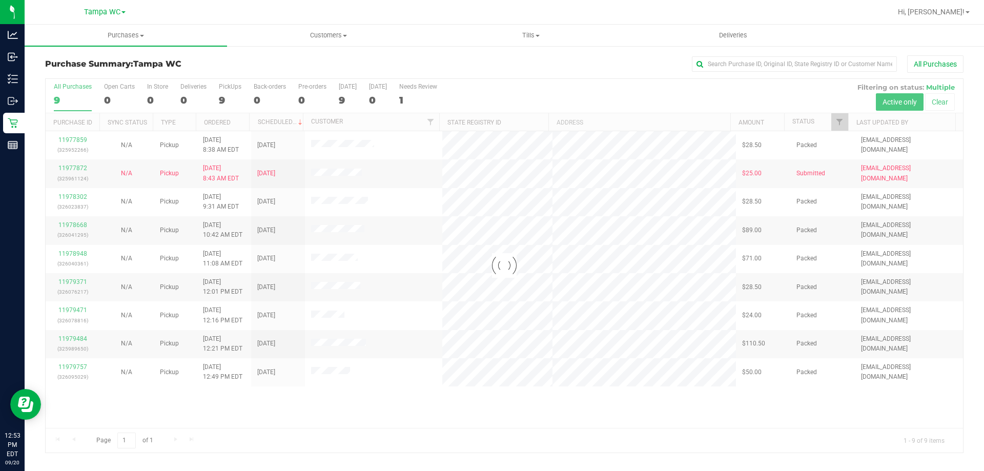
click at [74, 94] on div at bounding box center [504, 265] width 917 height 373
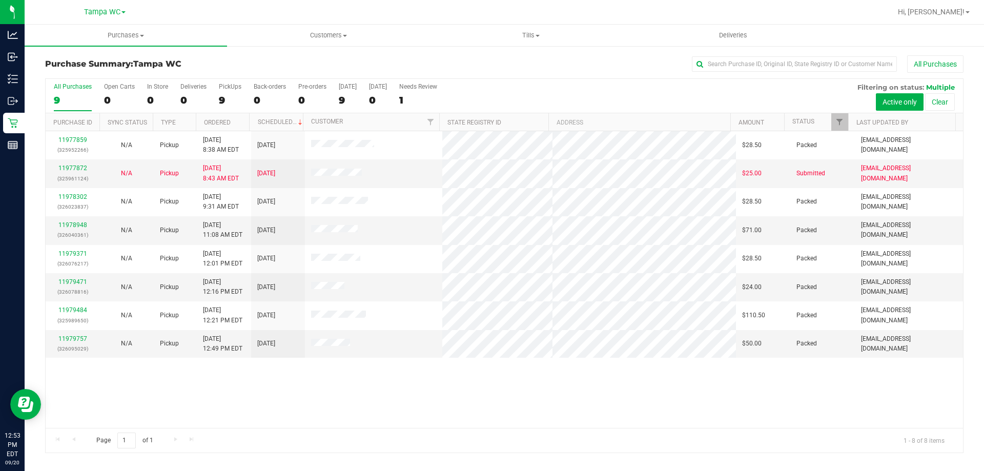
click at [74, 94] on div "9" at bounding box center [73, 100] width 38 height 12
click at [0, 0] on input "All Purchases 9" at bounding box center [0, 0] width 0 height 0
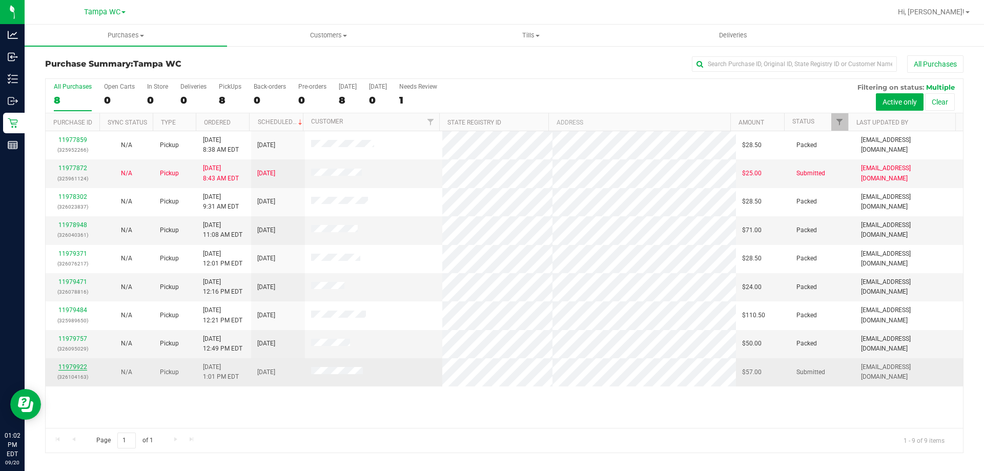
click at [74, 367] on link "11979922" at bounding box center [72, 366] width 29 height 7
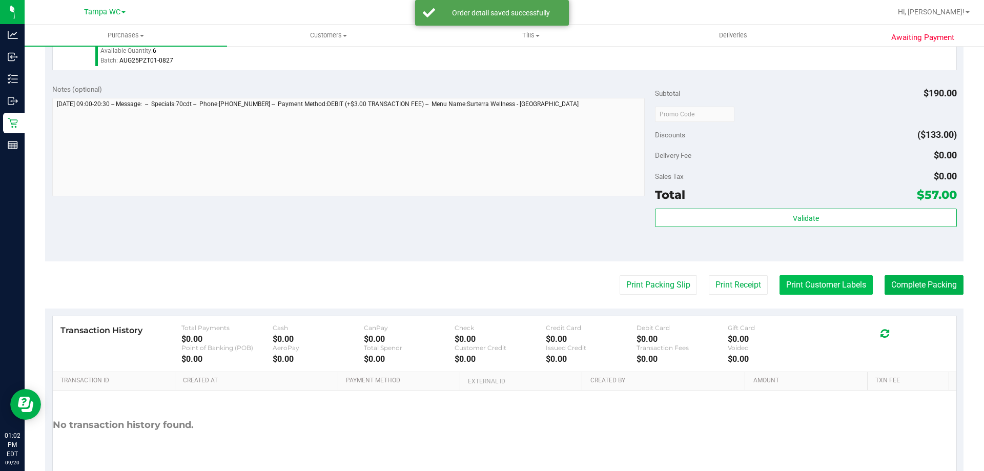
scroll to position [359, 0]
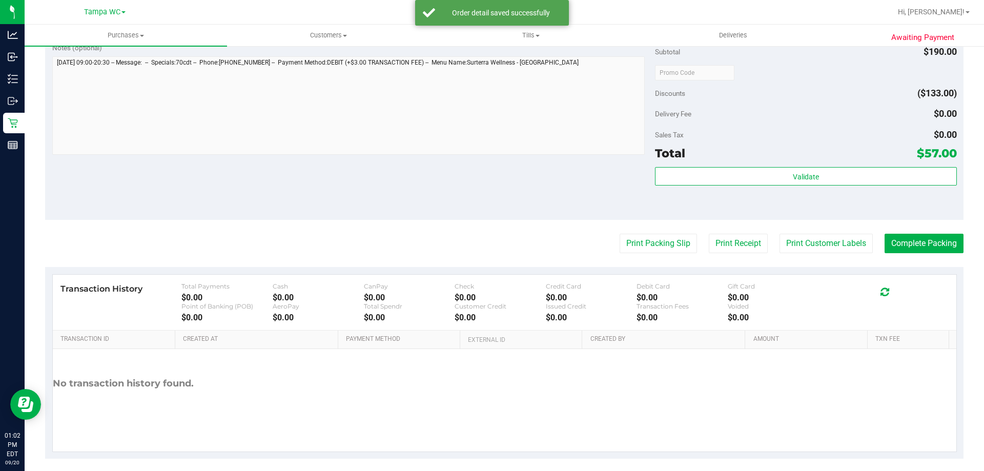
click at [799, 186] on div "Validate" at bounding box center [805, 190] width 301 height 46
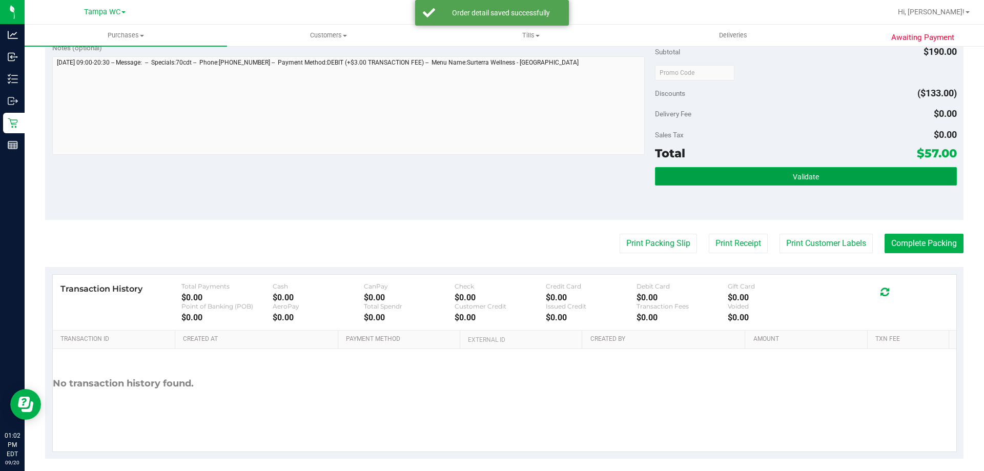
click at [799, 183] on button "Validate" at bounding box center [805, 176] width 301 height 18
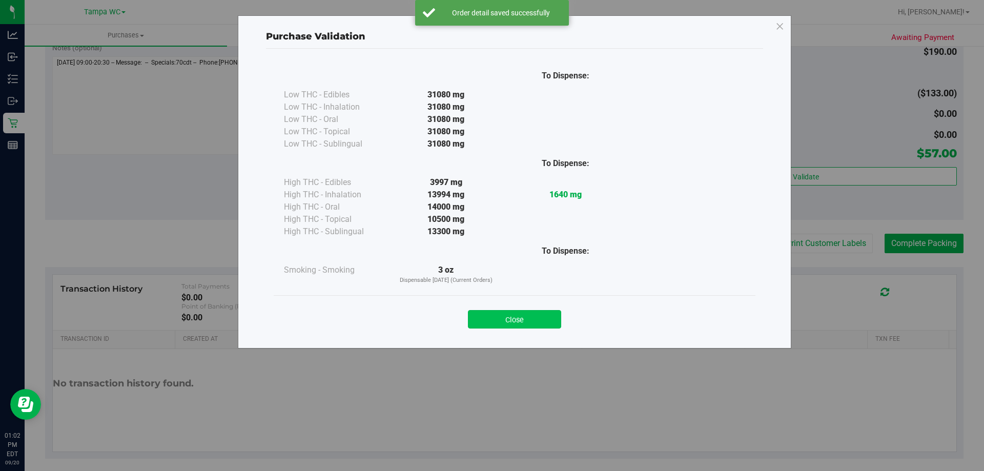
click at [508, 313] on button "Close" at bounding box center [514, 319] width 93 height 18
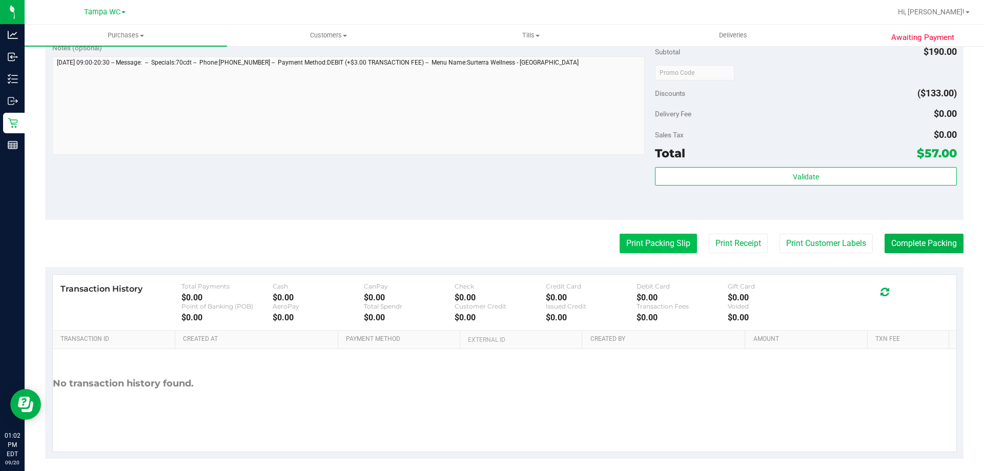
click at [655, 242] on button "Print Packing Slip" at bounding box center [657, 243] width 77 height 19
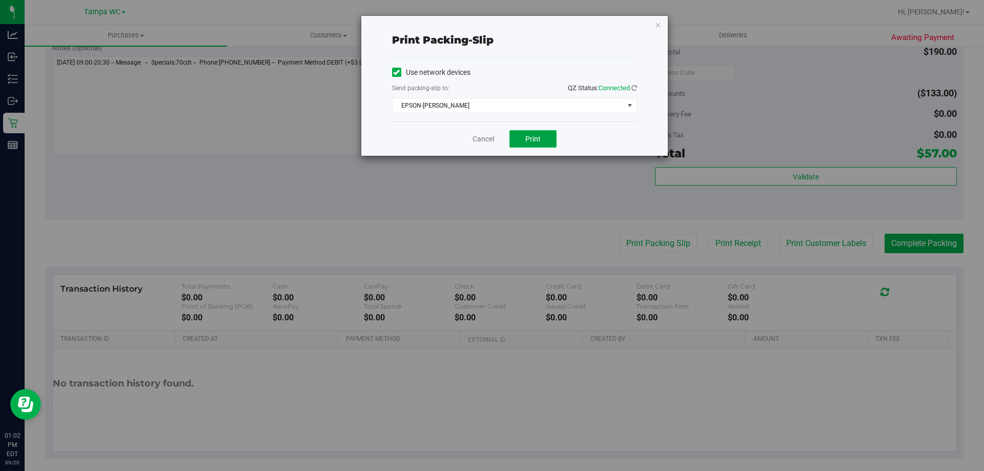
click at [542, 139] on button "Print" at bounding box center [532, 138] width 47 height 17
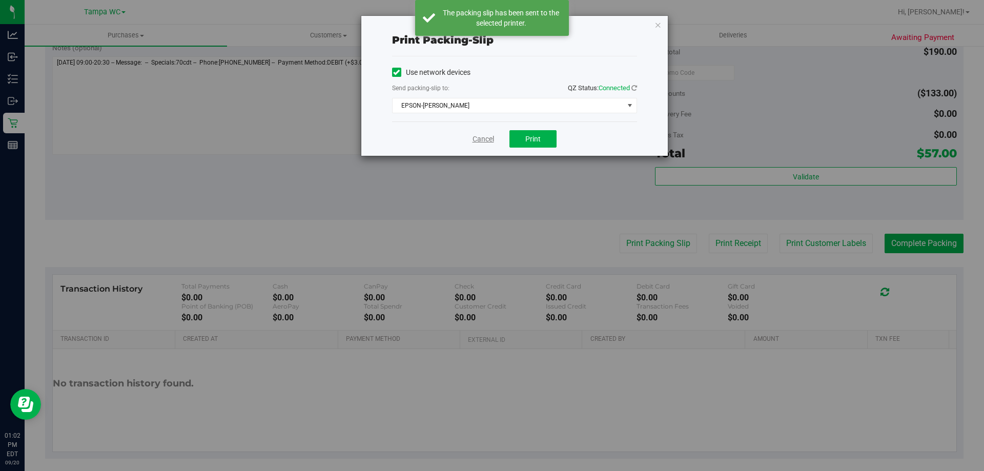
click at [485, 138] on link "Cancel" at bounding box center [483, 139] width 22 height 11
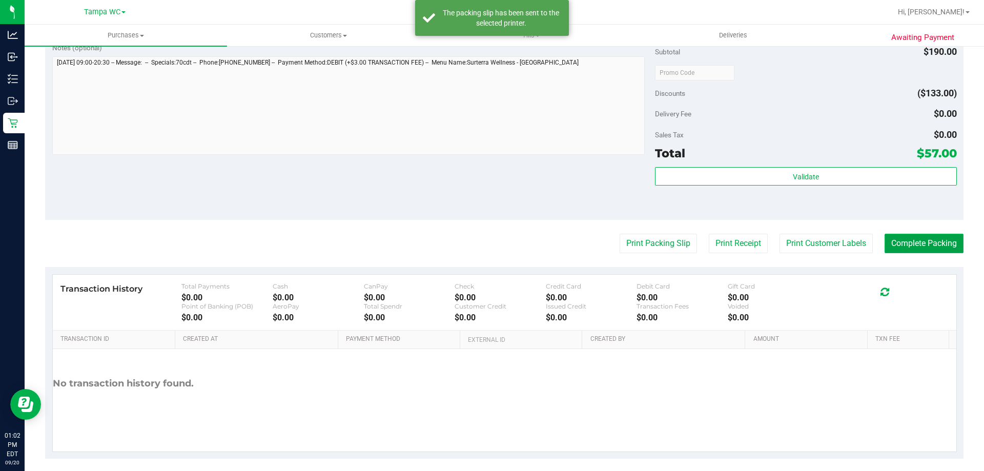
click at [927, 242] on button "Complete Packing" at bounding box center [923, 243] width 79 height 19
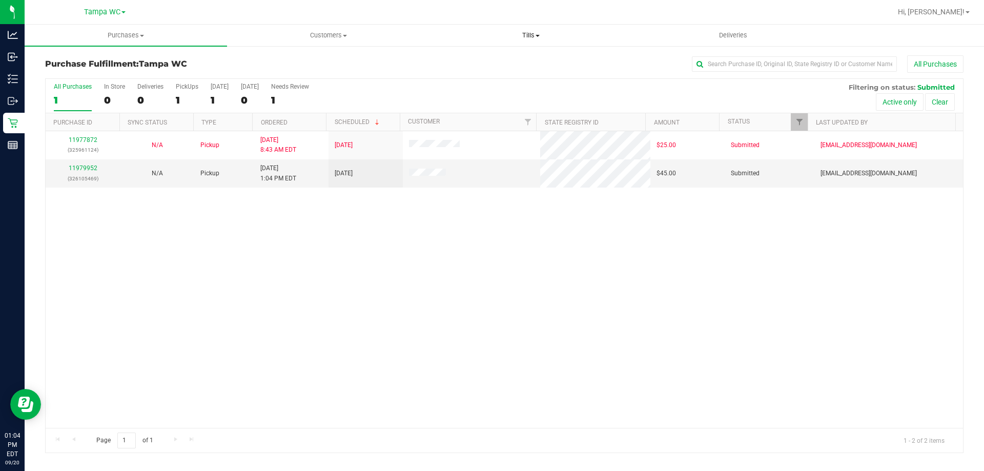
click at [546, 29] on uib-tab-heading "Tills Manage tills Reconcile e-payments" at bounding box center [530, 35] width 201 height 20
click at [533, 55] on ul "Manage tills Reconcile e-payments" at bounding box center [530, 68] width 202 height 43
click at [531, 57] on div "All Purchases" at bounding box center [657, 63] width 612 height 17
click at [528, 36] on span "Tills" at bounding box center [530, 35] width 202 height 9
click at [504, 59] on li "Manage tills" at bounding box center [530, 62] width 202 height 12
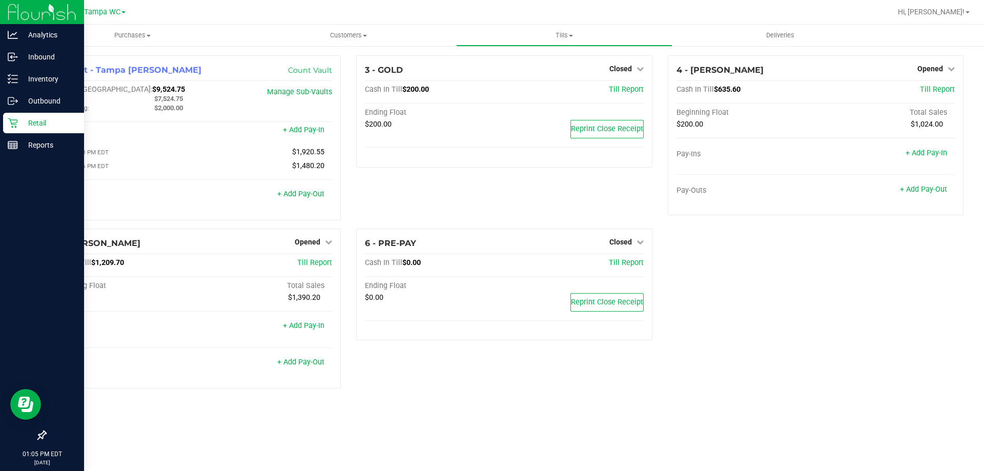
click at [16, 125] on icon at bounding box center [13, 123] width 10 height 10
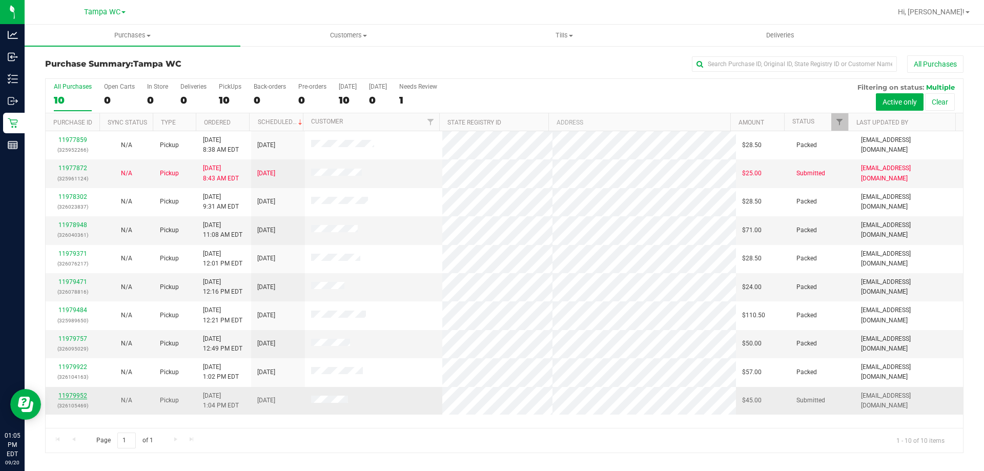
click at [72, 395] on link "11979952" at bounding box center [72, 395] width 29 height 7
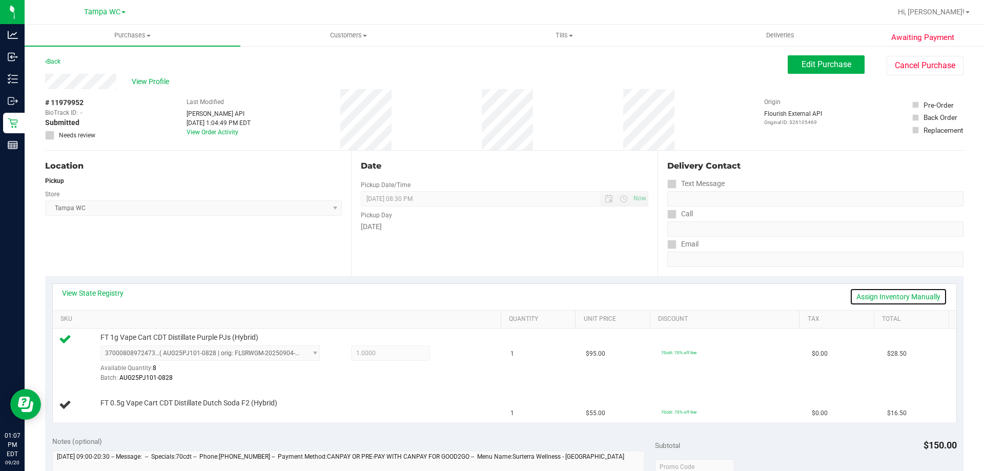
click at [912, 301] on link "Assign Inventory Manually" at bounding box center [897, 296] width 97 height 17
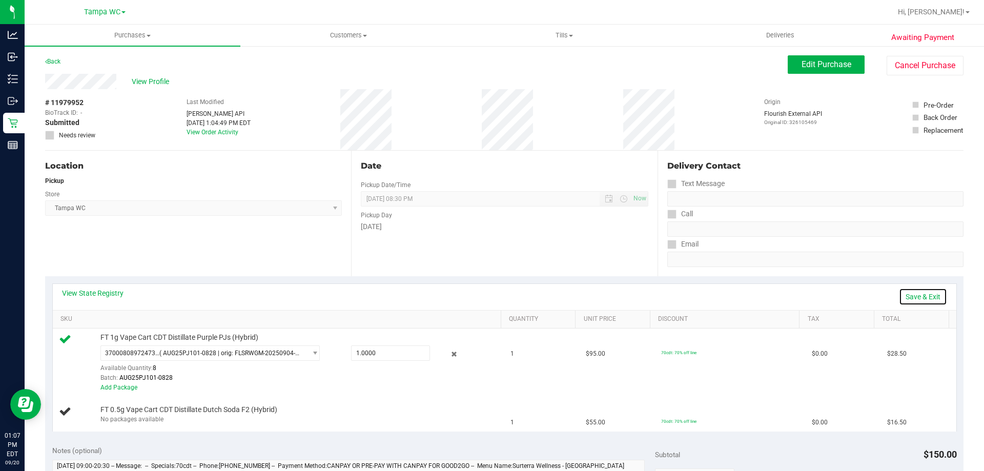
click at [914, 292] on link "Save & Exit" at bounding box center [922, 296] width 48 height 17
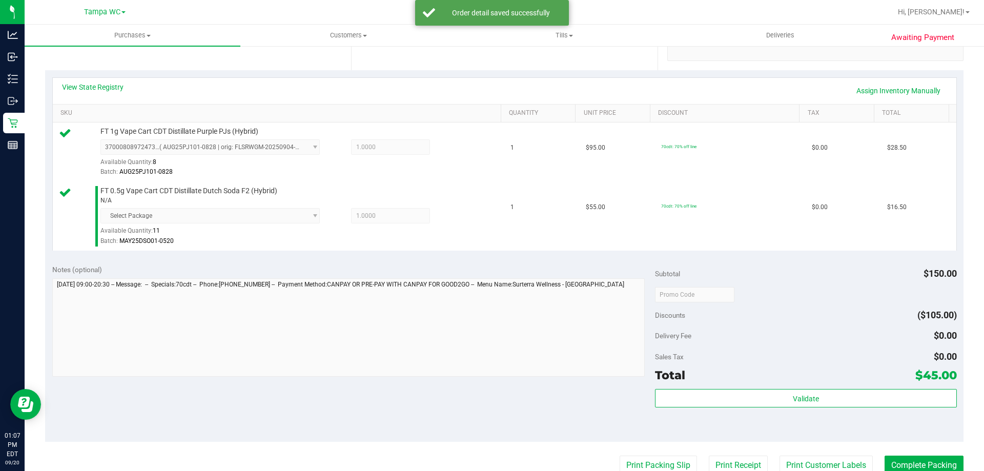
scroll to position [256, 0]
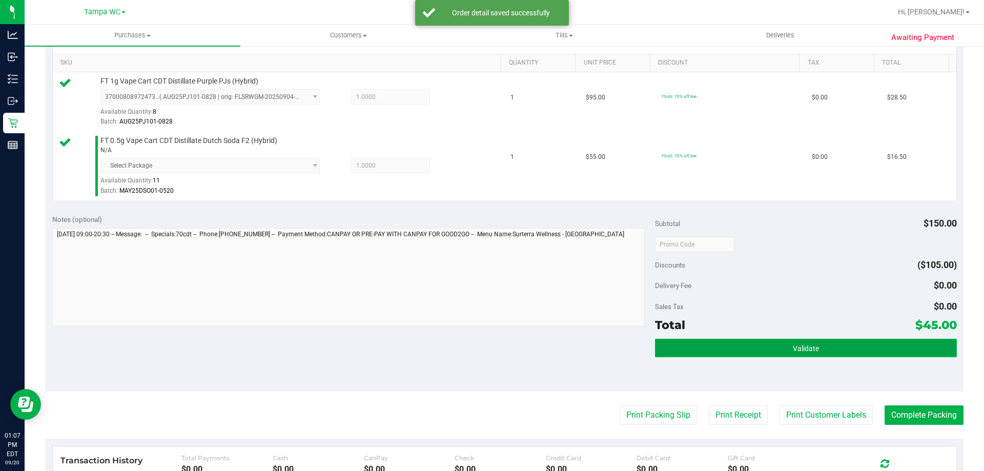
click at [792, 345] on span "Validate" at bounding box center [805, 348] width 26 height 8
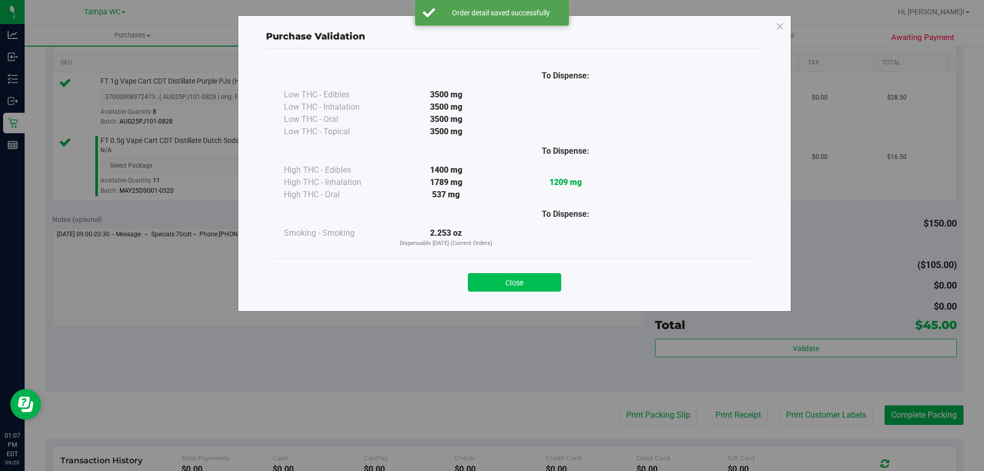
click at [533, 285] on button "Close" at bounding box center [514, 282] width 93 height 18
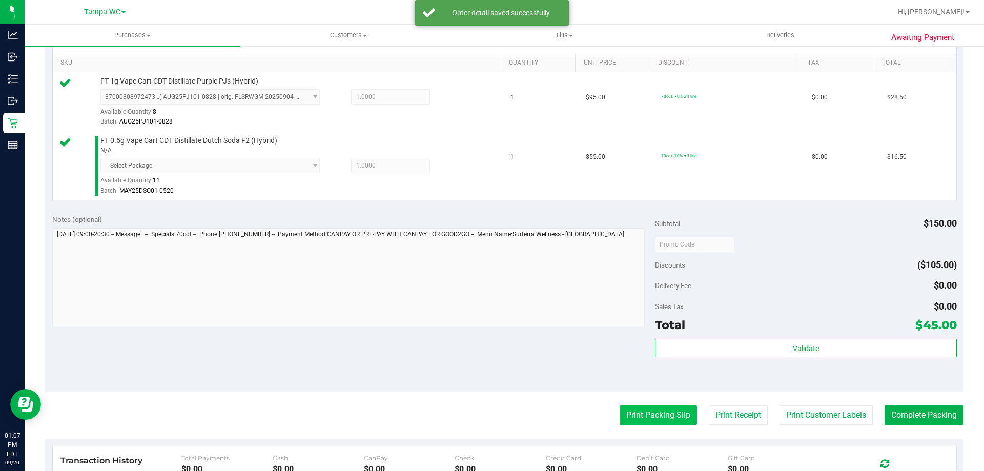
click at [630, 408] on button "Print Packing Slip" at bounding box center [657, 414] width 77 height 19
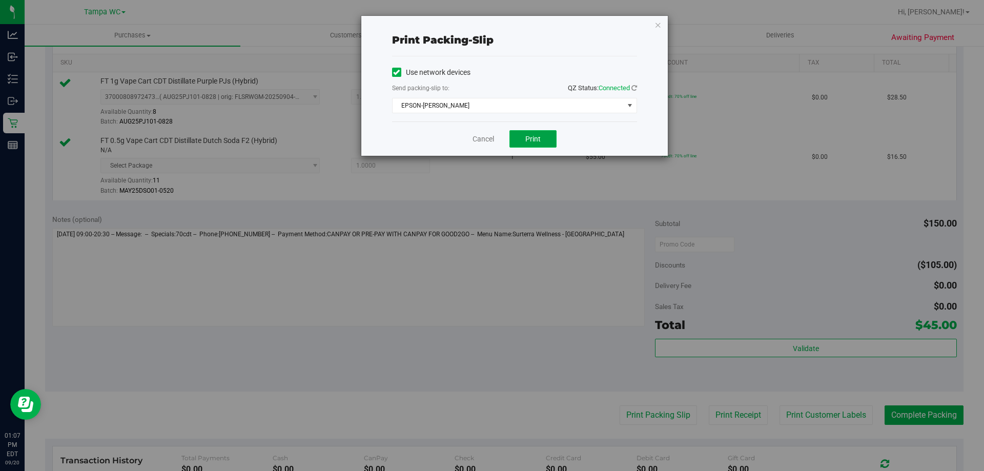
click at [535, 139] on span "Print" at bounding box center [532, 139] width 15 height 8
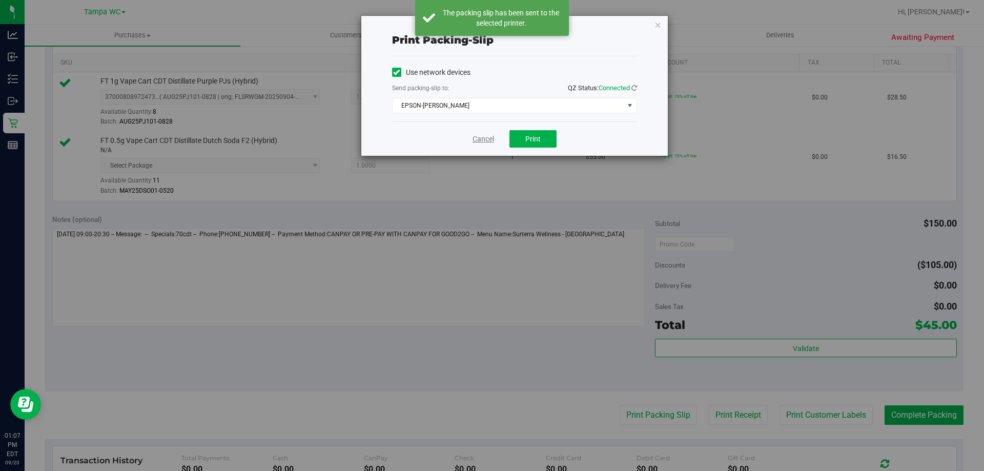
click at [475, 138] on link "Cancel" at bounding box center [483, 139] width 22 height 11
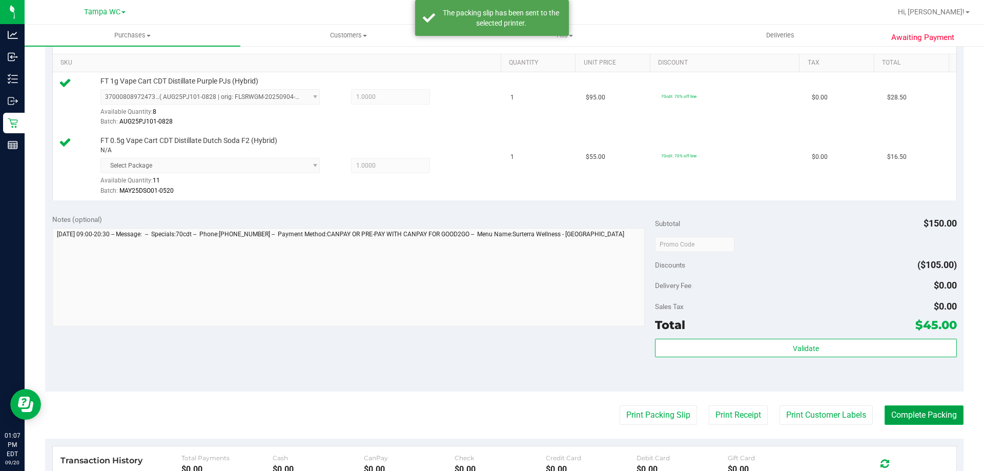
click at [920, 407] on button "Complete Packing" at bounding box center [923, 414] width 79 height 19
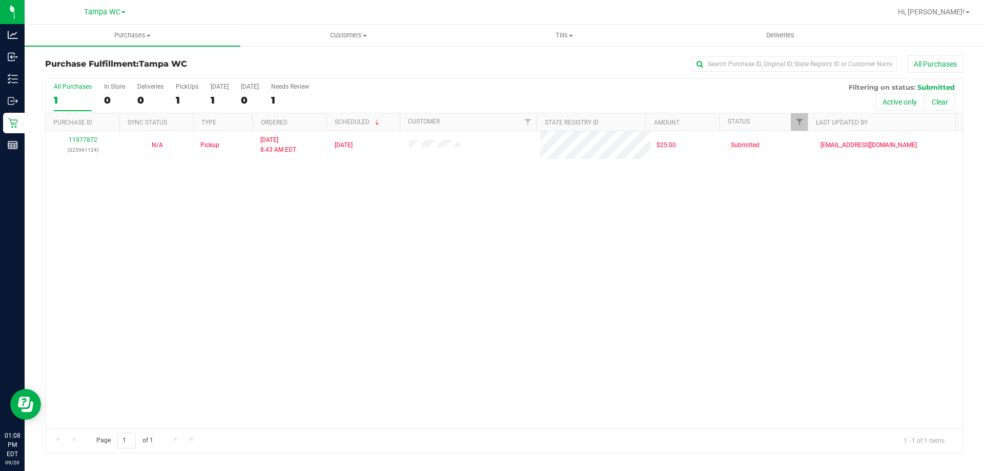
click at [60, 93] on label "All Purchases 1" at bounding box center [73, 97] width 38 height 28
click at [0, 0] on input "All Purchases 1" at bounding box center [0, 0] width 0 height 0
click at [74, 106] on label "All Purchases 2" at bounding box center [73, 97] width 38 height 28
click at [0, 0] on input "All Purchases 2" at bounding box center [0, 0] width 0 height 0
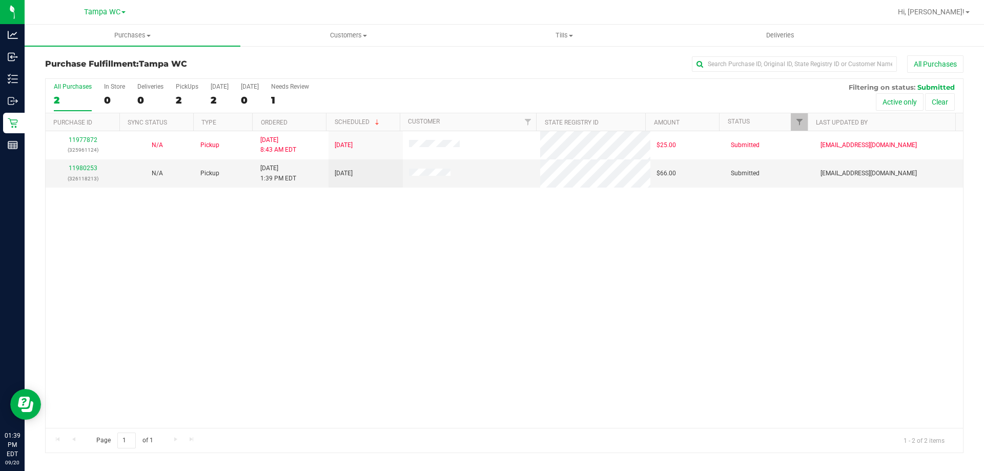
click at [72, 94] on div "2" at bounding box center [73, 100] width 38 height 12
click at [0, 0] on input "All Purchases 2" at bounding box center [0, 0] width 0 height 0
click at [86, 171] on link "11980253" at bounding box center [83, 167] width 29 height 7
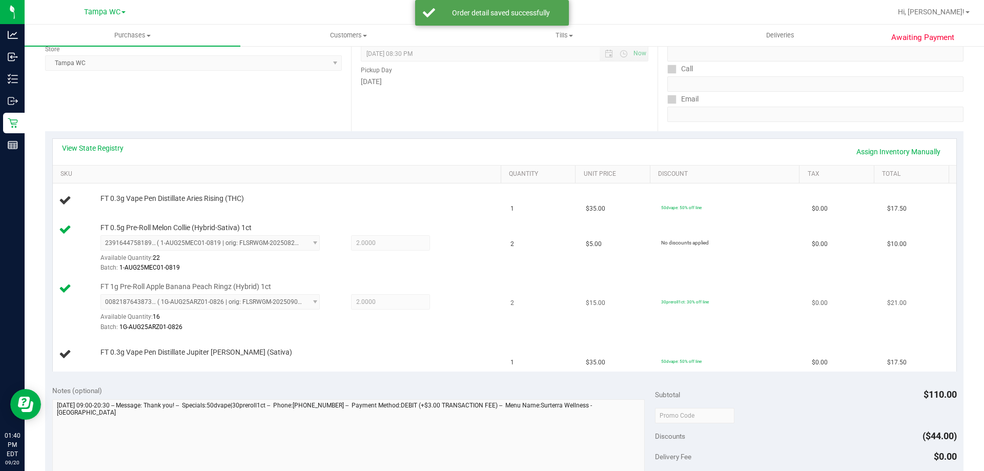
scroll to position [154, 0]
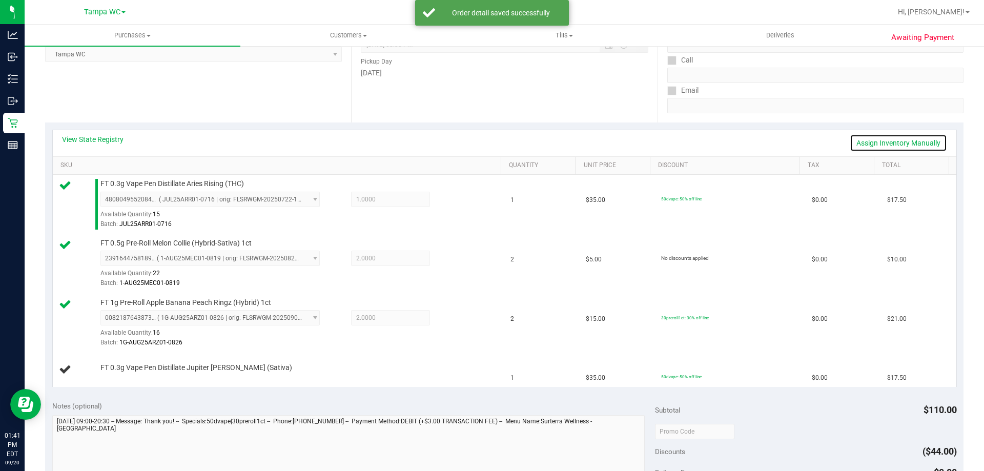
click at [919, 141] on link "Assign Inventory Manually" at bounding box center [897, 142] width 97 height 17
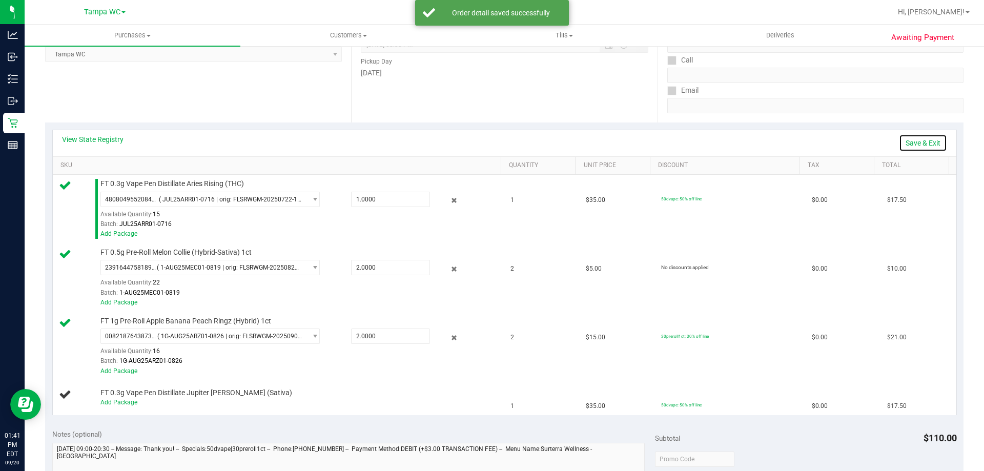
click at [918, 141] on link "Save & Exit" at bounding box center [922, 142] width 48 height 17
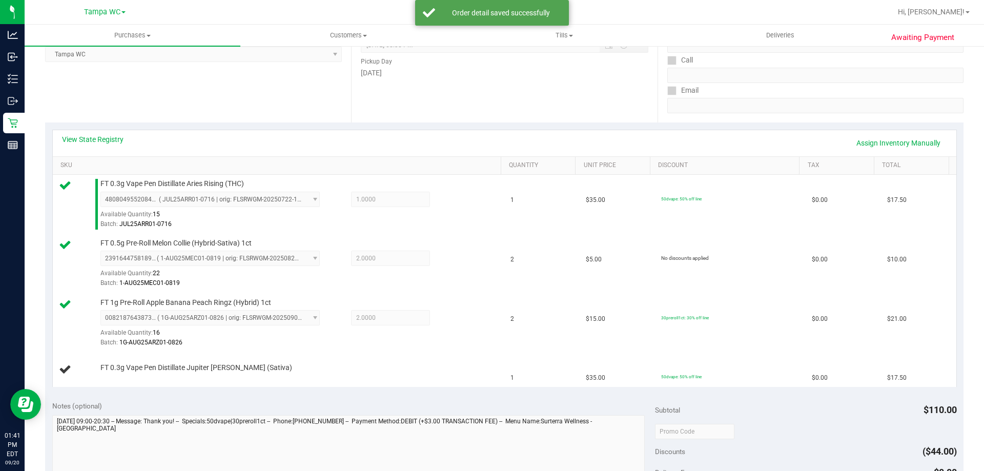
drag, startPoint x: 539, startPoint y: 120, endPoint x: 528, endPoint y: 100, distance: 23.4
click at [539, 117] on div "Date Pickup Date/Time 09/20/2025 Now 09/20/2025 08:30 PM Now Pickup Day Saturday" at bounding box center [504, 60] width 306 height 126
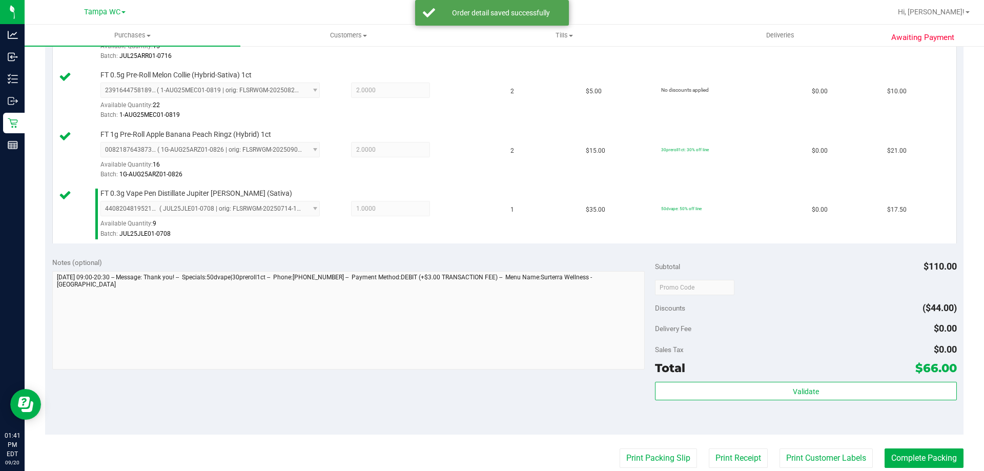
scroll to position [410, 0]
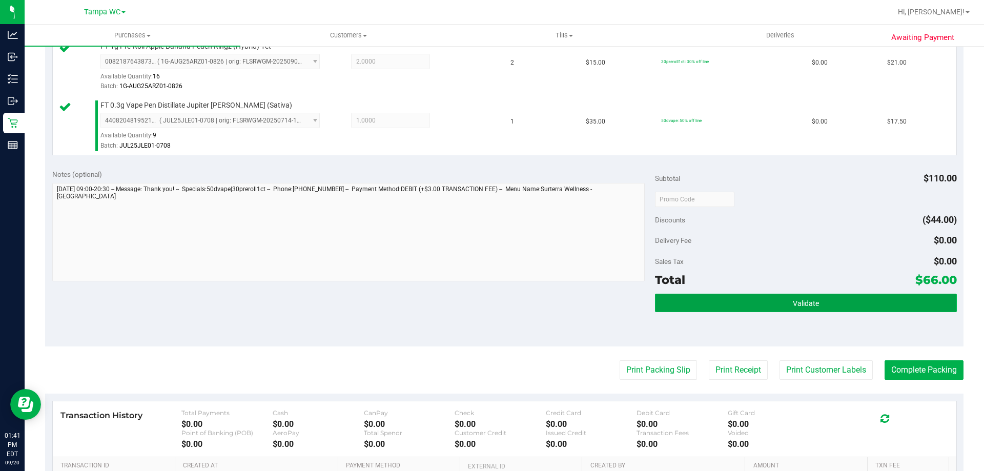
click at [830, 311] on button "Validate" at bounding box center [805, 303] width 301 height 18
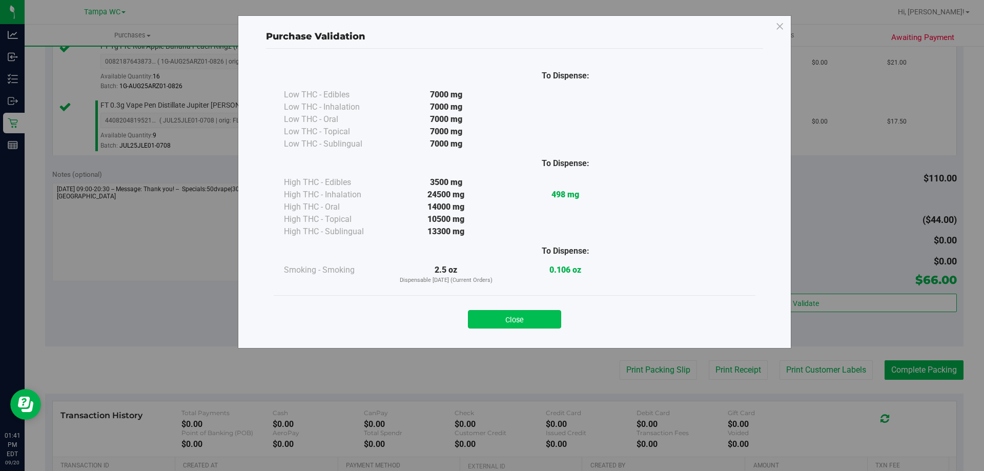
click at [514, 324] on button "Close" at bounding box center [514, 319] width 93 height 18
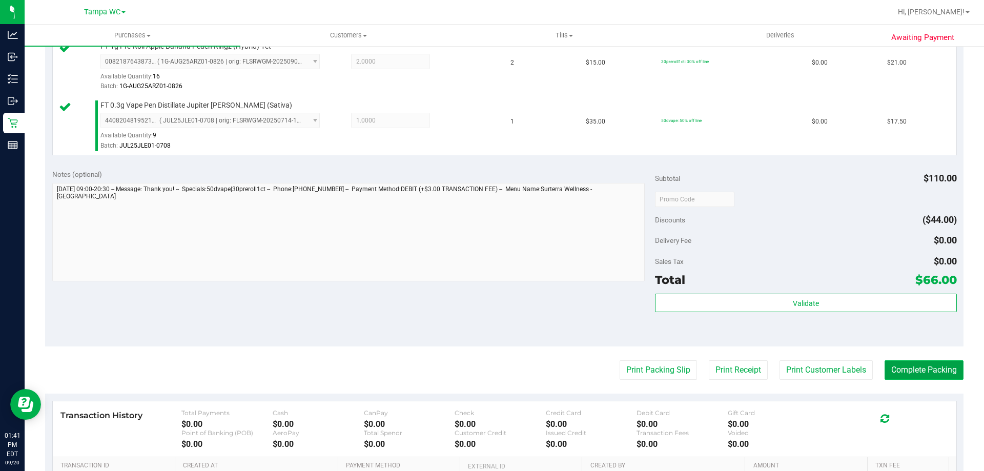
click at [924, 370] on button "Complete Packing" at bounding box center [923, 369] width 79 height 19
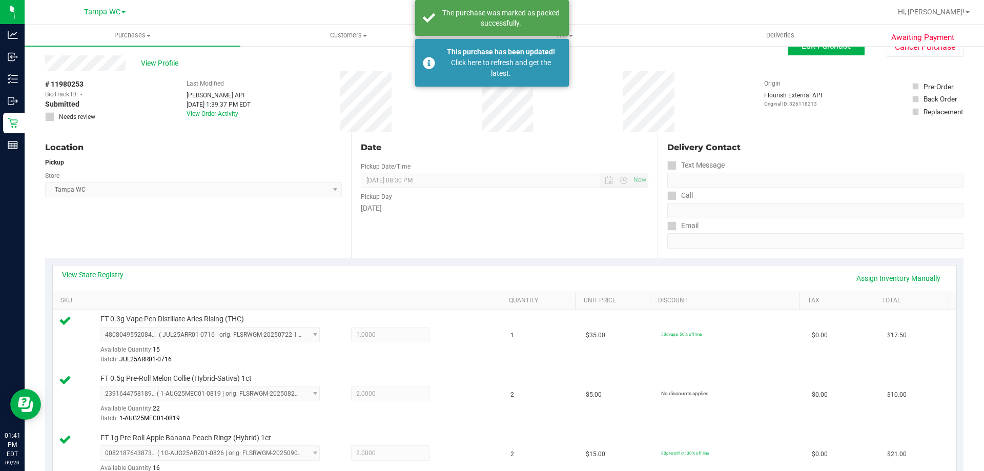
scroll to position [0, 0]
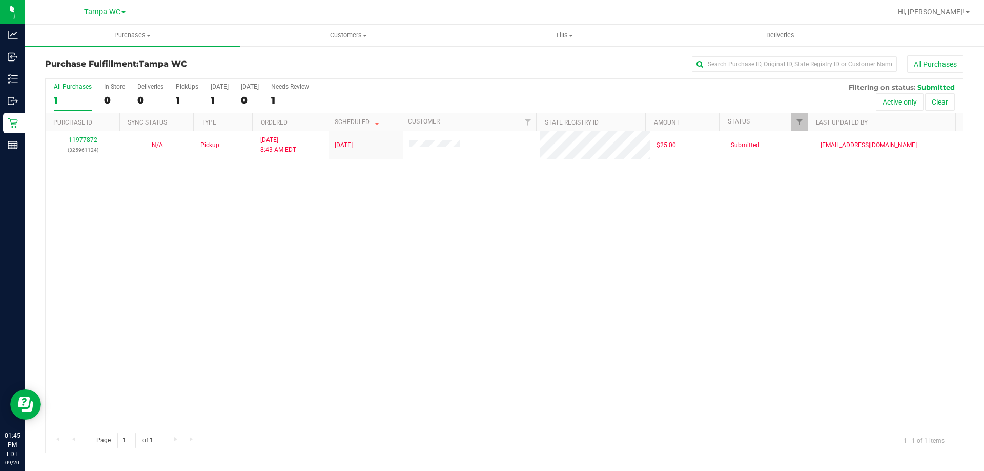
click at [75, 84] on div "All Purchases" at bounding box center [73, 86] width 38 height 7
click at [0, 0] on input "All Purchases 1" at bounding box center [0, 0] width 0 height 0
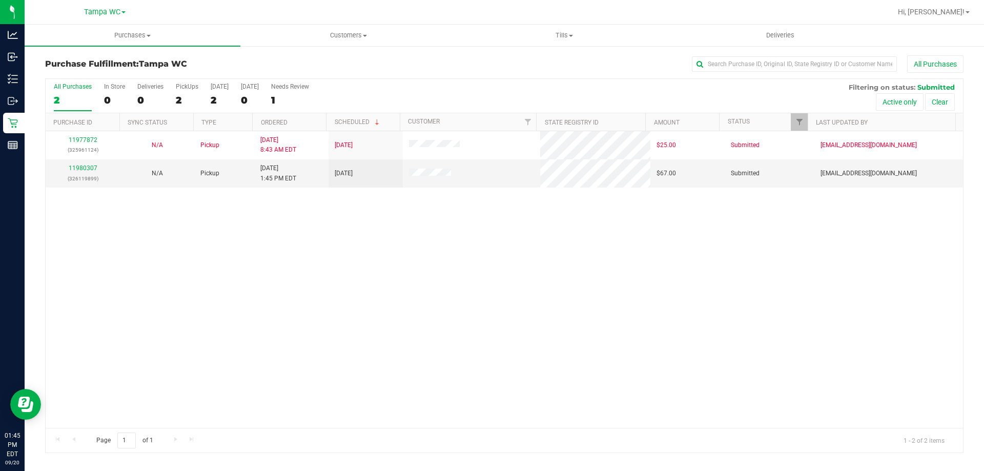
click at [72, 95] on div "2" at bounding box center [73, 100] width 38 height 12
click at [0, 0] on input "All Purchases 2" at bounding box center [0, 0] width 0 height 0
click at [83, 168] on link "11980307" at bounding box center [83, 167] width 29 height 7
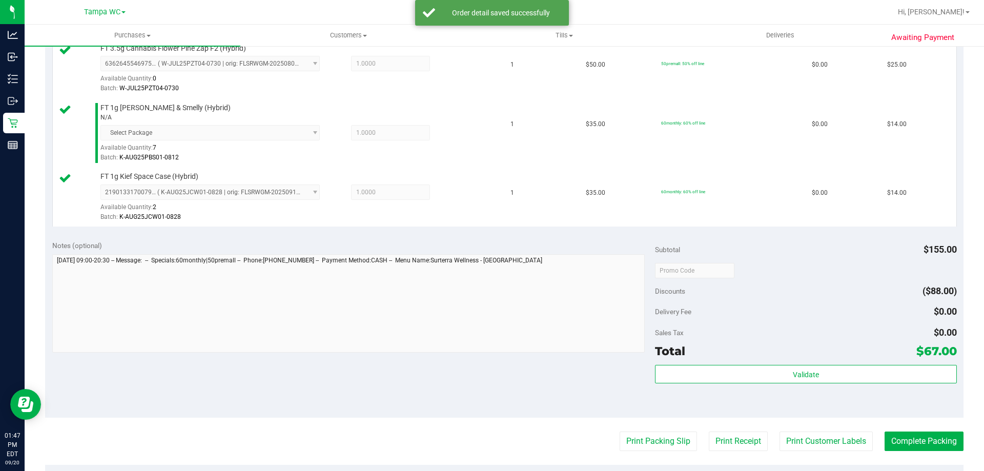
scroll to position [359, 0]
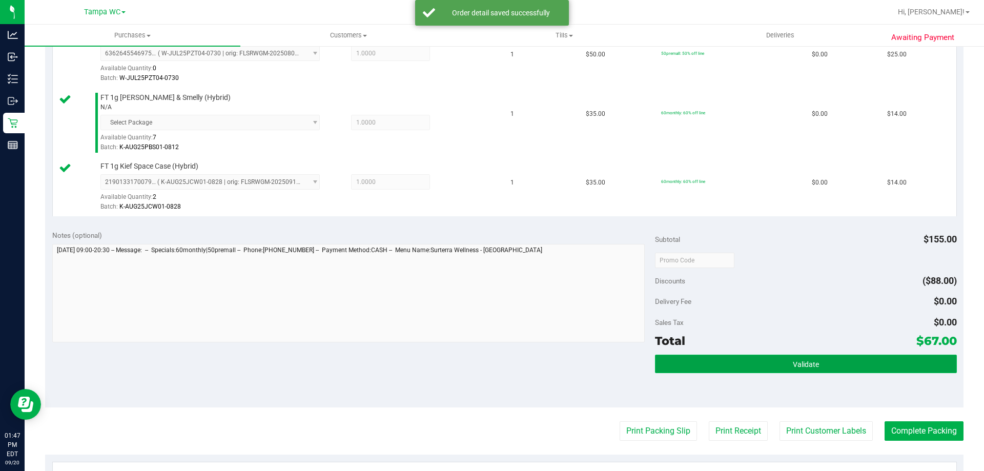
click at [824, 371] on button "Validate" at bounding box center [805, 363] width 301 height 18
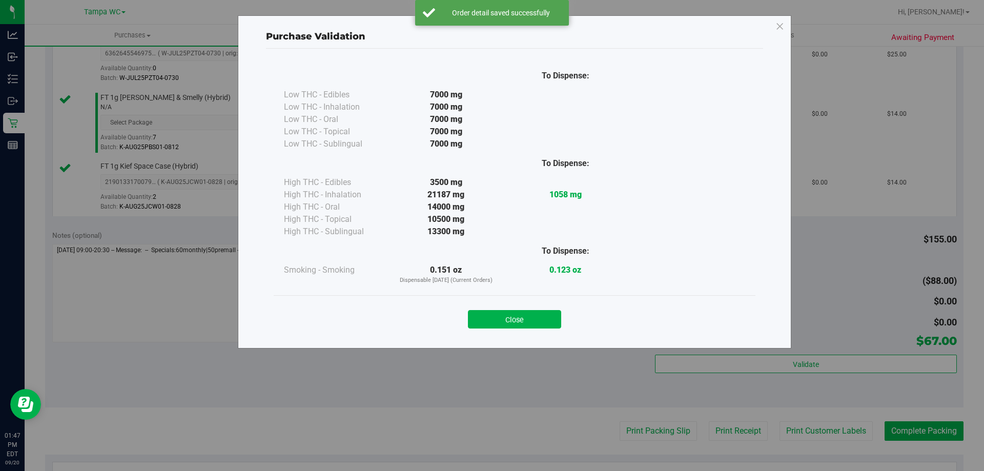
click at [551, 310] on button "Close" at bounding box center [514, 319] width 93 height 18
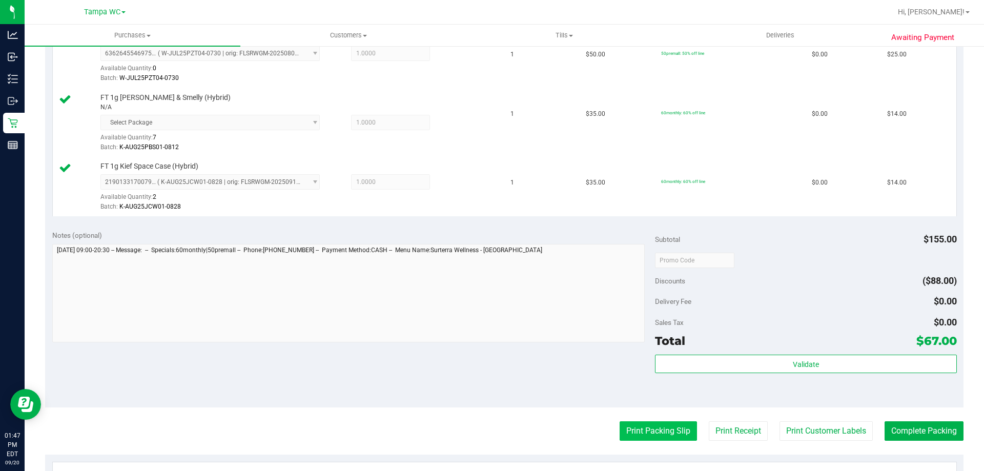
click at [652, 433] on button "Print Packing Slip" at bounding box center [657, 430] width 77 height 19
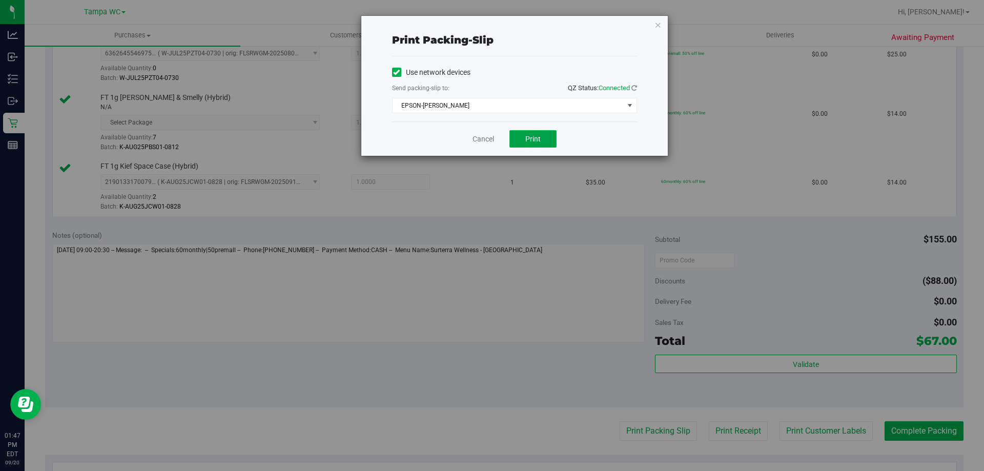
click at [526, 143] on button "Print" at bounding box center [532, 138] width 47 height 17
click at [485, 142] on link "Cancel" at bounding box center [483, 139] width 22 height 11
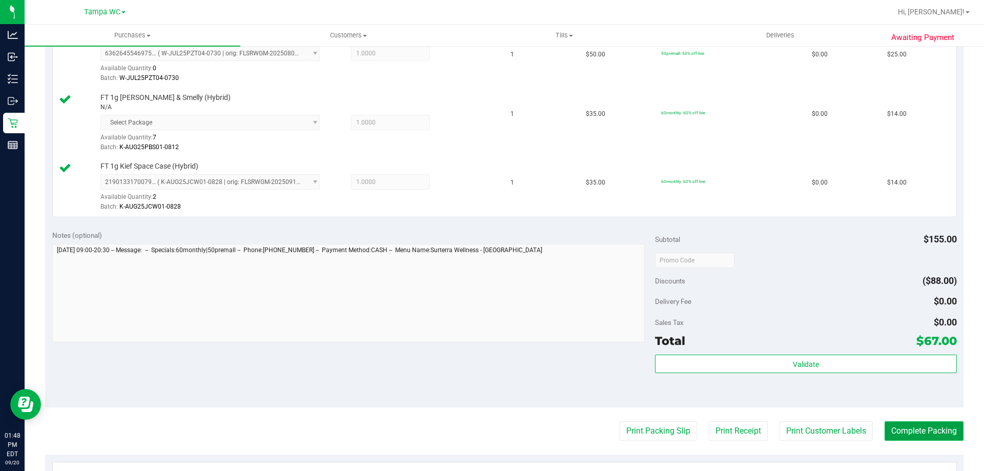
click at [910, 429] on button "Complete Packing" at bounding box center [923, 430] width 79 height 19
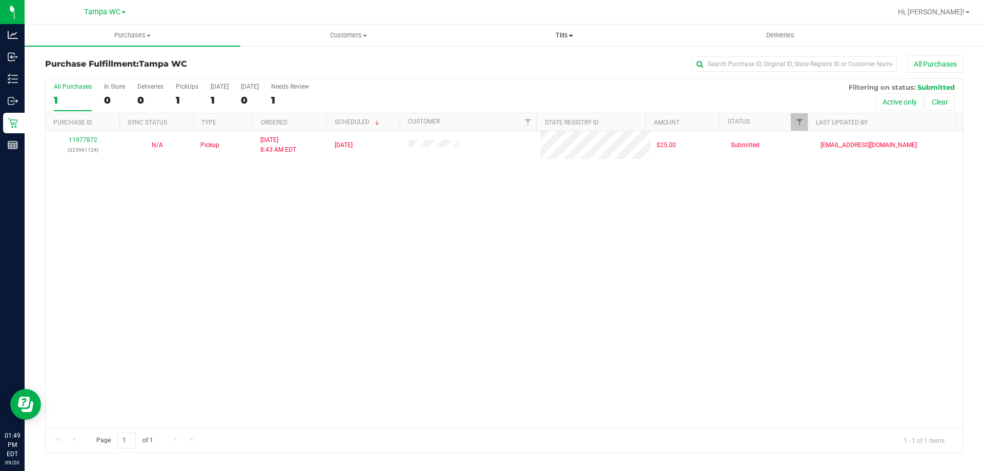
click at [573, 40] on uib-tab-heading "Tills Manage tills Reconcile e-payments" at bounding box center [563, 35] width 215 height 20
click at [558, 59] on li "Manage tills" at bounding box center [564, 62] width 216 height 12
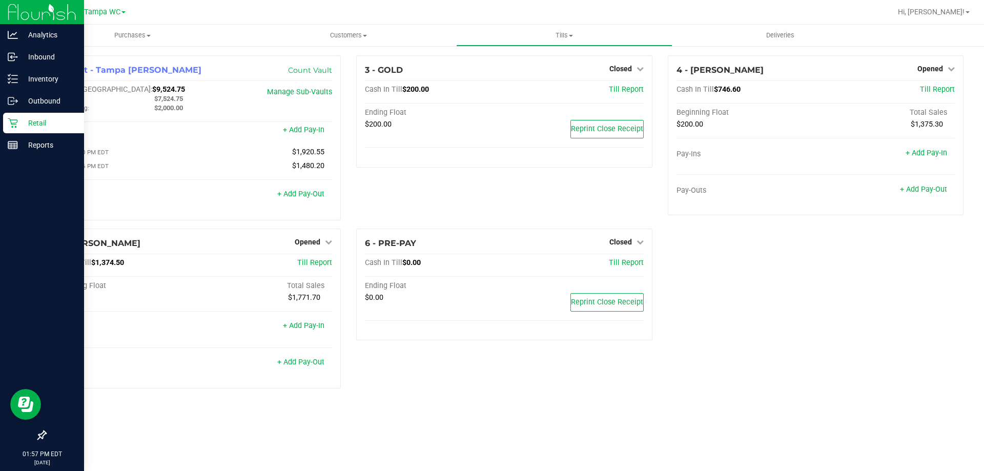
click at [19, 120] on p "Retail" at bounding box center [48, 123] width 61 height 12
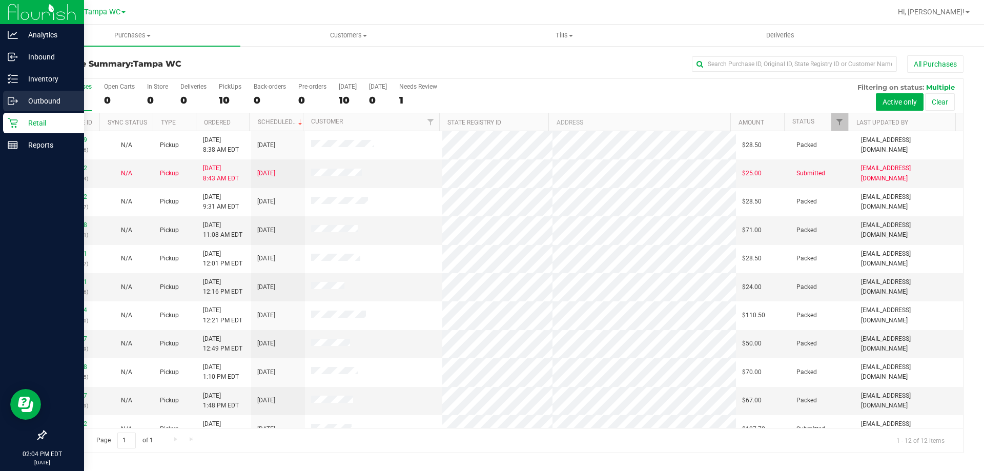
click at [0, 100] on link "Outbound" at bounding box center [42, 102] width 84 height 22
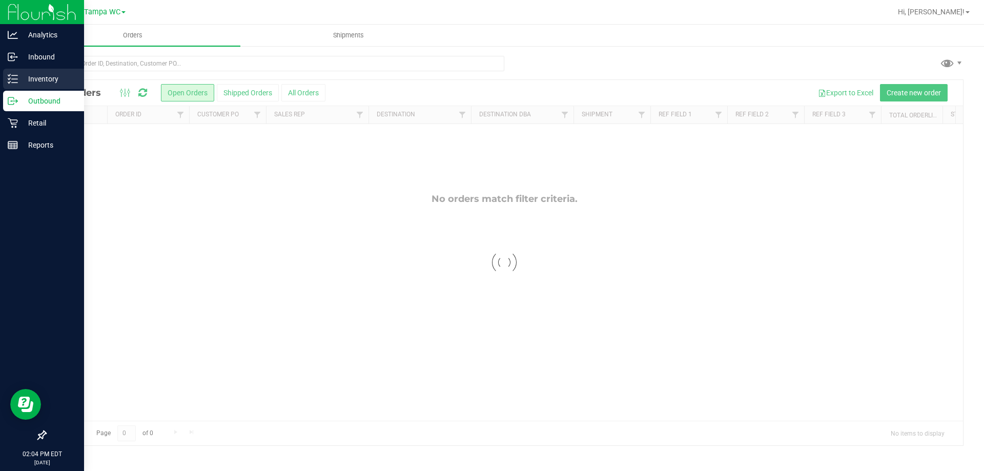
click at [15, 79] on line at bounding box center [15, 79] width 6 height 0
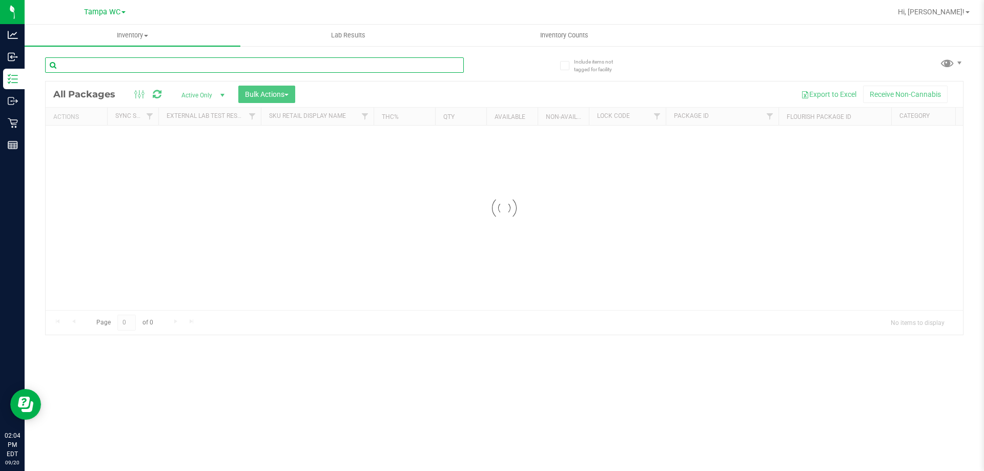
click at [119, 62] on div "Inventory All packages All inventory Waste log Create inventory Lab Results Inv…" at bounding box center [504, 248] width 959 height 446
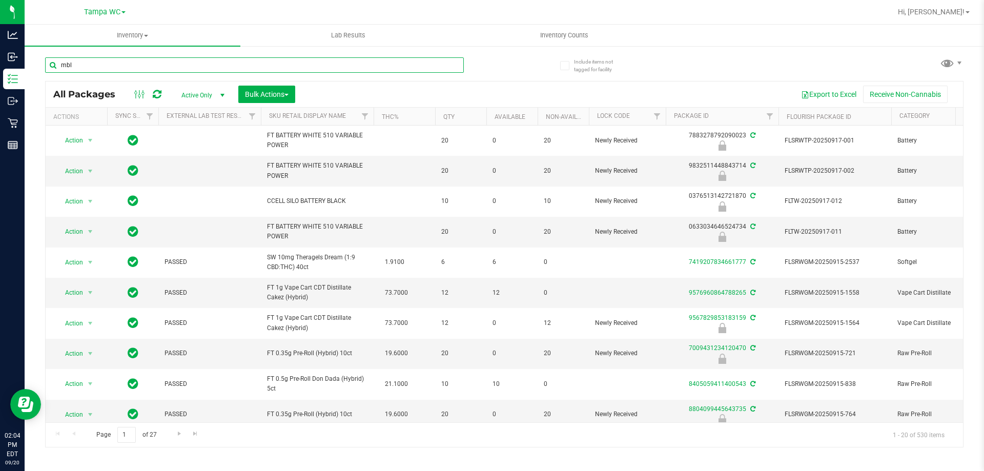
type input "mbl"
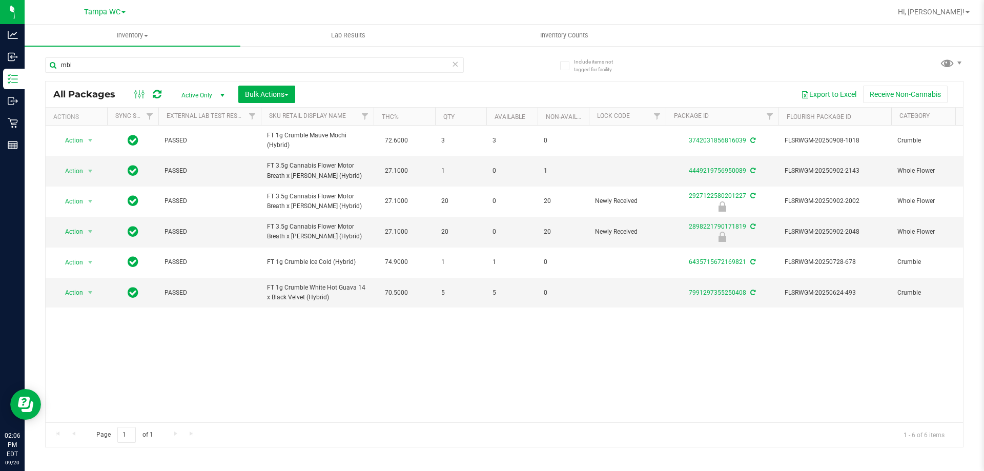
click at [452, 64] on icon at bounding box center [454, 63] width 7 height 12
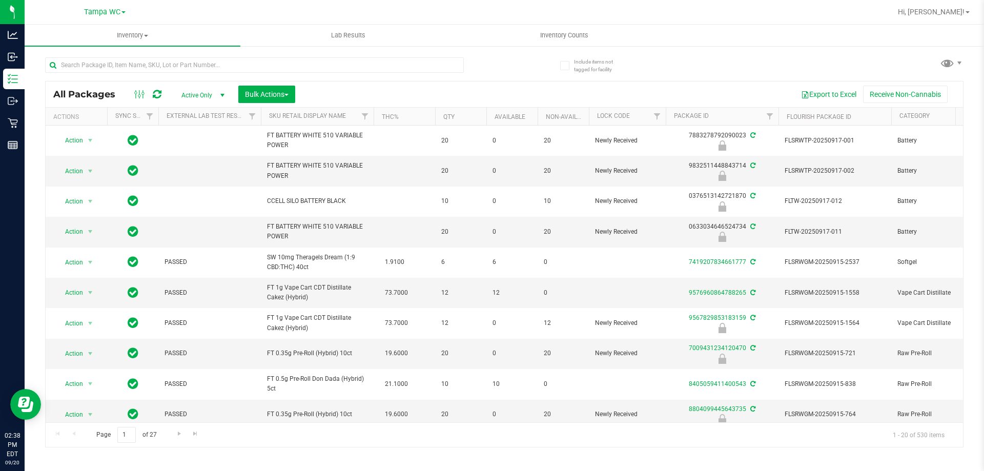
click at [790, 77] on div "All Packages Active Only Active Only Lab Samples Locked All External Internal B…" at bounding box center [504, 248] width 918 height 400
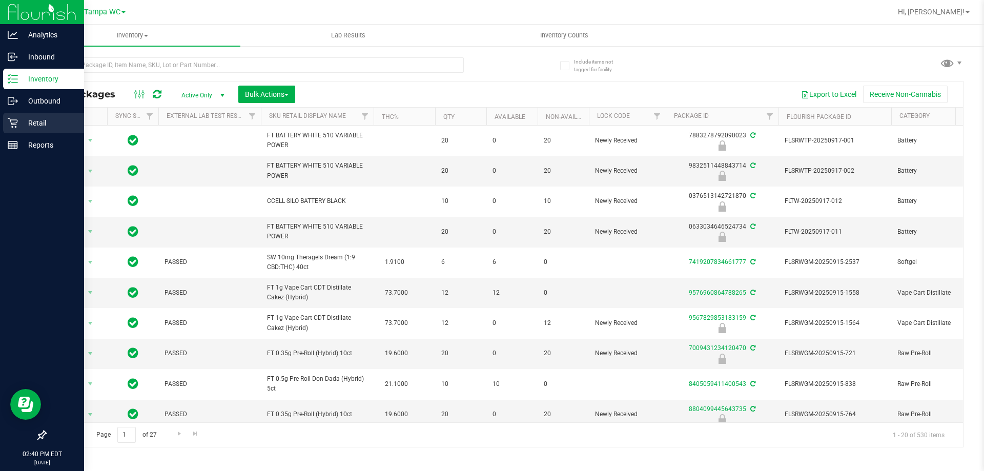
click at [9, 122] on icon at bounding box center [13, 123] width 10 height 10
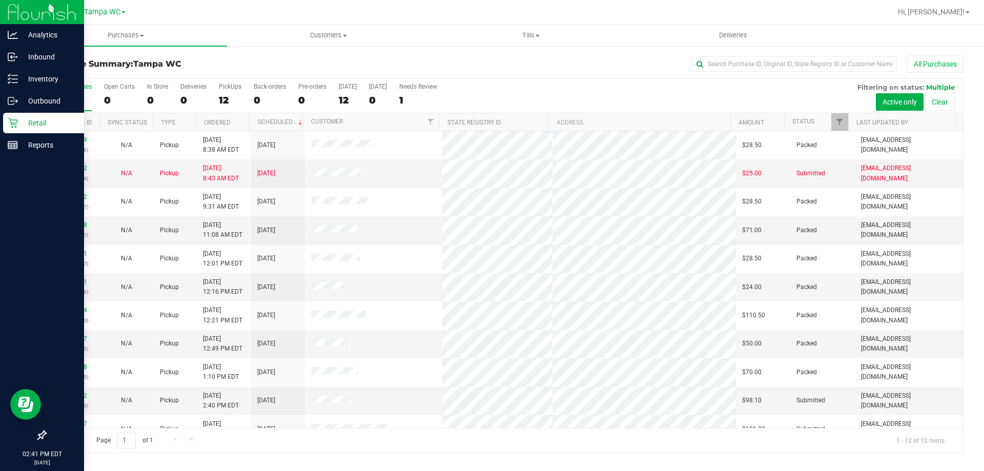
click at [64, 92] on label "All Purchases 12" at bounding box center [73, 97] width 38 height 28
click at [0, 0] on input "All Purchases 12" at bounding box center [0, 0] width 0 height 0
click at [73, 394] on link "11980452" at bounding box center [72, 395] width 29 height 7
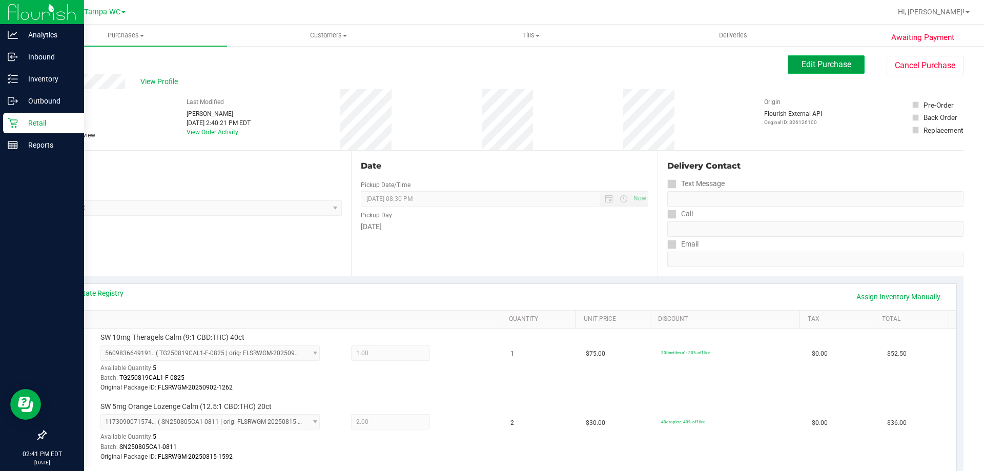
click at [822, 64] on span "Edit Purchase" at bounding box center [826, 64] width 50 height 10
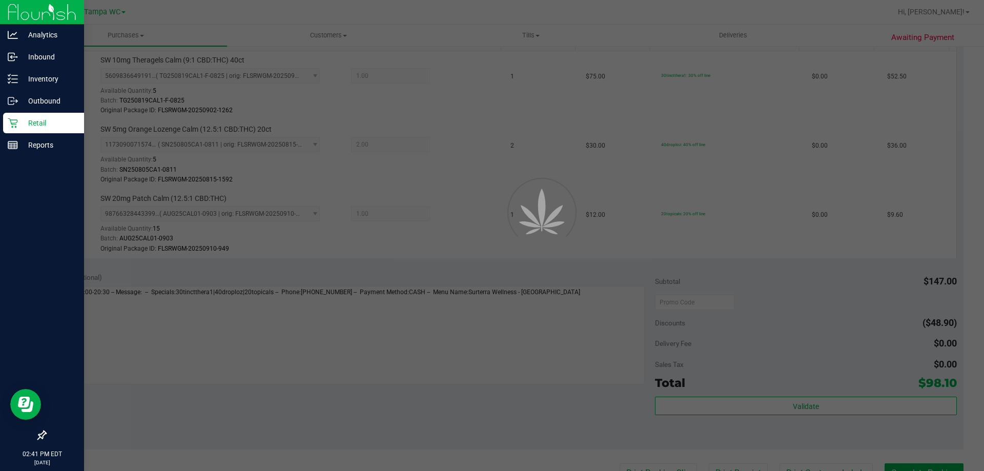
scroll to position [307, 0]
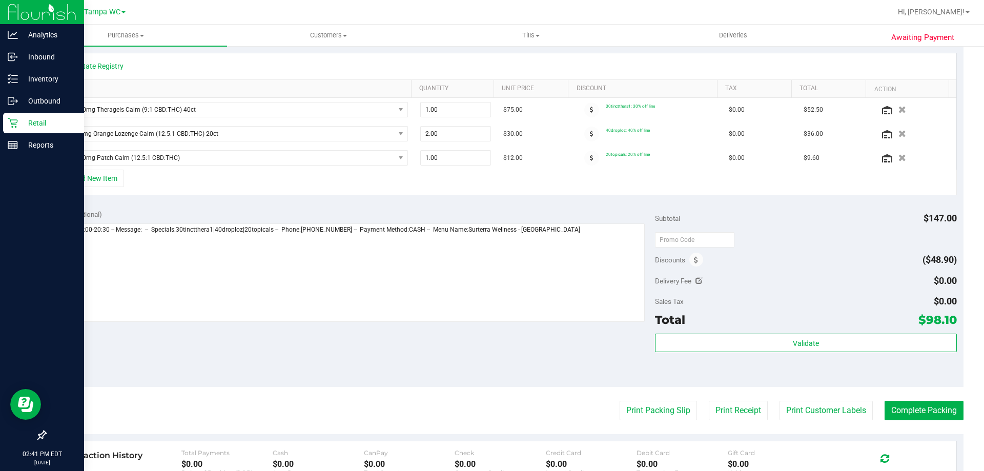
scroll to position [205, 0]
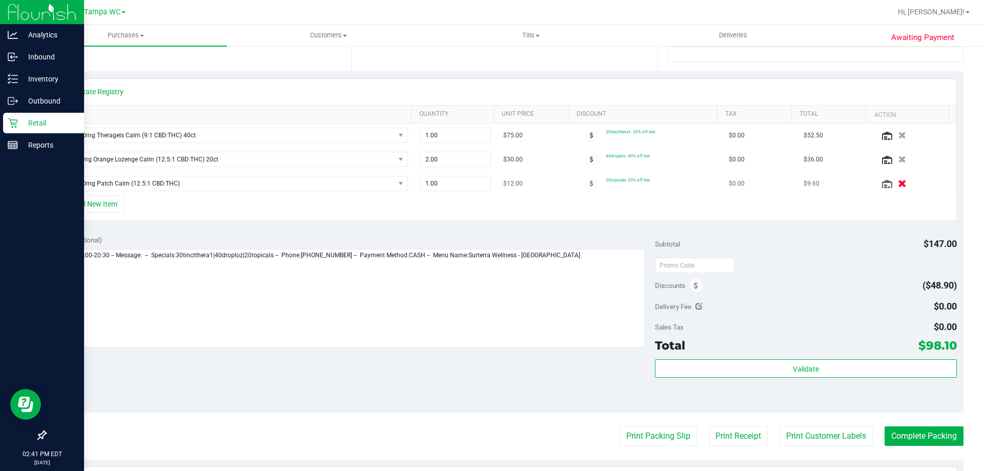
click at [893, 183] on button "button" at bounding box center [901, 183] width 17 height 11
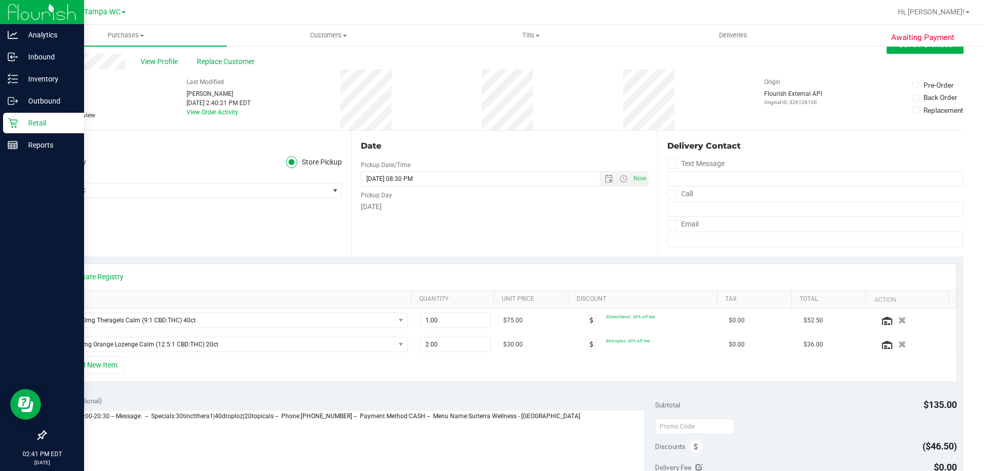
scroll to position [0, 0]
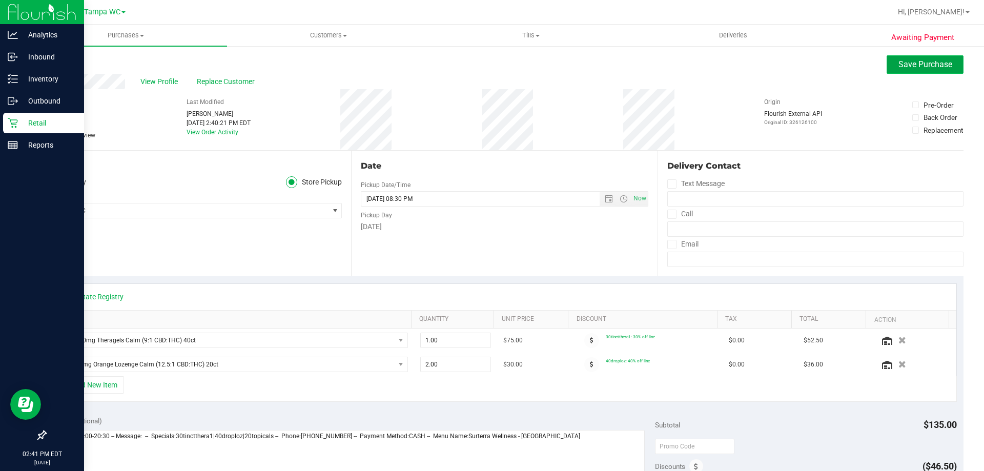
click at [902, 62] on span "Save Purchase" at bounding box center [925, 64] width 54 height 10
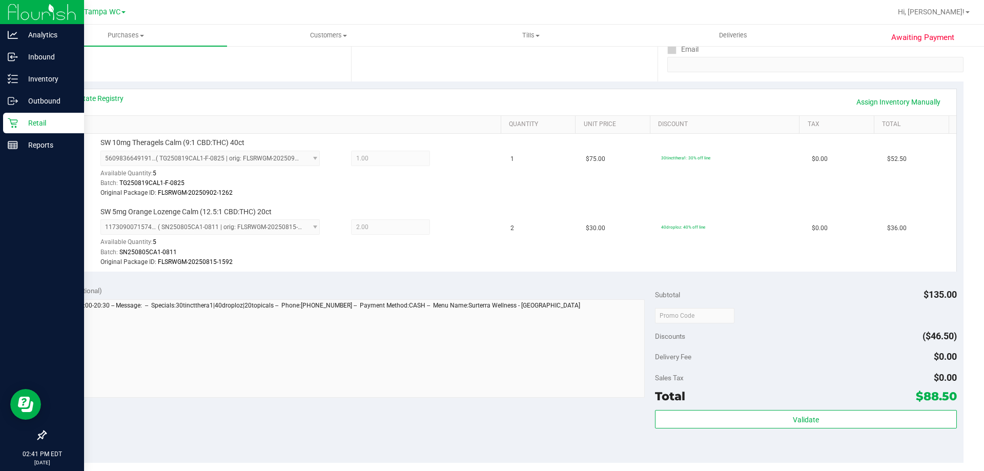
scroll to position [205, 0]
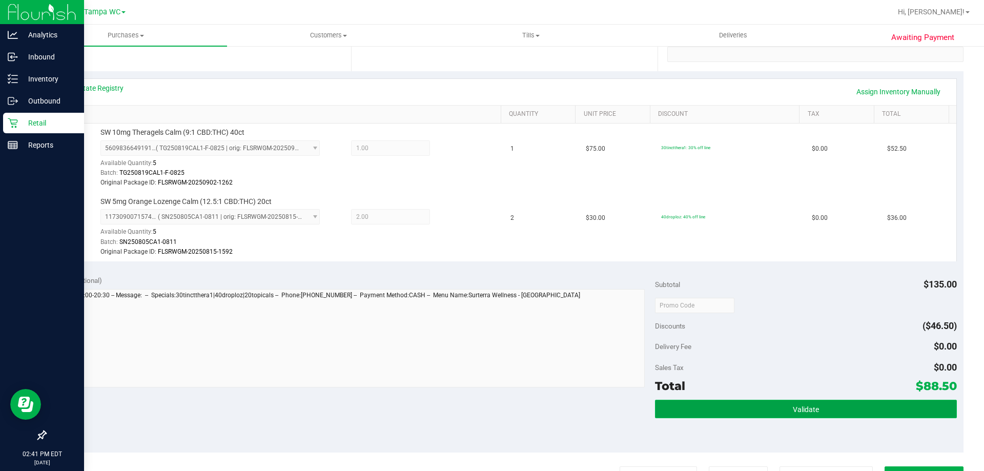
click at [793, 404] on button "Validate" at bounding box center [805, 409] width 301 height 18
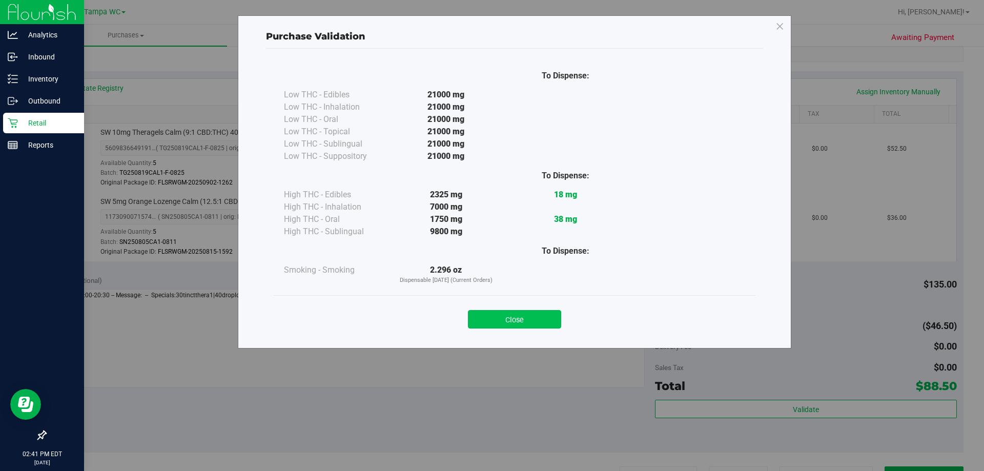
click at [523, 318] on button "Close" at bounding box center [514, 319] width 93 height 18
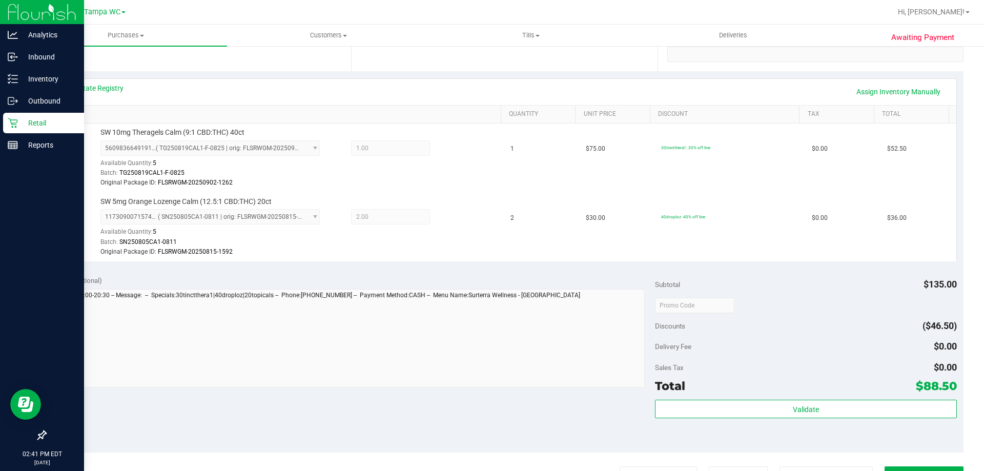
click at [765, 313] on div at bounding box center [805, 305] width 301 height 18
click at [552, 257] on td "2" at bounding box center [541, 227] width 75 height 69
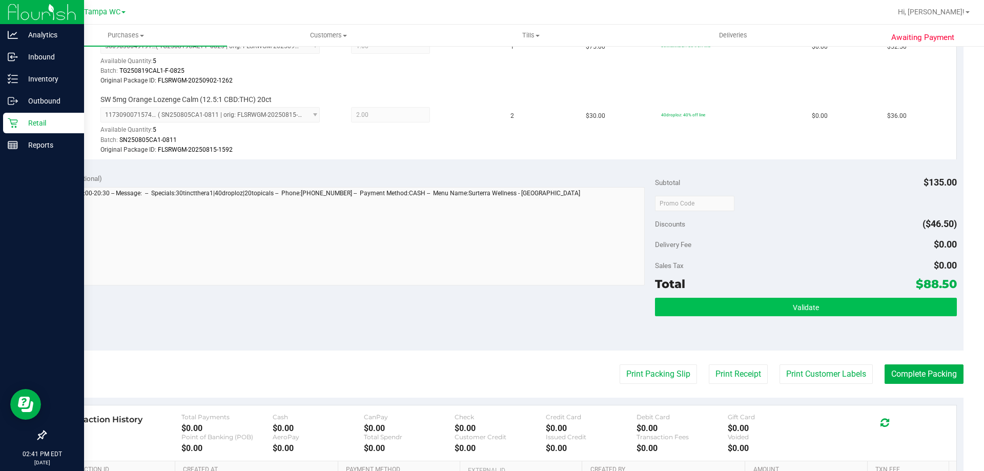
scroll to position [307, 0]
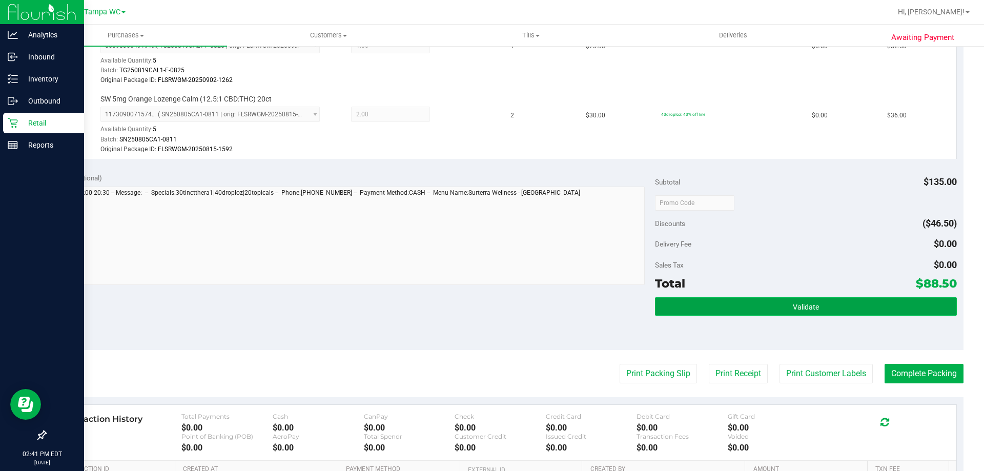
click at [832, 310] on button "Validate" at bounding box center [805, 306] width 301 height 18
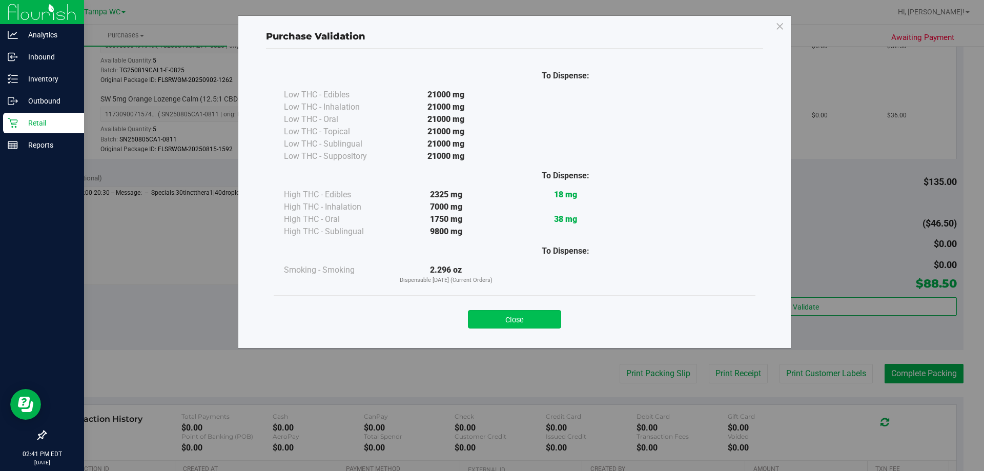
click at [515, 324] on button "Close" at bounding box center [514, 319] width 93 height 18
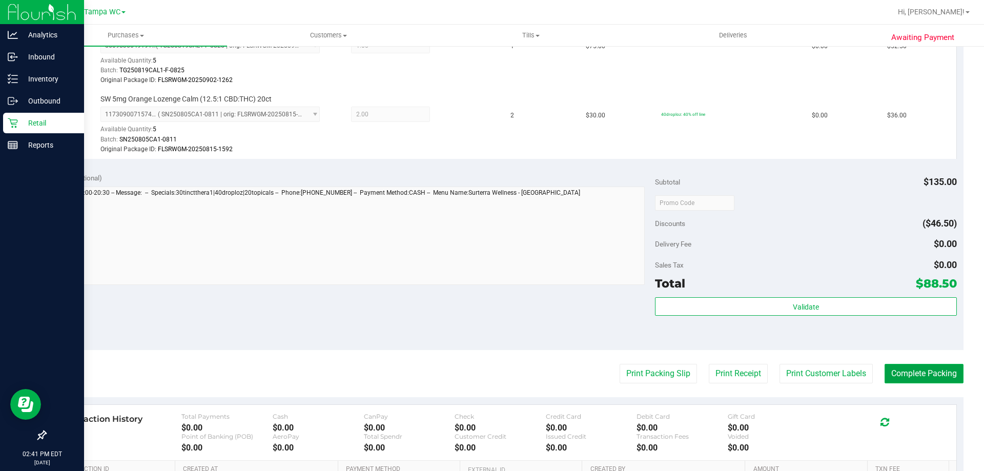
click at [894, 371] on button "Complete Packing" at bounding box center [923, 373] width 79 height 19
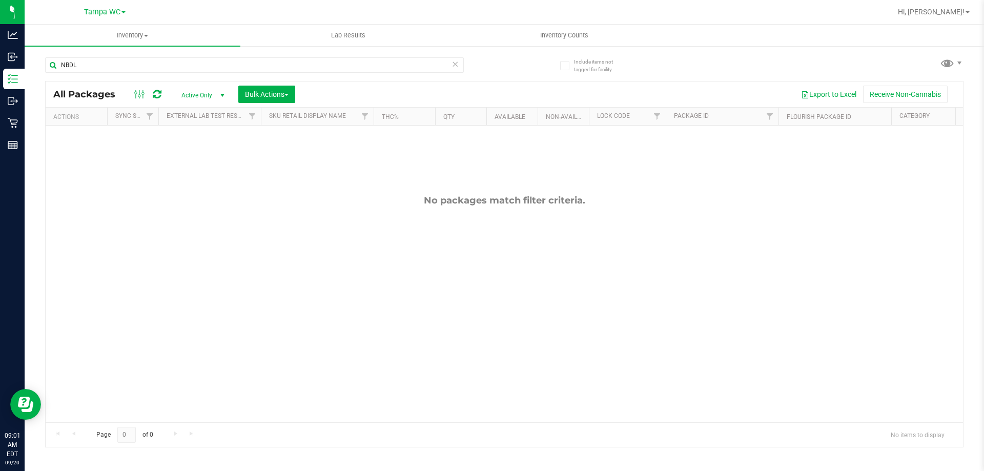
click at [453, 65] on icon at bounding box center [454, 63] width 7 height 12
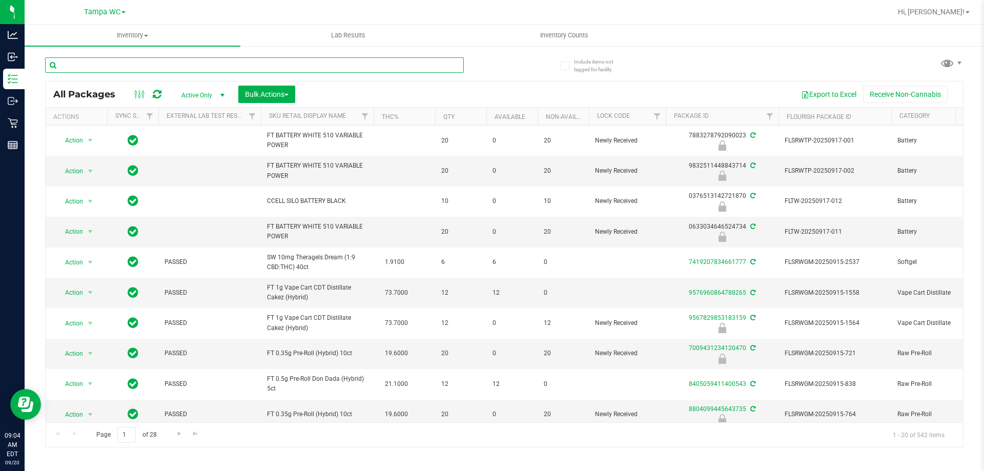
click at [136, 64] on input "text" at bounding box center [254, 64] width 419 height 15
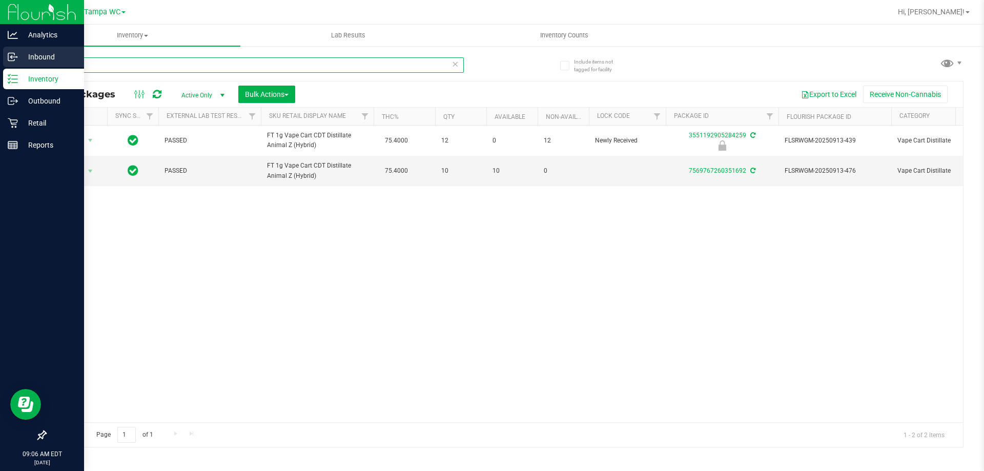
drag, startPoint x: 101, startPoint y: 67, endPoint x: 0, endPoint y: 66, distance: 100.9
click at [0, 66] on div "Analytics Inbound Inventory Outbound Retail Reports 09:06 AM EDT 09/20/2025 09/…" at bounding box center [492, 235] width 984 height 471
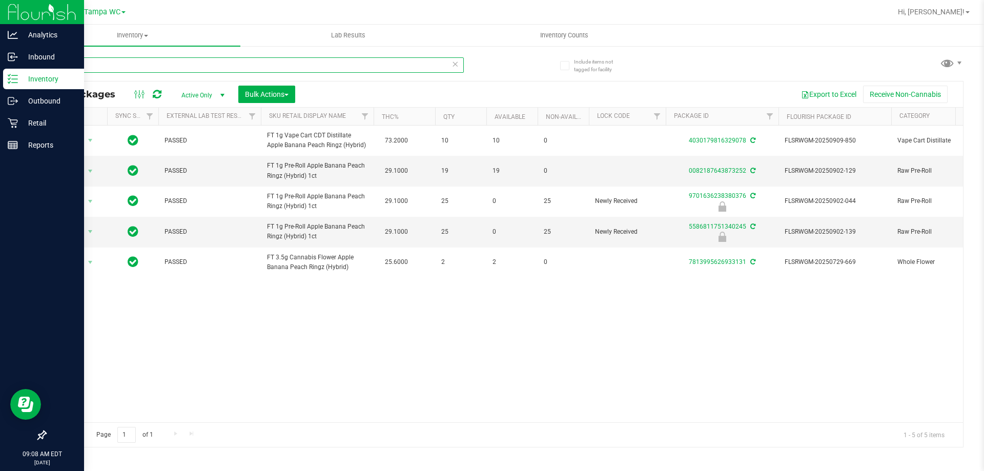
drag, startPoint x: 90, startPoint y: 64, endPoint x: 0, endPoint y: 71, distance: 90.4
click at [0, 71] on div "Analytics Inbound Inventory Outbound Retail Reports 09:08 AM EDT 09/20/2025 09/…" at bounding box center [492, 235] width 984 height 471
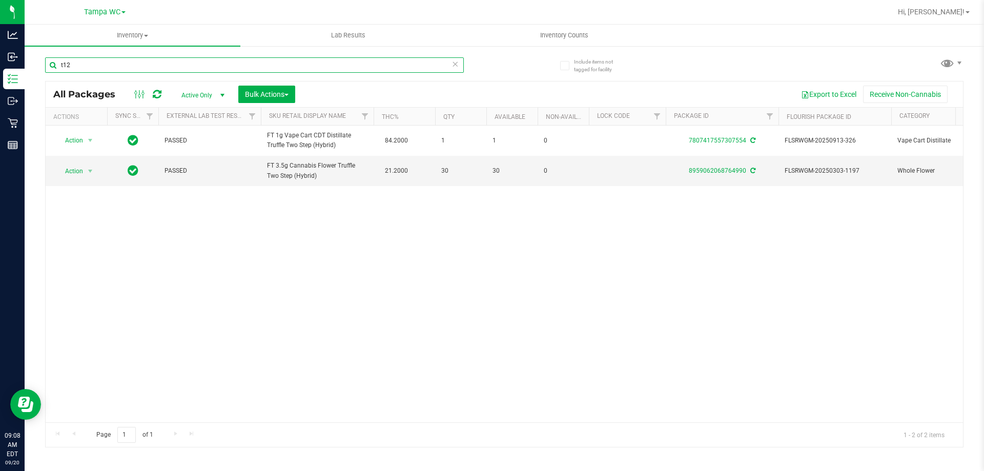
type input "t12"
click at [456, 63] on icon at bounding box center [454, 63] width 7 height 12
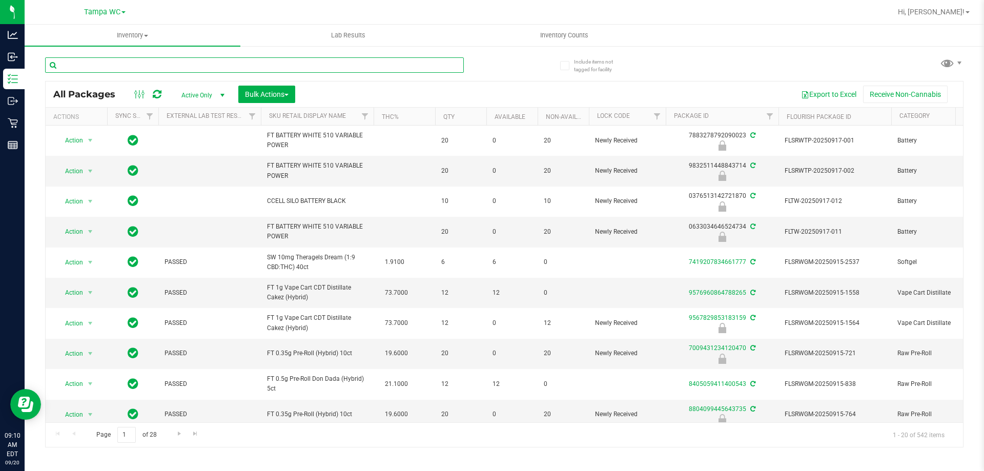
click at [127, 64] on input "text" at bounding box center [254, 64] width 419 height 15
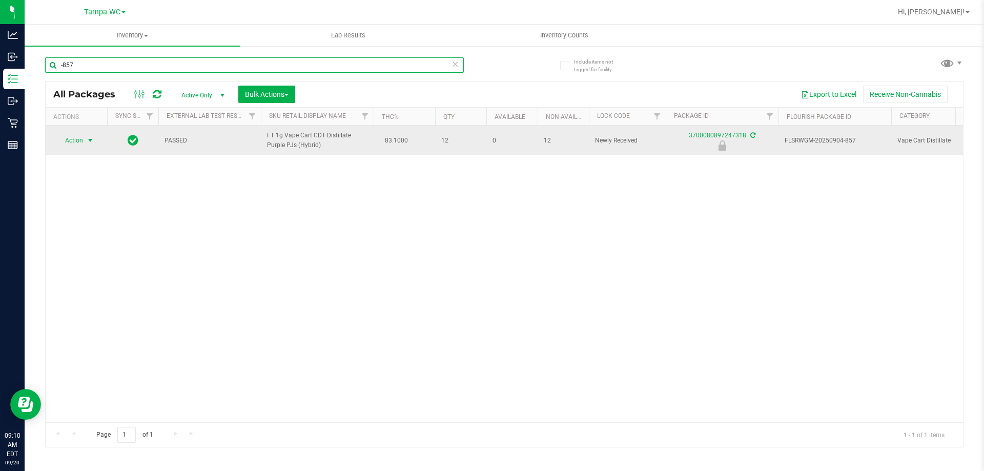
type input "-857"
click at [85, 136] on span "select" at bounding box center [90, 140] width 13 height 14
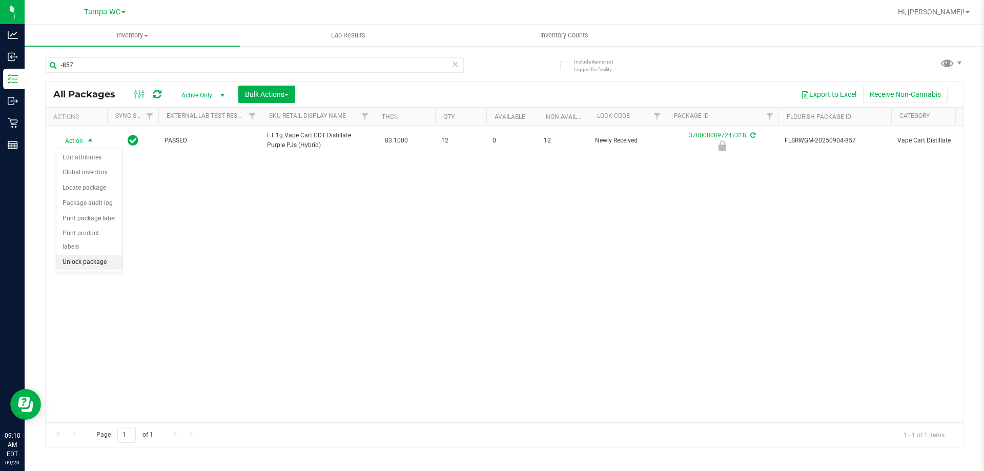
click at [102, 255] on li "Unlock package" at bounding box center [89, 262] width 66 height 15
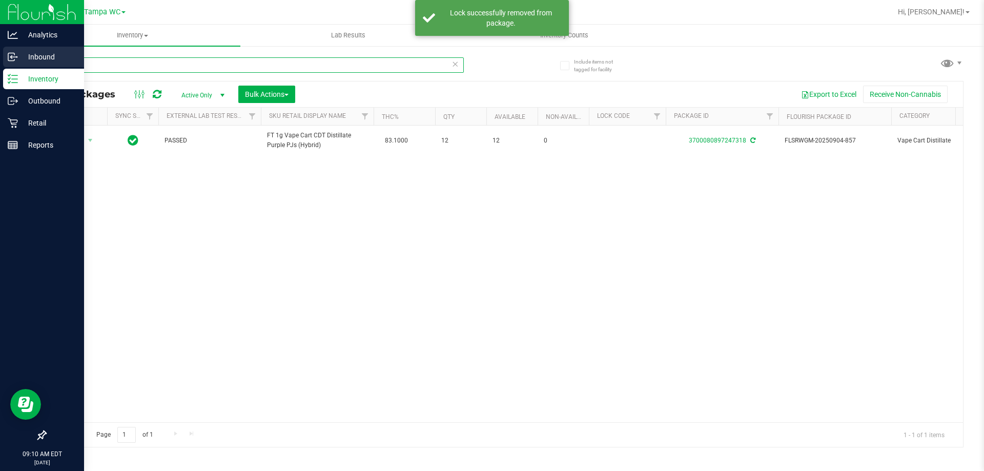
drag, startPoint x: 95, startPoint y: 61, endPoint x: 0, endPoint y: 61, distance: 94.8
click at [0, 61] on div "Analytics Inbound Inventory Outbound Retail Reports 09:10 AM EDT 09/20/2025 09/…" at bounding box center [492, 235] width 984 height 471
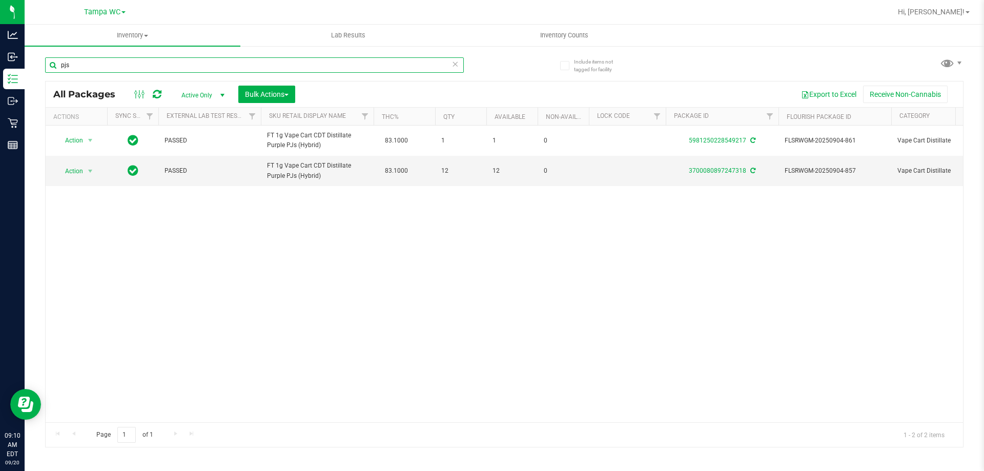
type input "pjs"
click at [458, 65] on input "pjs" at bounding box center [254, 64] width 419 height 15
click at [455, 66] on icon at bounding box center [454, 63] width 7 height 12
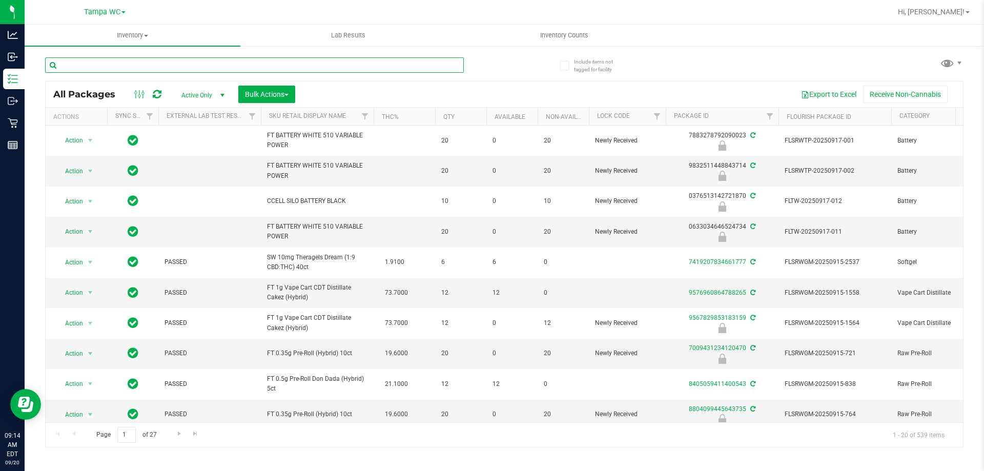
click at [163, 68] on input "text" at bounding box center [254, 64] width 419 height 15
type input "z"
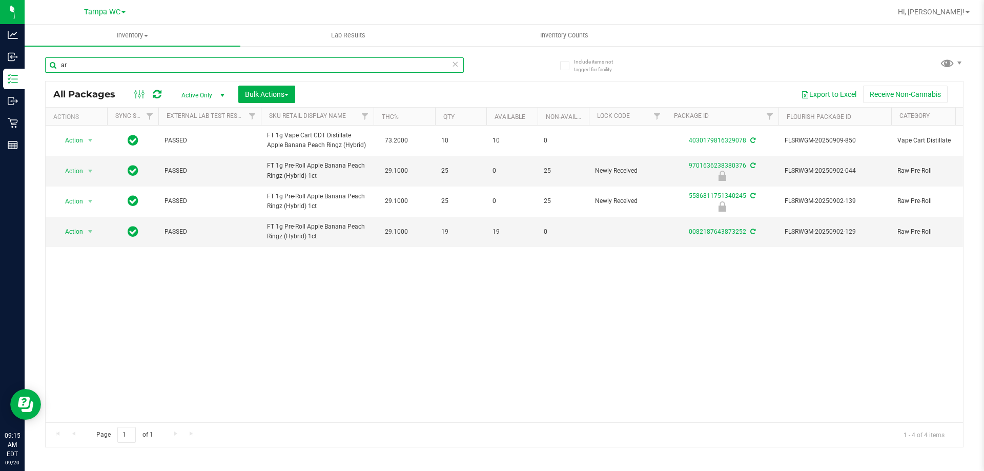
type input "a"
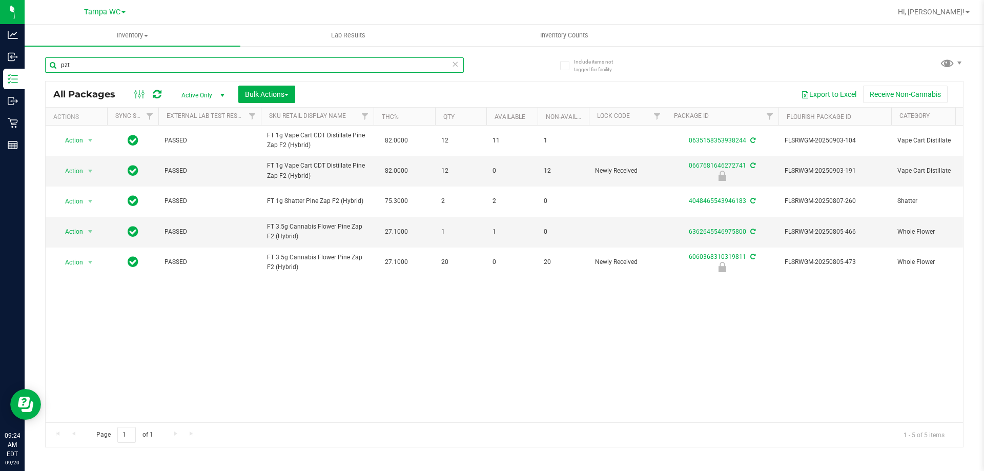
type input "pzt"
click at [454, 57] on icon at bounding box center [454, 63] width 7 height 12
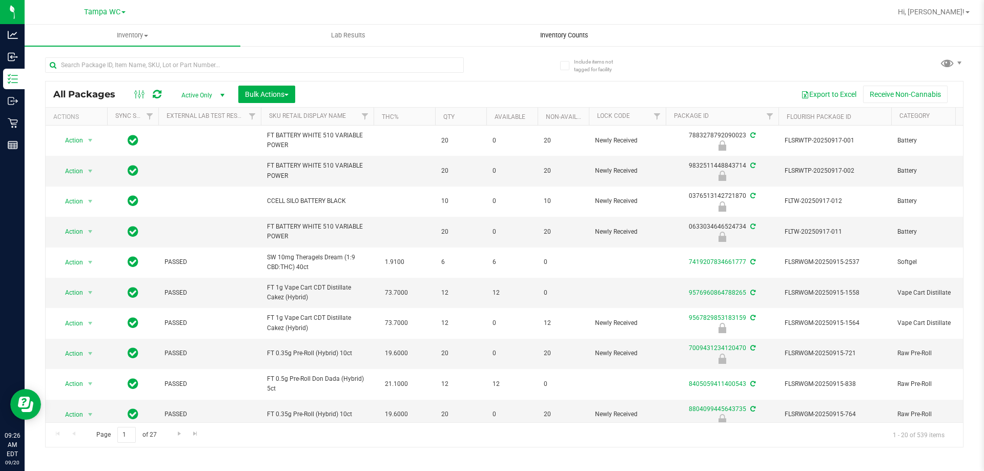
click at [579, 30] on uib-tab-heading "Inventory Counts" at bounding box center [563, 35] width 215 height 20
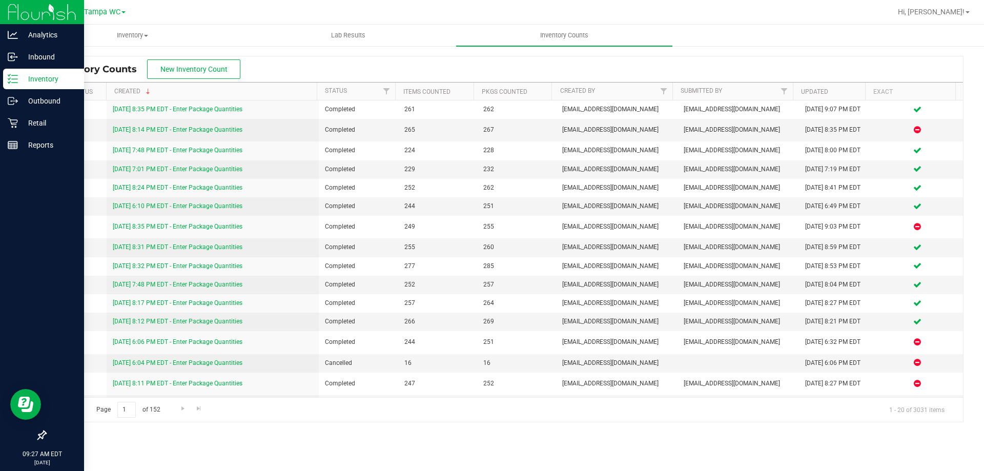
click at [47, 79] on p "Inventory" at bounding box center [48, 79] width 61 height 12
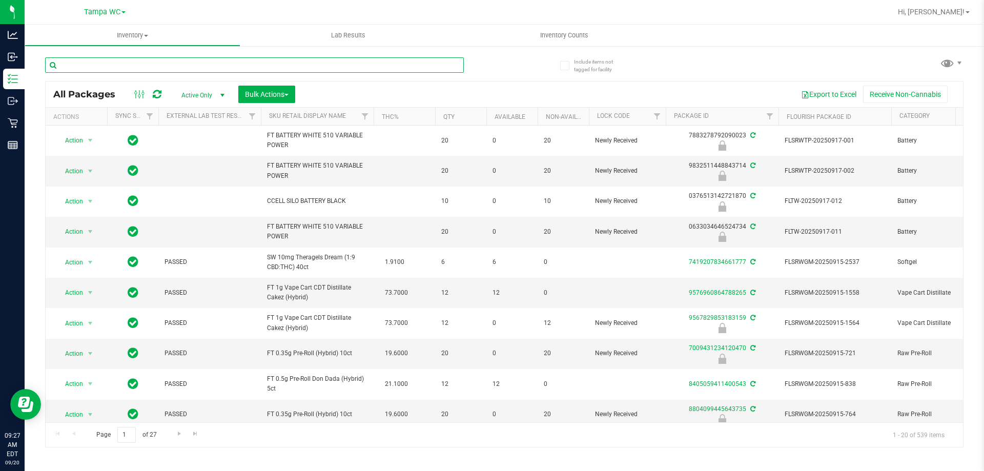
click at [149, 64] on input "text" at bounding box center [254, 64] width 419 height 15
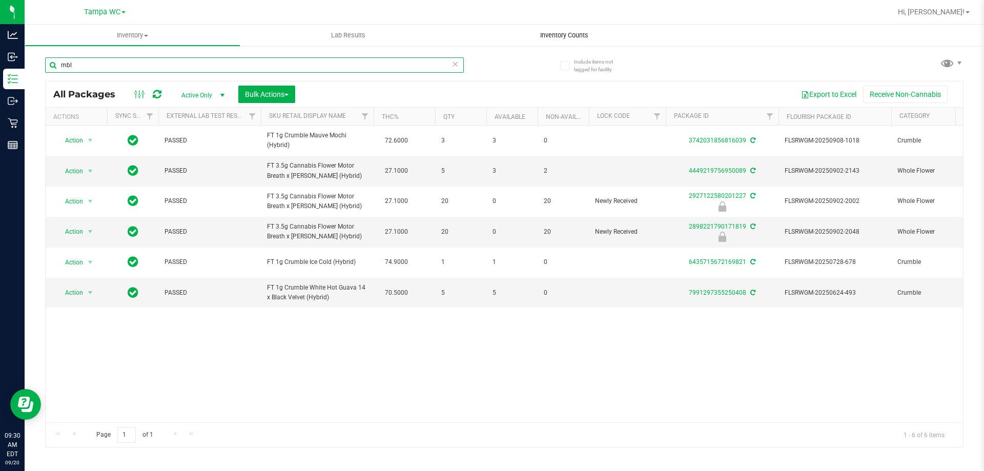
type input "mbl"
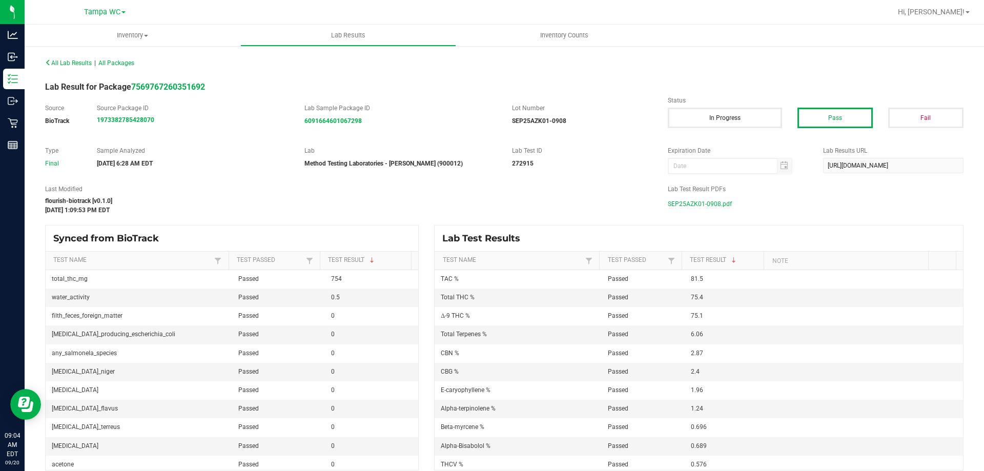
click at [679, 203] on span "SEP25AZK01-0908.pdf" at bounding box center [699, 203] width 64 height 15
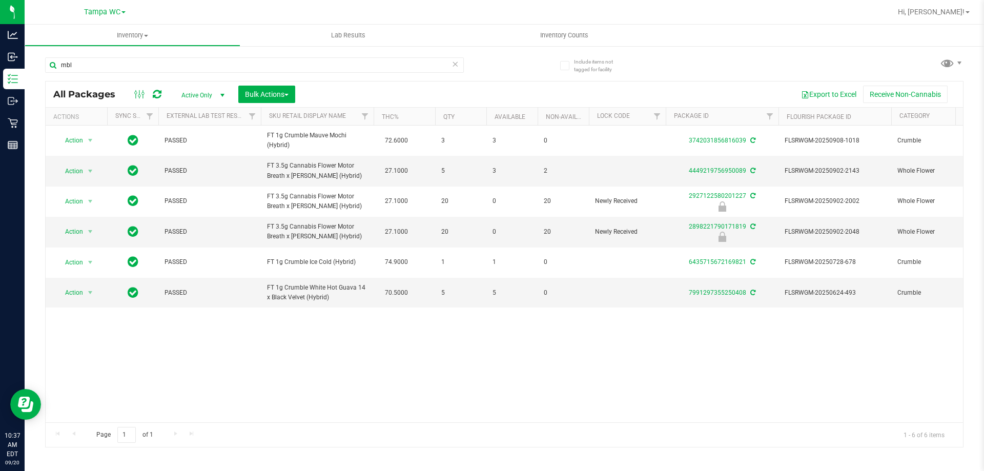
click at [454, 58] on icon at bounding box center [454, 63] width 7 height 12
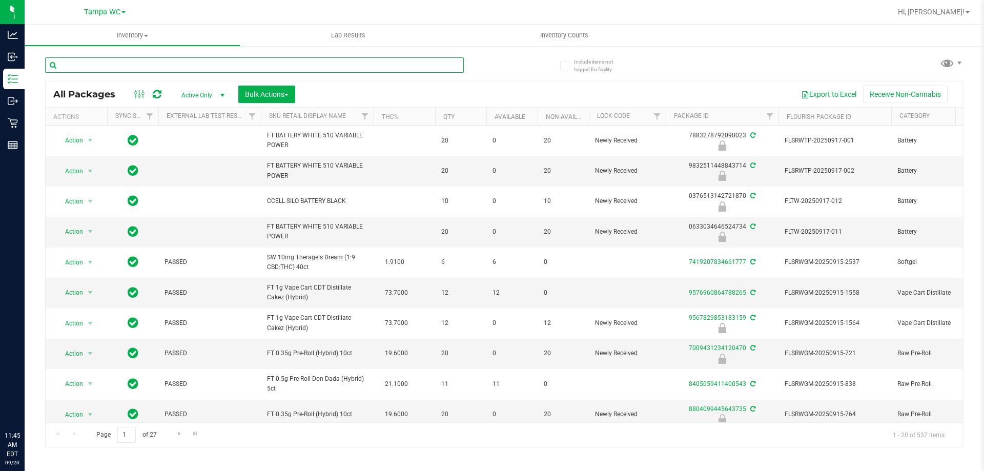
click at [157, 68] on input "text" at bounding box center [254, 64] width 419 height 15
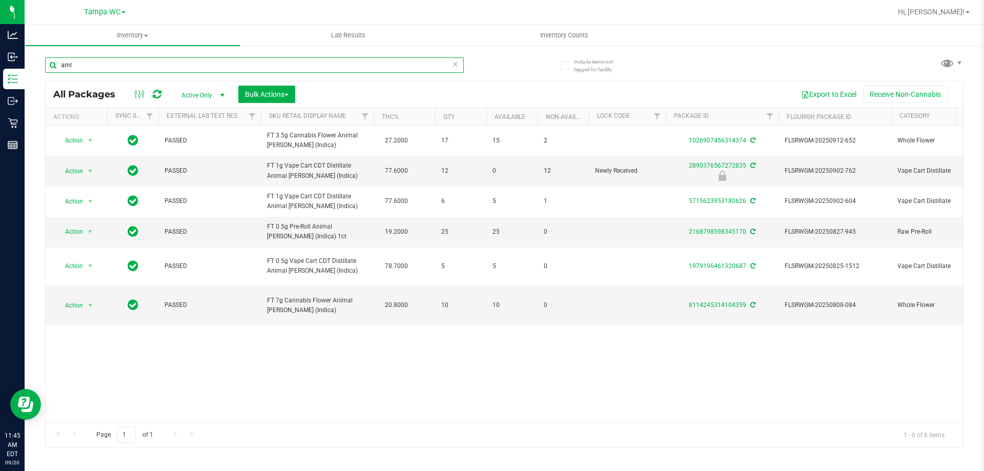
type input "aml"
click at [453, 66] on icon at bounding box center [454, 63] width 7 height 12
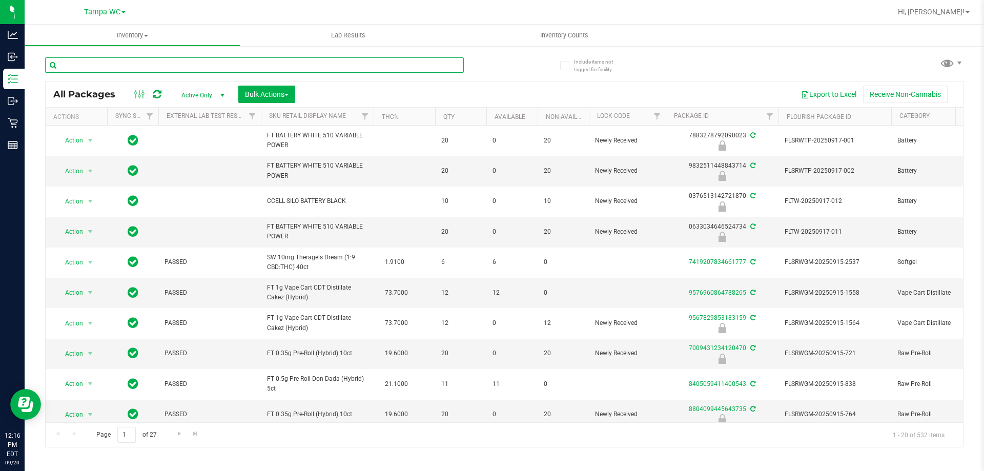
click at [141, 66] on input "text" at bounding box center [254, 64] width 419 height 15
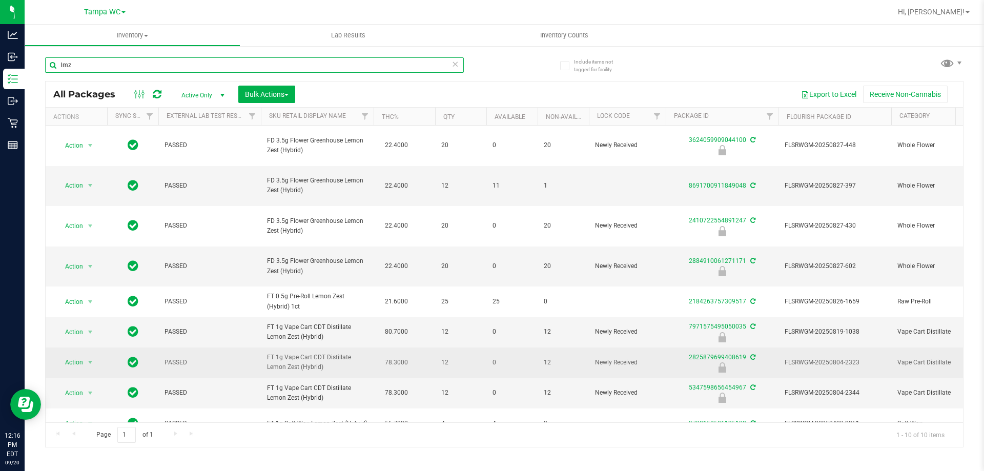
scroll to position [38, 0]
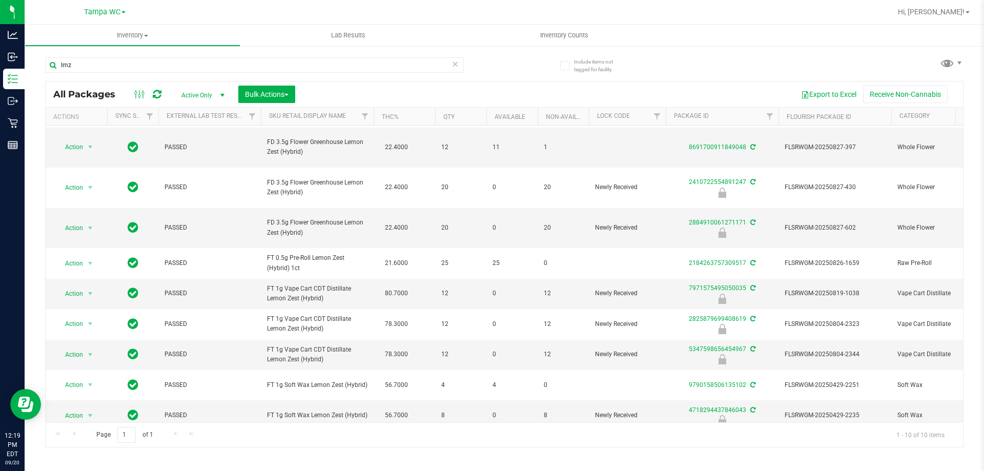
click at [160, 95] on icon at bounding box center [157, 94] width 9 height 10
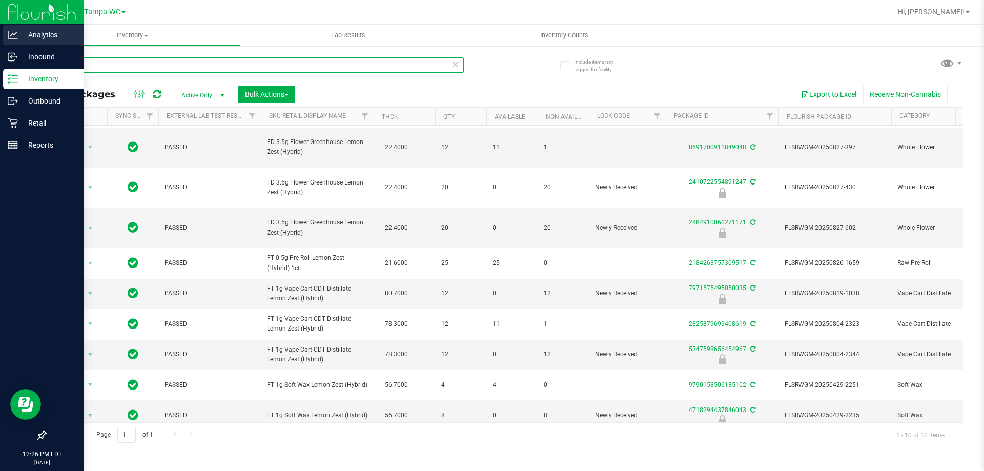
drag, startPoint x: 175, startPoint y: 67, endPoint x: 0, endPoint y: 25, distance: 180.2
click at [0, 25] on div "Analytics Inbound Inventory Outbound Retail Reports 12:26 PM EDT 09/20/2025 09/…" at bounding box center [492, 235] width 984 height 471
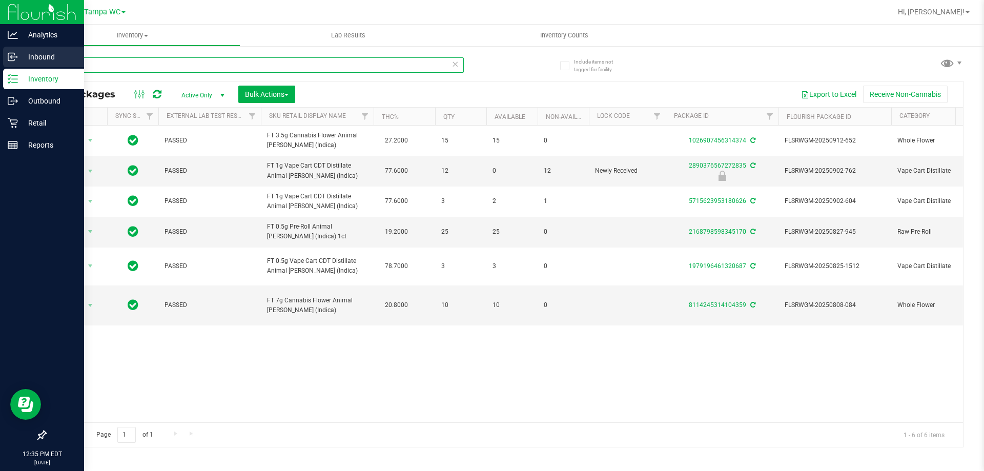
drag, startPoint x: 137, startPoint y: 67, endPoint x: 0, endPoint y: 67, distance: 136.8
click at [0, 67] on div "Analytics Inbound Inventory Outbound Retail Reports 12:35 PM EDT 09/20/2025 09/…" at bounding box center [492, 235] width 984 height 471
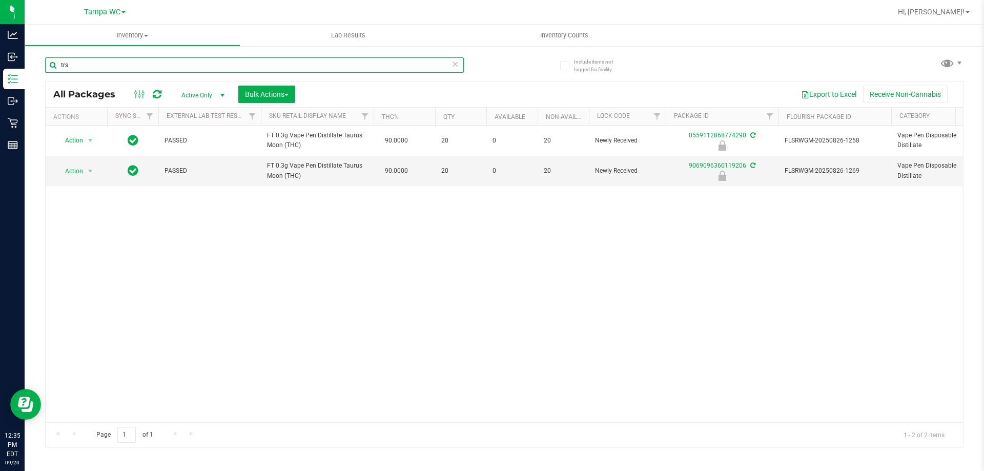
type input "trs"
click at [394, 284] on div "Action Action Edit attributes Global inventory Locate package Package audit log…" at bounding box center [504, 274] width 917 height 297
click at [457, 61] on icon at bounding box center [454, 63] width 7 height 12
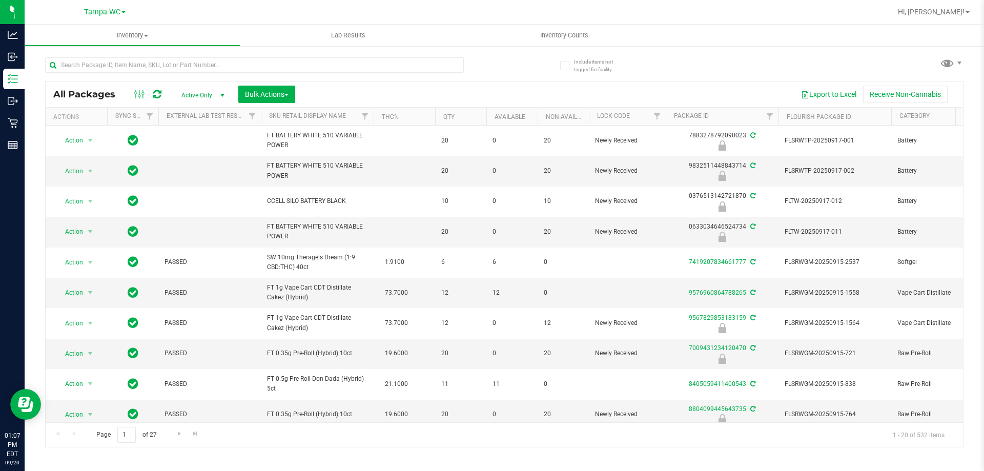
click at [132, 74] on div at bounding box center [254, 69] width 419 height 24
click at [138, 67] on input "text" at bounding box center [254, 64] width 419 height 15
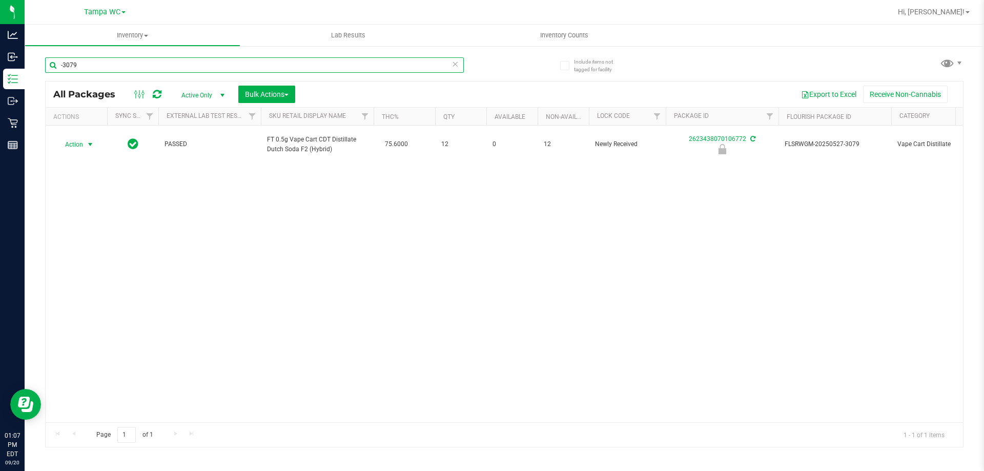
type input "-3079"
click at [82, 145] on span "Action" at bounding box center [70, 144] width 28 height 14
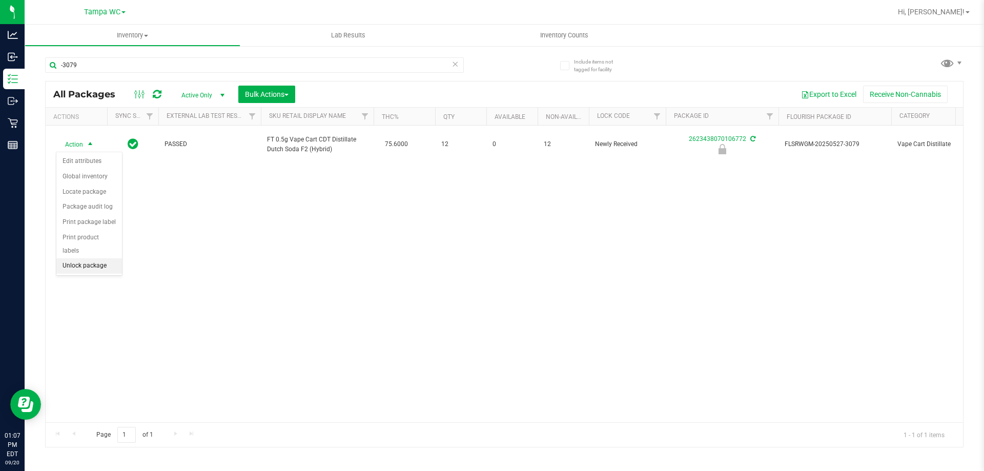
click at [106, 258] on li "Unlock package" at bounding box center [89, 265] width 66 height 15
click at [458, 64] on icon at bounding box center [454, 63] width 7 height 12
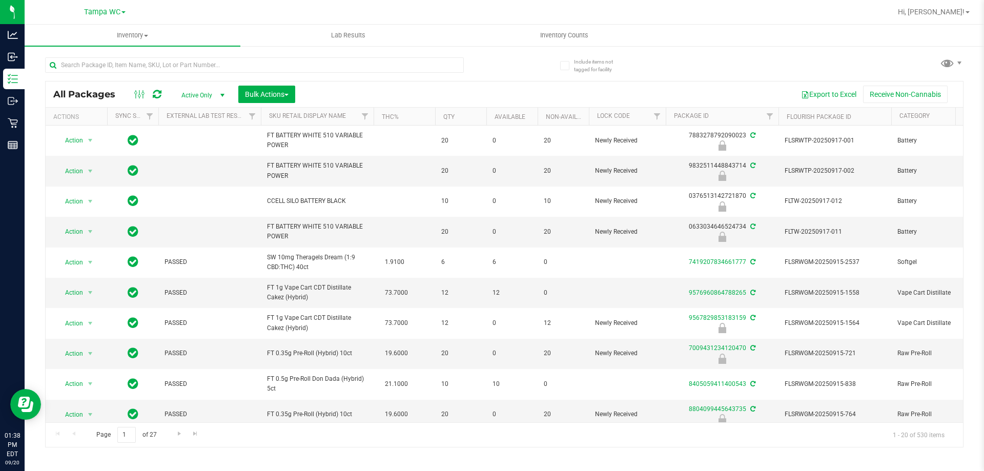
click at [489, 61] on div at bounding box center [274, 64] width 459 height 33
click at [521, 68] on div "All Packages Active Only Active Only Lab Samples Locked All External Internal B…" at bounding box center [504, 248] width 918 height 400
click at [320, 69] on input "text" at bounding box center [254, 64] width 419 height 15
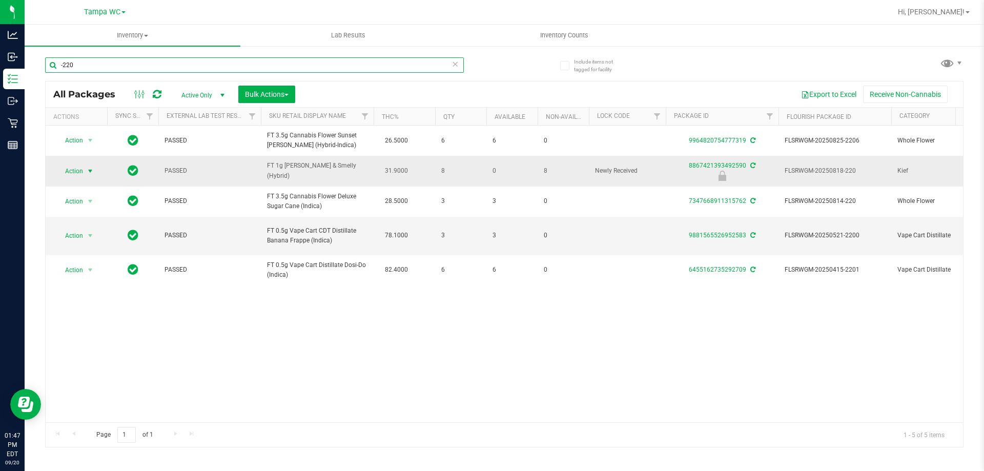
type input "-220"
click at [62, 165] on span "Action" at bounding box center [70, 171] width 28 height 14
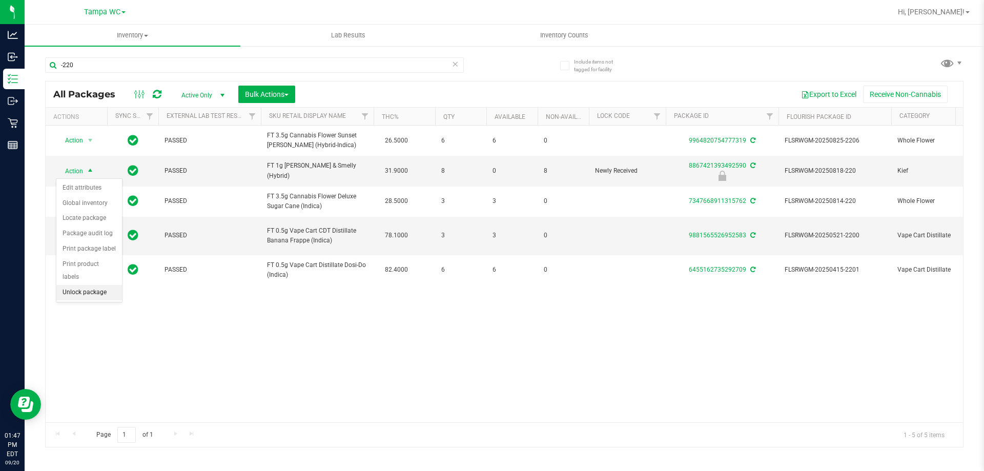
click at [79, 285] on li "Unlock package" at bounding box center [89, 292] width 66 height 15
click at [453, 66] on icon at bounding box center [454, 63] width 7 height 12
